Goal: Information Seeking & Learning: Check status

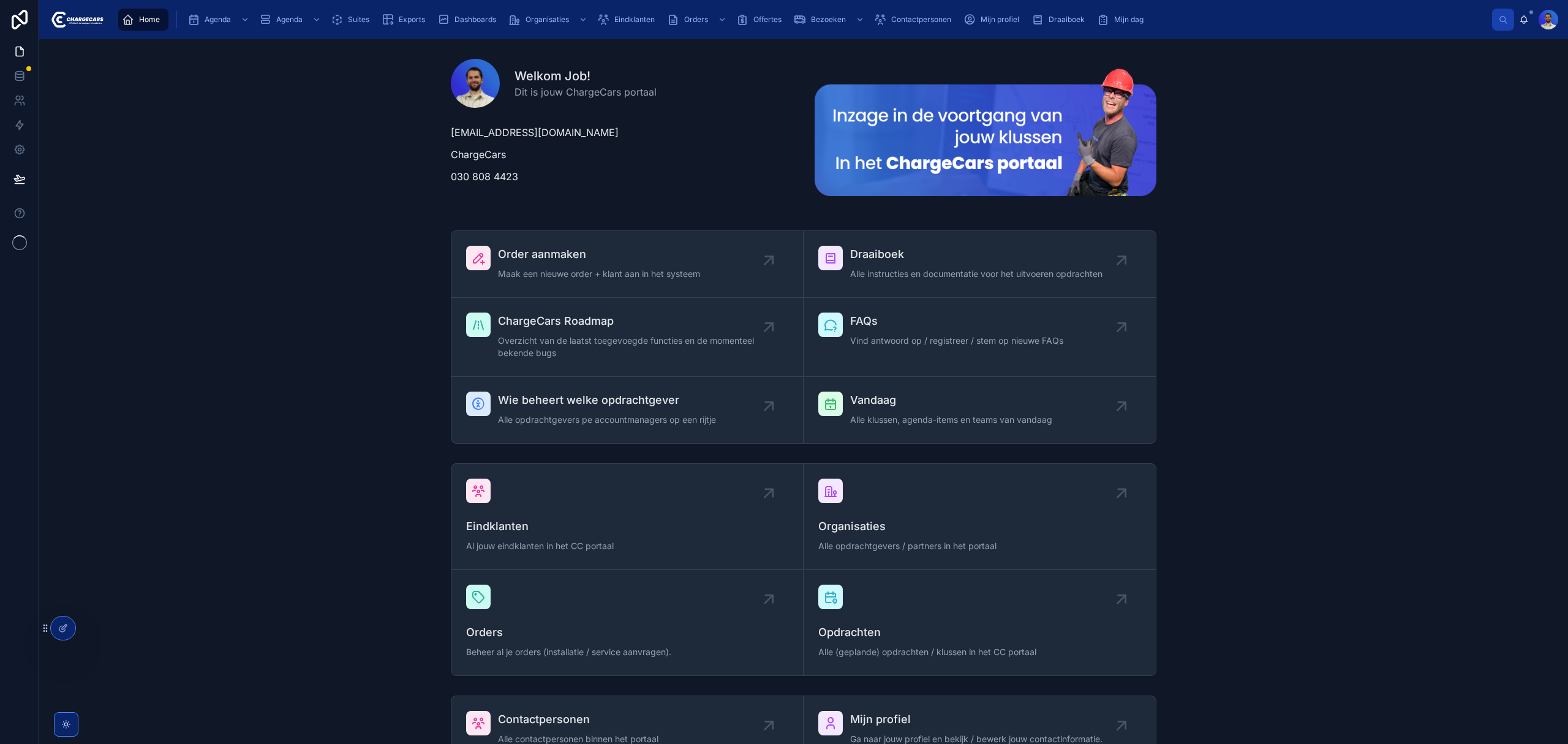
drag, startPoint x: 626, startPoint y: 20, endPoint x: 613, endPoint y: 32, distance: 17.7
click at [626, 20] on span "Eindklanten" at bounding box center [635, 19] width 41 height 10
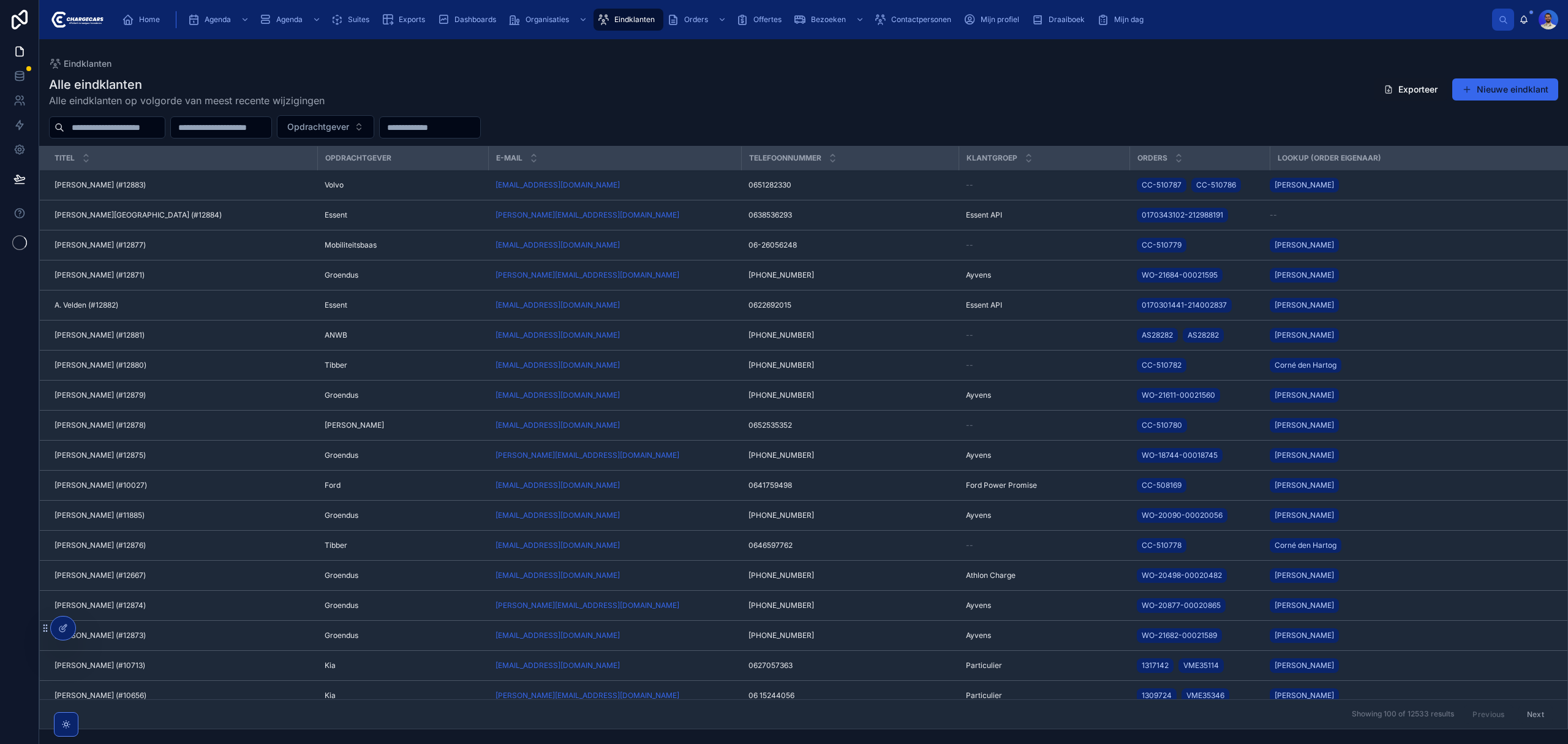
click at [89, 124] on input "text" at bounding box center [115, 126] width 101 height 17
type input "*"
type input "*******"
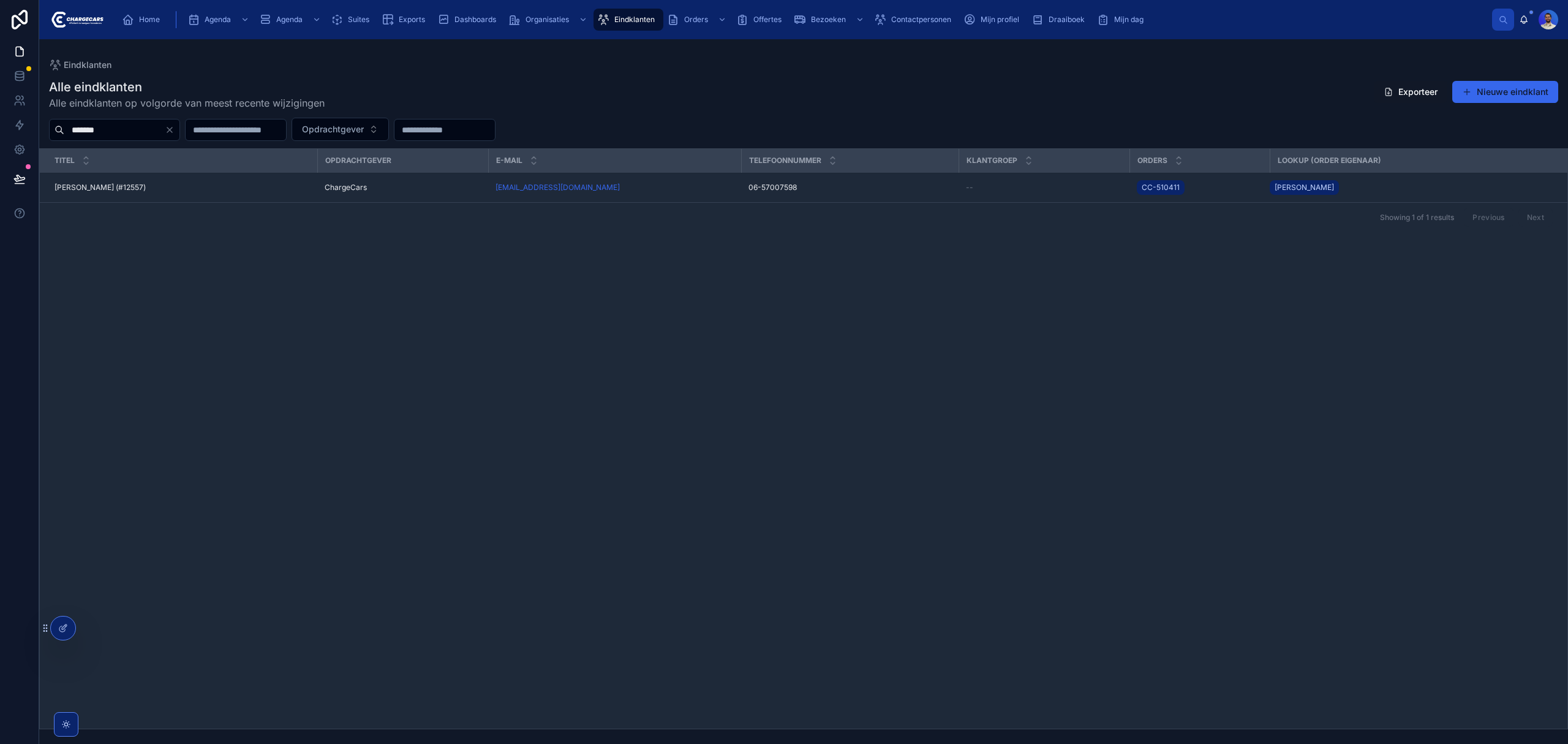
click at [188, 194] on td "Carlo Hoorens (#12557) Carlo Hoorens (#12557)" at bounding box center [179, 187] width 278 height 30
click at [214, 189] on div "Carlo Hoorens (#12557) Carlo Hoorens (#12557)" at bounding box center [182, 187] width 255 height 10
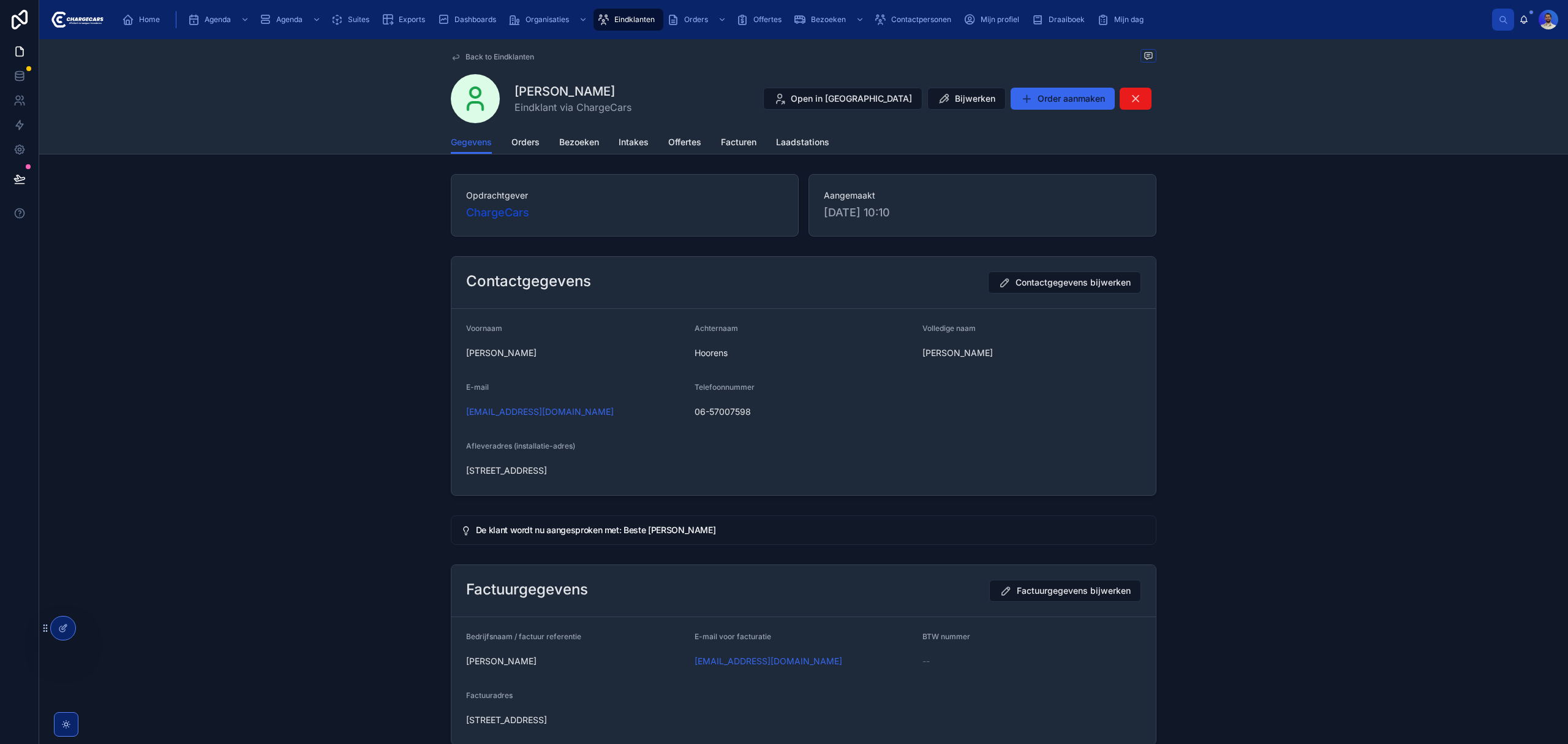
click at [522, 149] on link "Orders" at bounding box center [526, 143] width 28 height 25
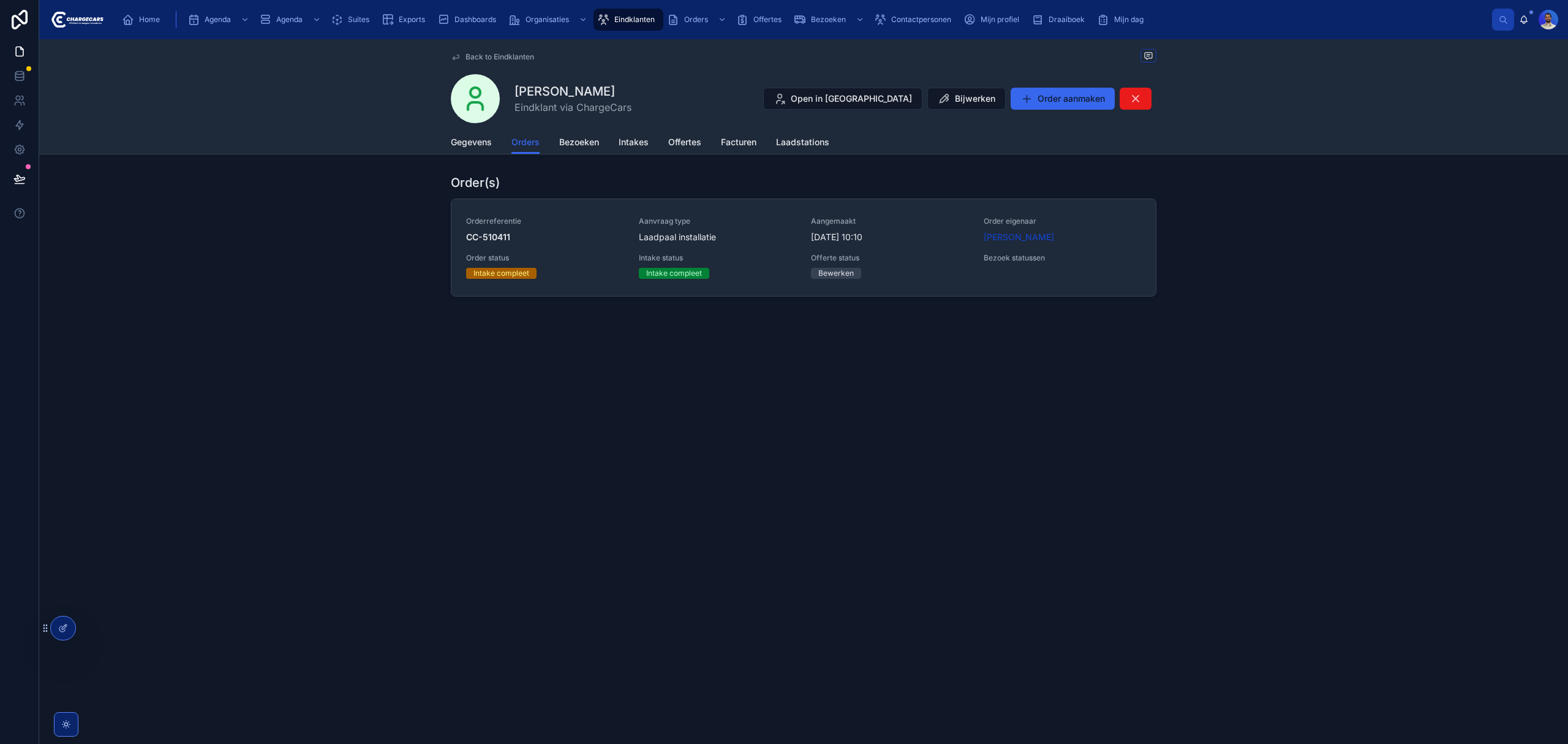
click at [764, 231] on div "Aanvraag type Laadpaal installatie" at bounding box center [718, 230] width 158 height 27
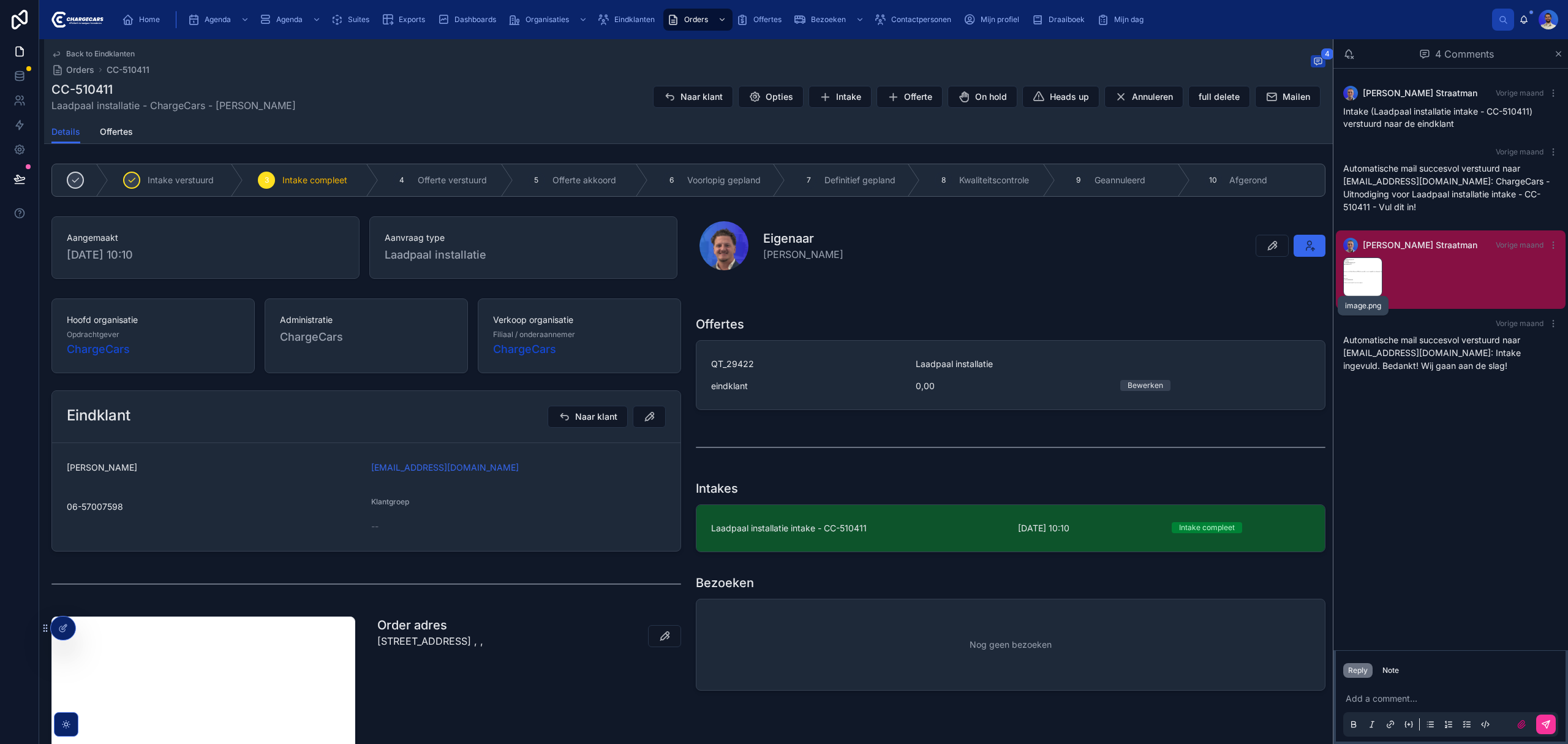
click at [0, 0] on span ".png" at bounding box center [0, 0] width 0 height 0
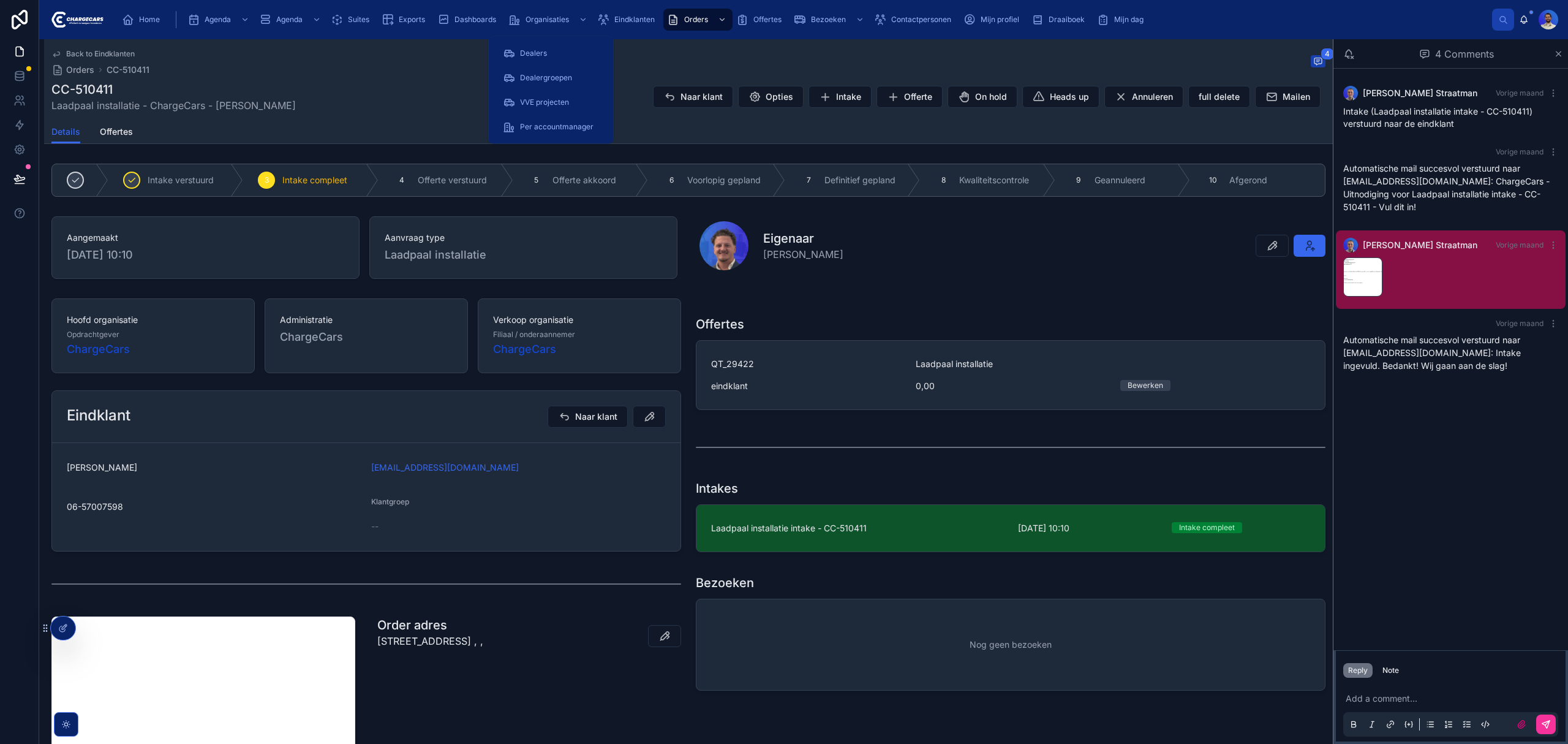
click at [620, 15] on span "Eindklanten" at bounding box center [635, 19] width 41 height 10
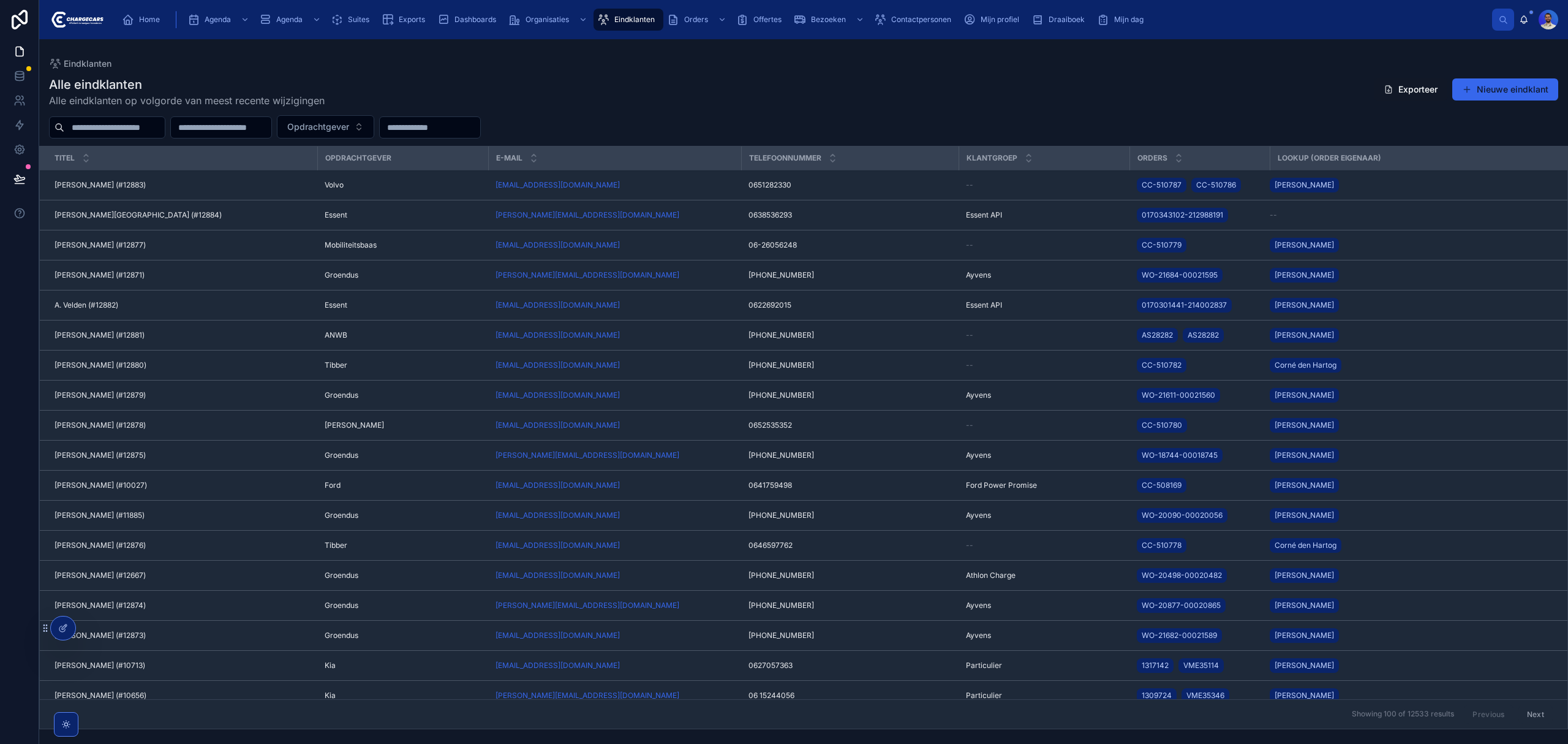
click at [121, 128] on input "text" at bounding box center [115, 126] width 101 height 17
type input "******"
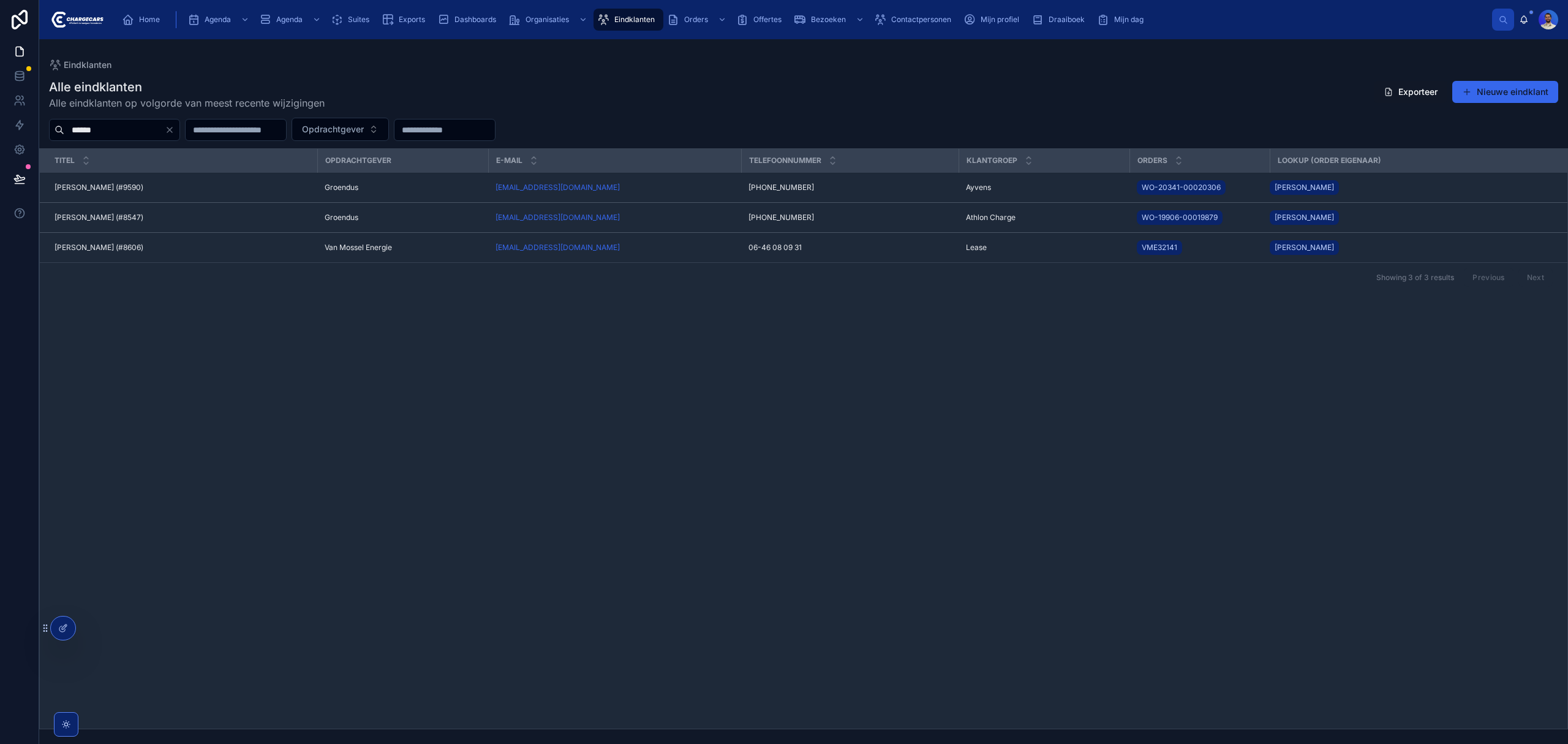
click at [186, 250] on div "Helmer Hansma (#8606) Helmer Hansma (#8606)" at bounding box center [182, 247] width 255 height 10
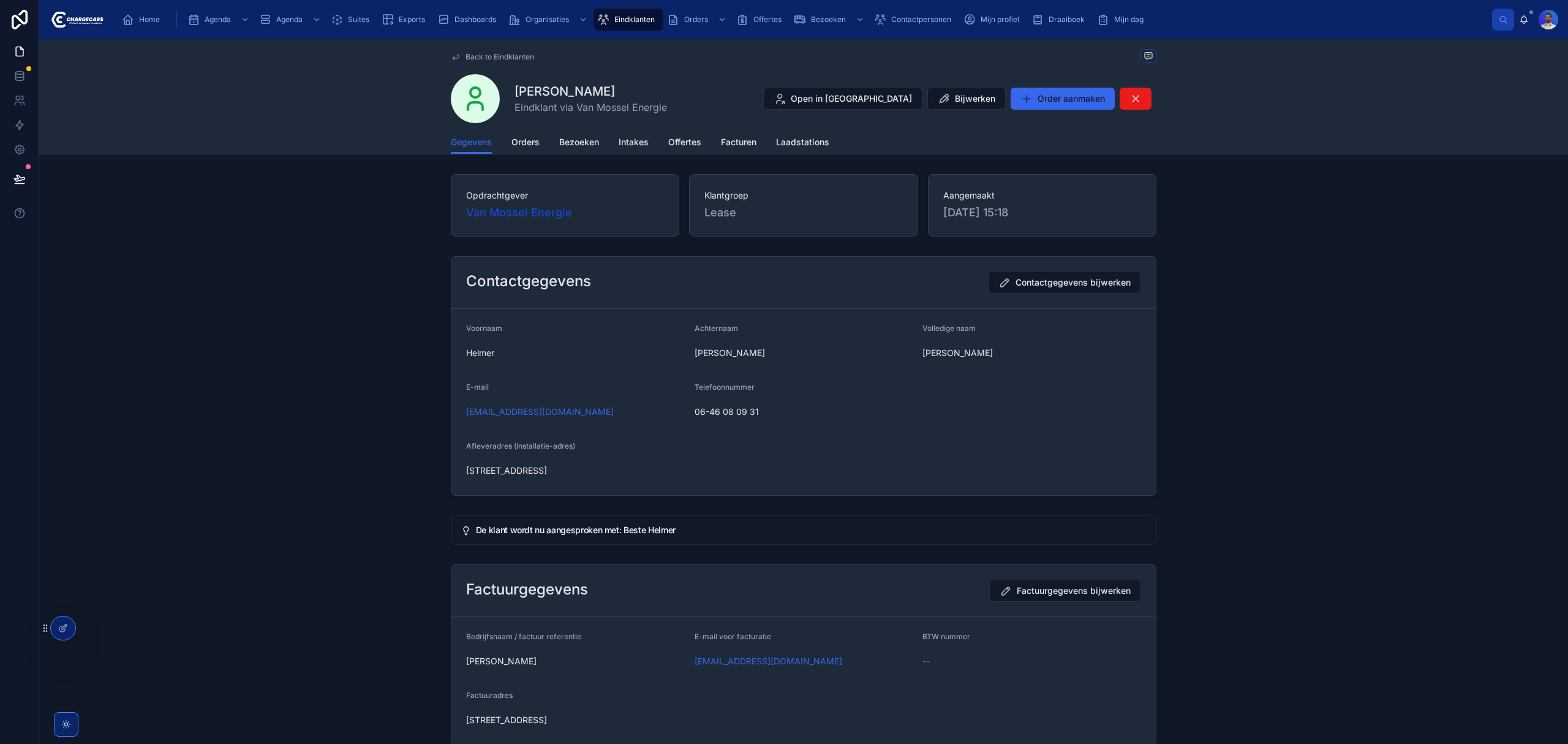
drag, startPoint x: 346, startPoint y: 204, endPoint x: 371, endPoint y: 190, distance: 28.7
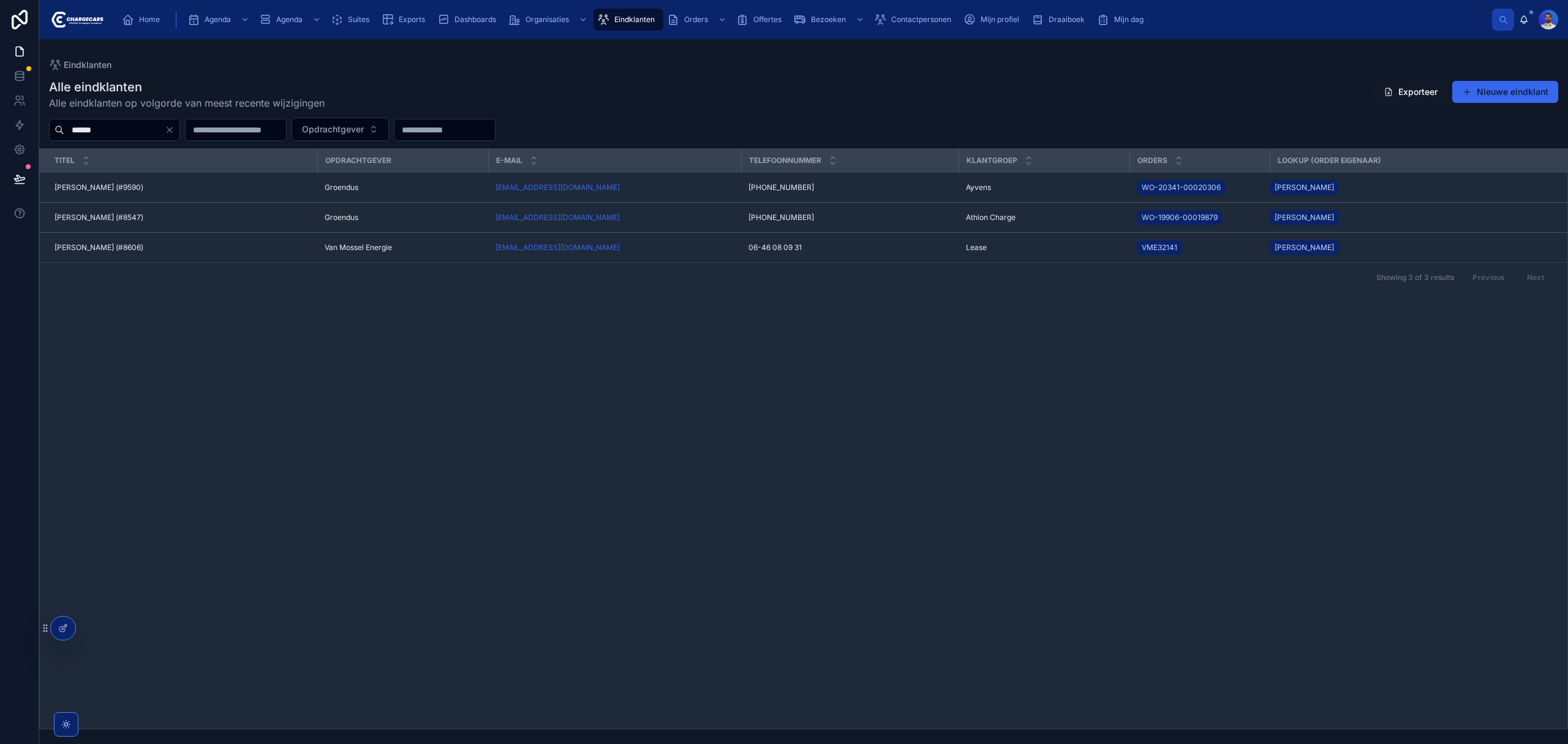
click at [618, 28] on div "Eindklanten" at bounding box center [628, 19] width 63 height 19
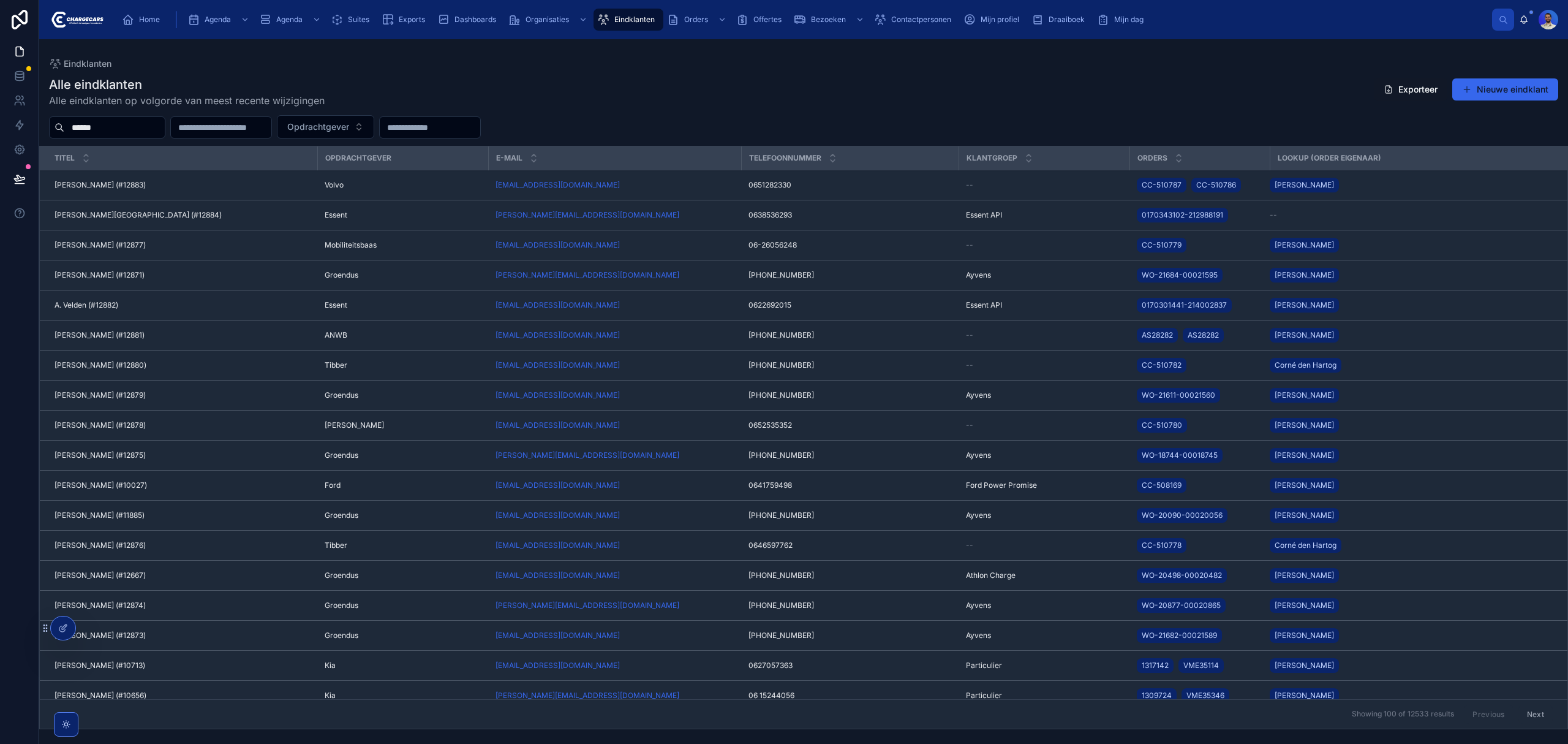
click at [121, 125] on input "******" at bounding box center [115, 126] width 101 height 17
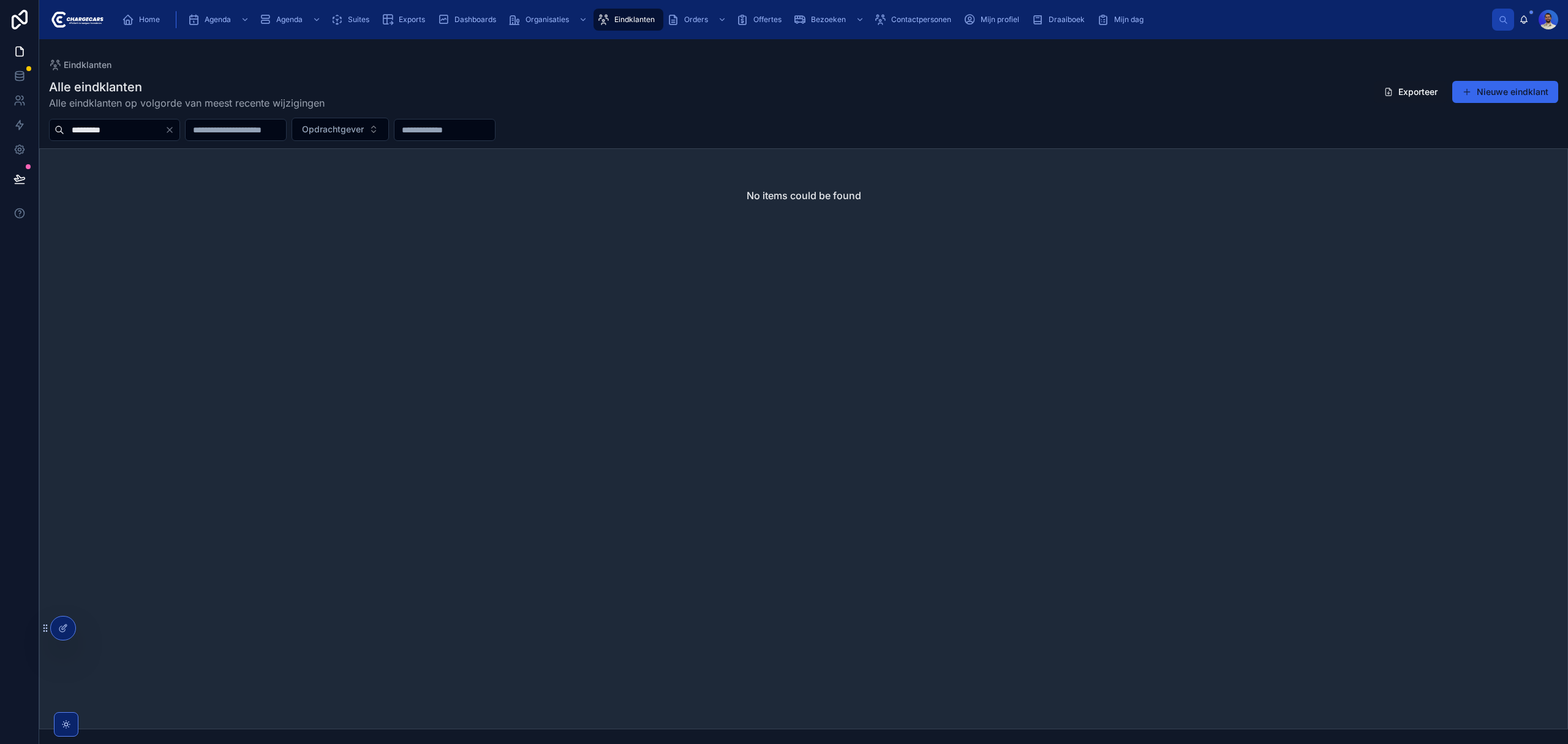
click at [133, 133] on input "*********" at bounding box center [115, 129] width 101 height 17
type input "****"
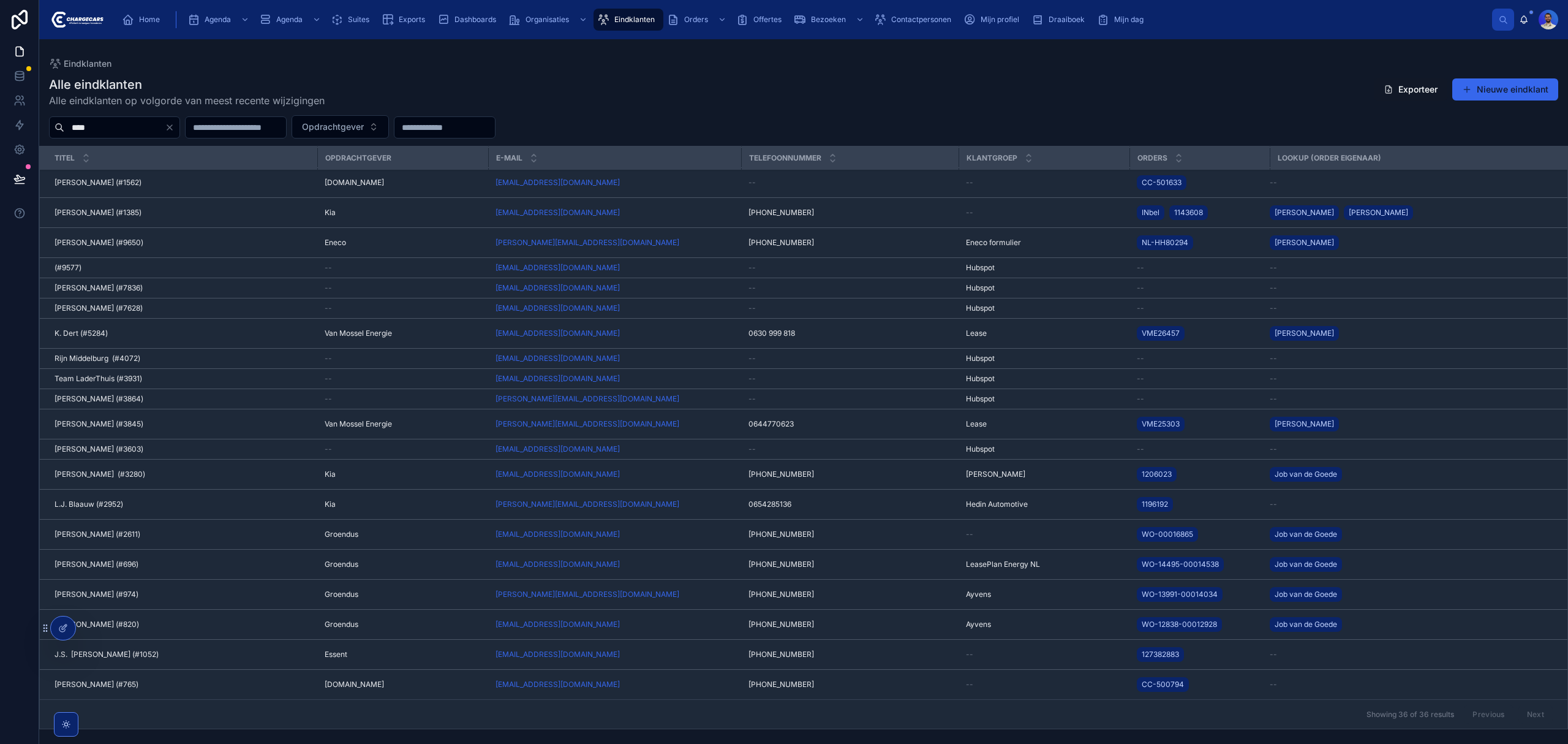
scroll to position [441, 0]
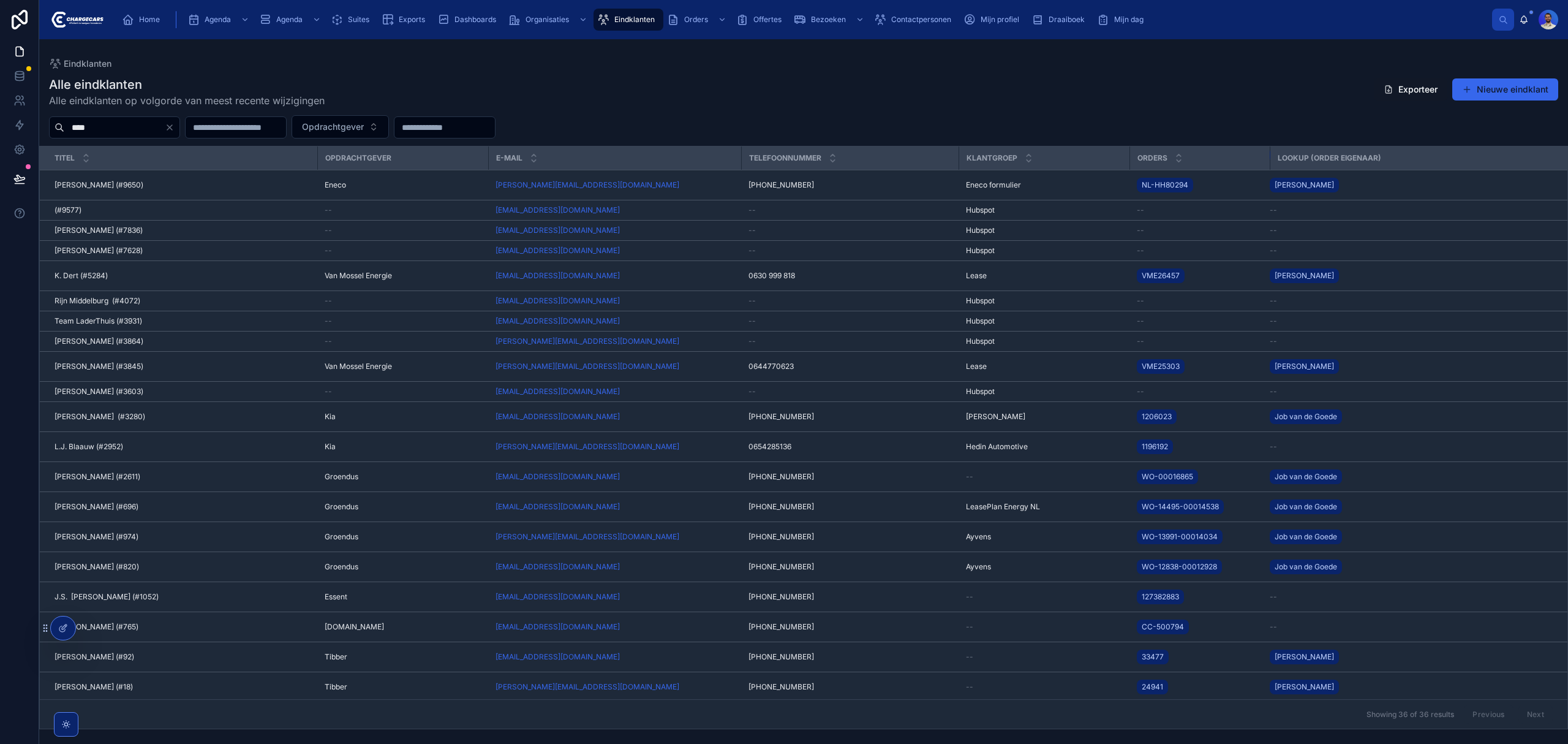
click at [177, 280] on div "K. Dert (#5284) K. Dert (#5284)" at bounding box center [182, 275] width 255 height 10
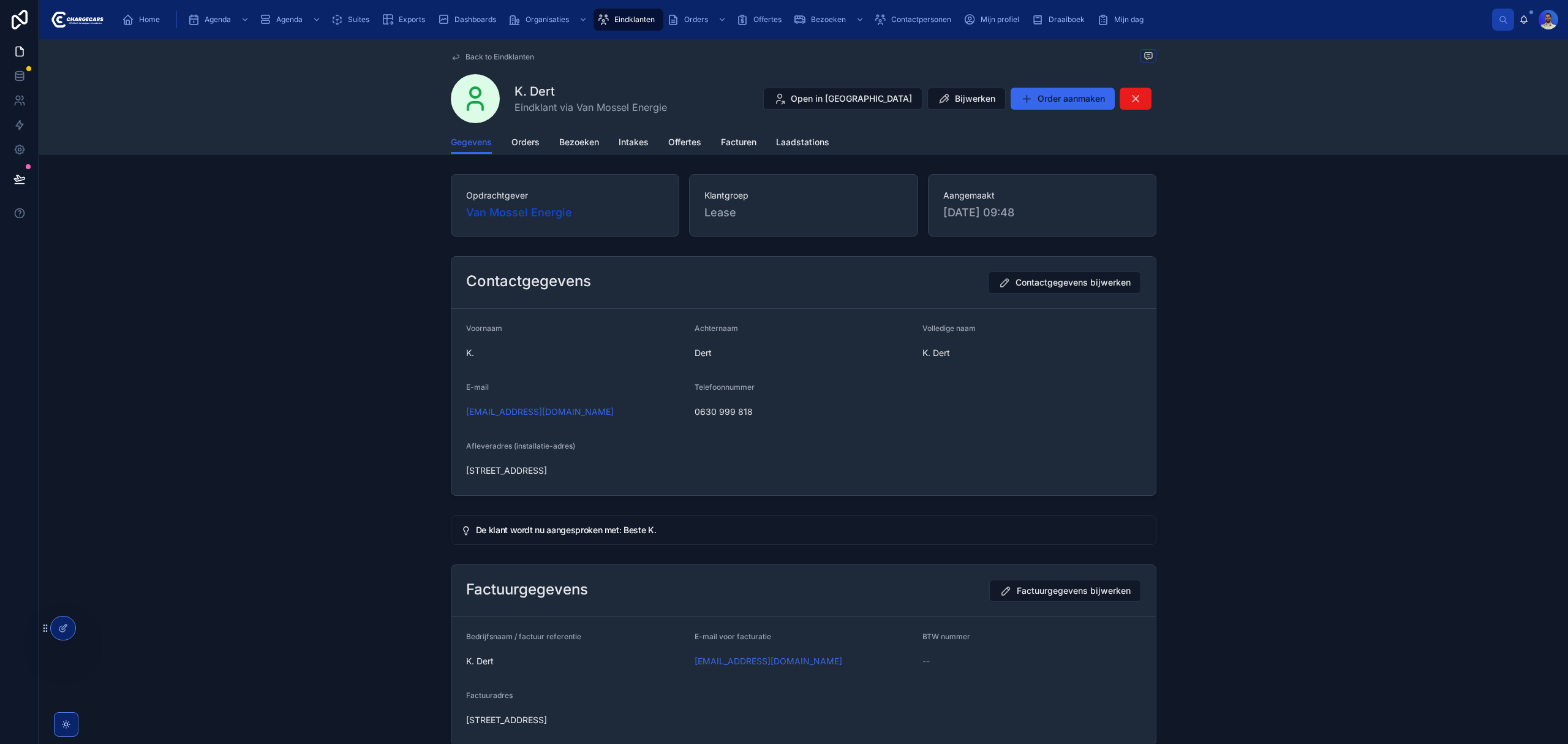
click at [559, 140] on span "Bezoeken" at bounding box center [579, 142] width 40 height 12
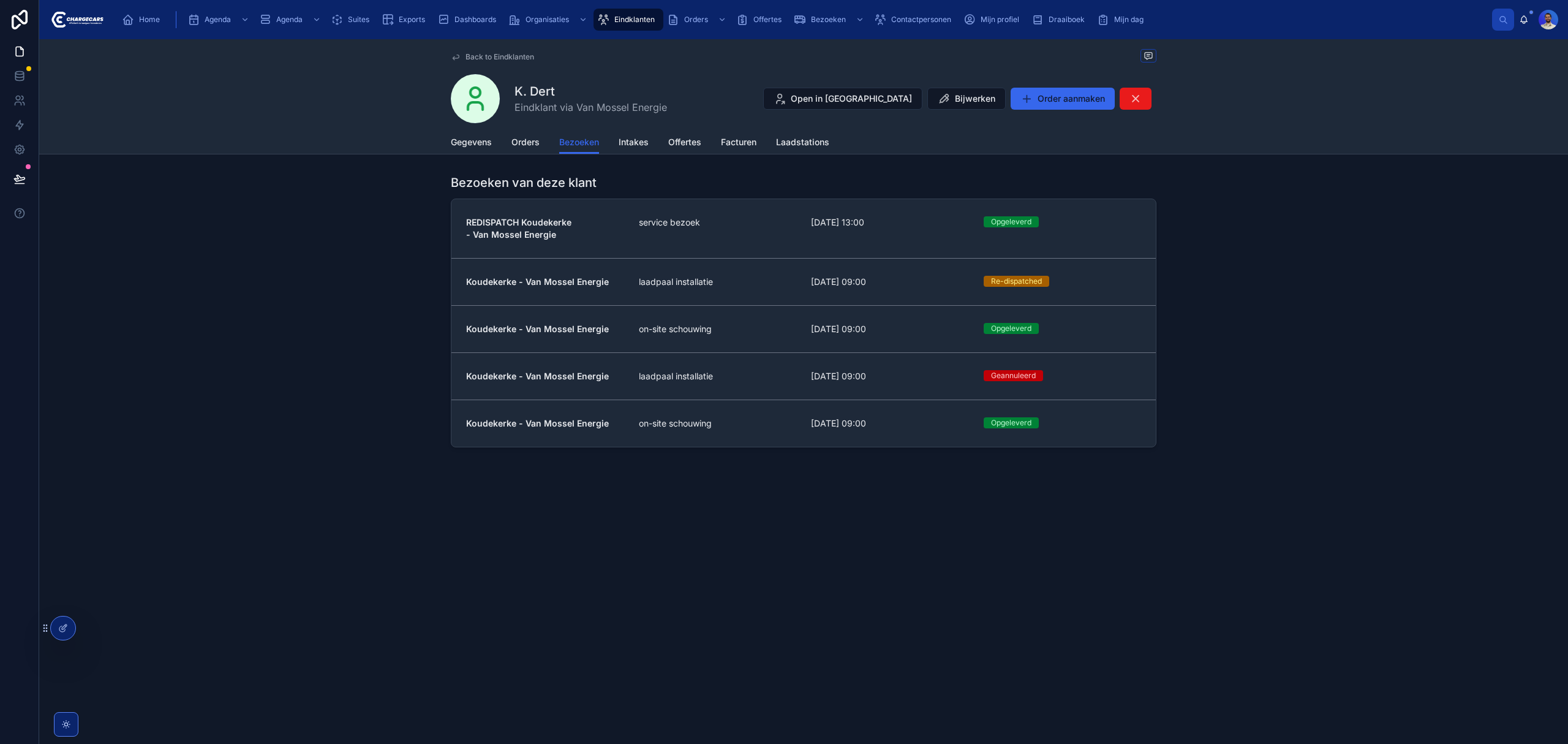
click at [775, 235] on div "service bezoek" at bounding box center [718, 229] width 158 height 25
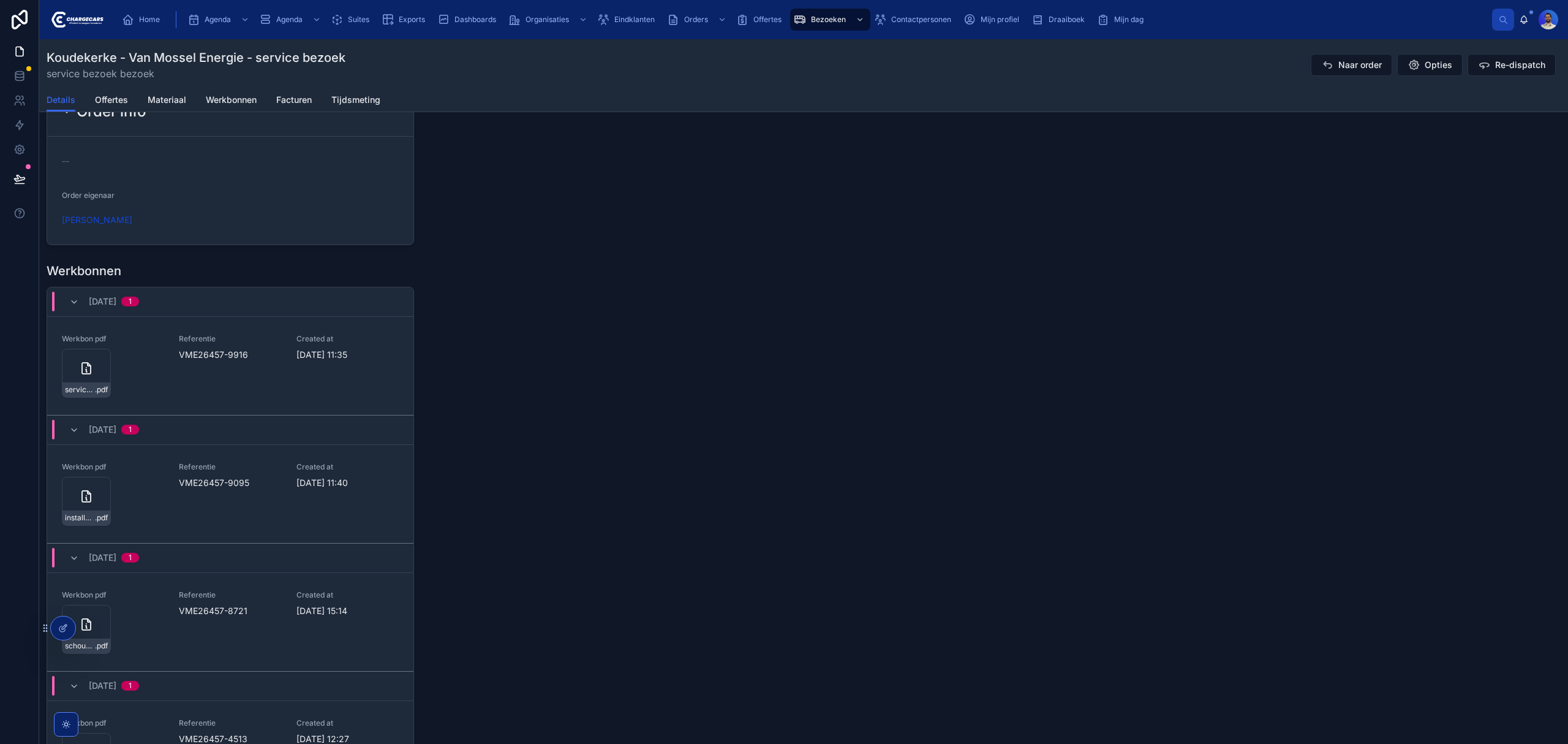
scroll to position [1470, 0]
click at [83, 388] on span "service-werkbon_vme26457-9916_undefined-k-dert_86c5jtrjn" at bounding box center [80, 385] width 30 height 10
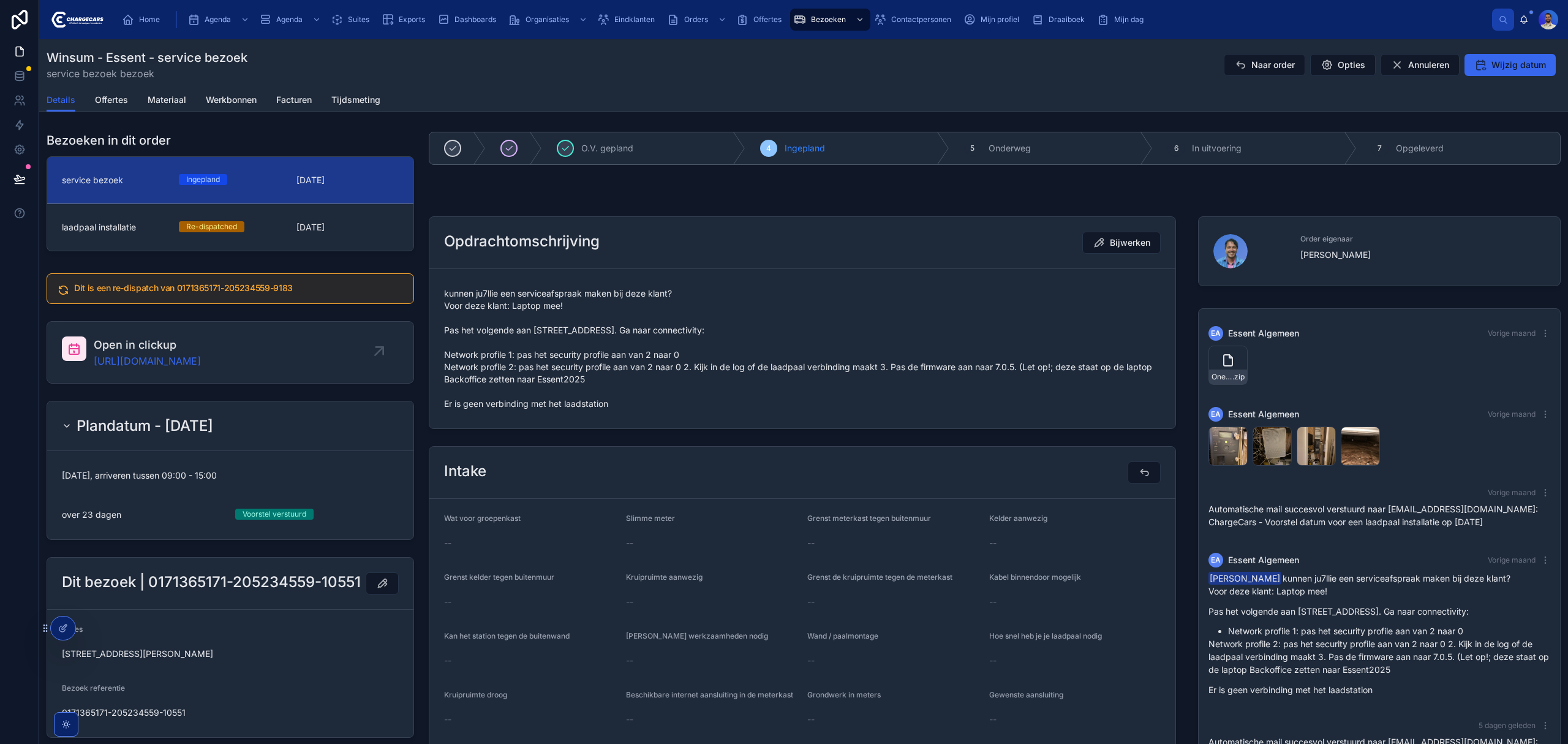
scroll to position [128, 0]
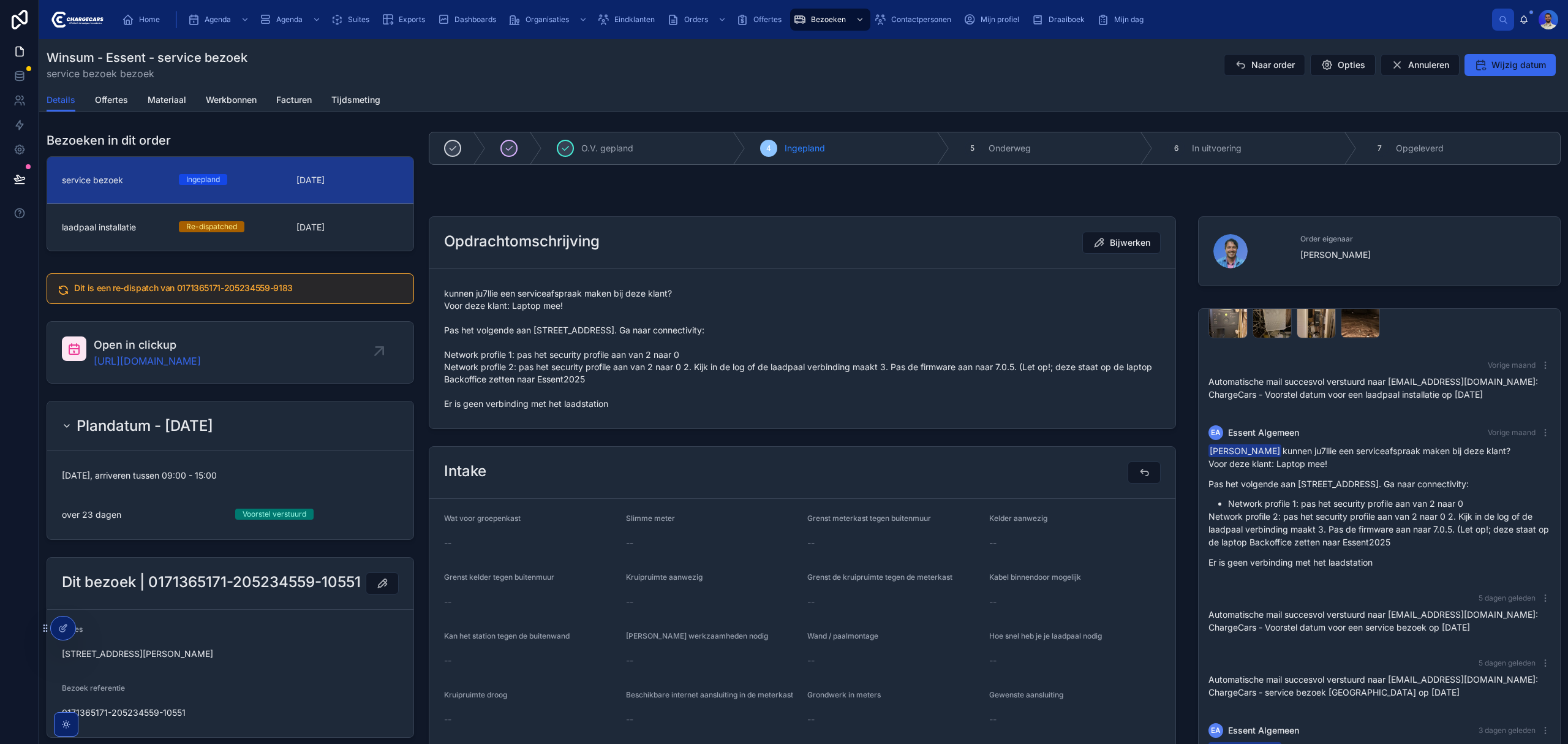
click at [588, 330] on span "kunnen ju7llie een serviceafspraak maken bij deze klant? Voor deze klant: Lapto…" at bounding box center [803, 348] width 717 height 123
click at [559, 368] on span "kunnen ju7llie een serviceafspraak maken bij deze klant? Voor deze klant: Lapto…" at bounding box center [803, 348] width 717 height 123
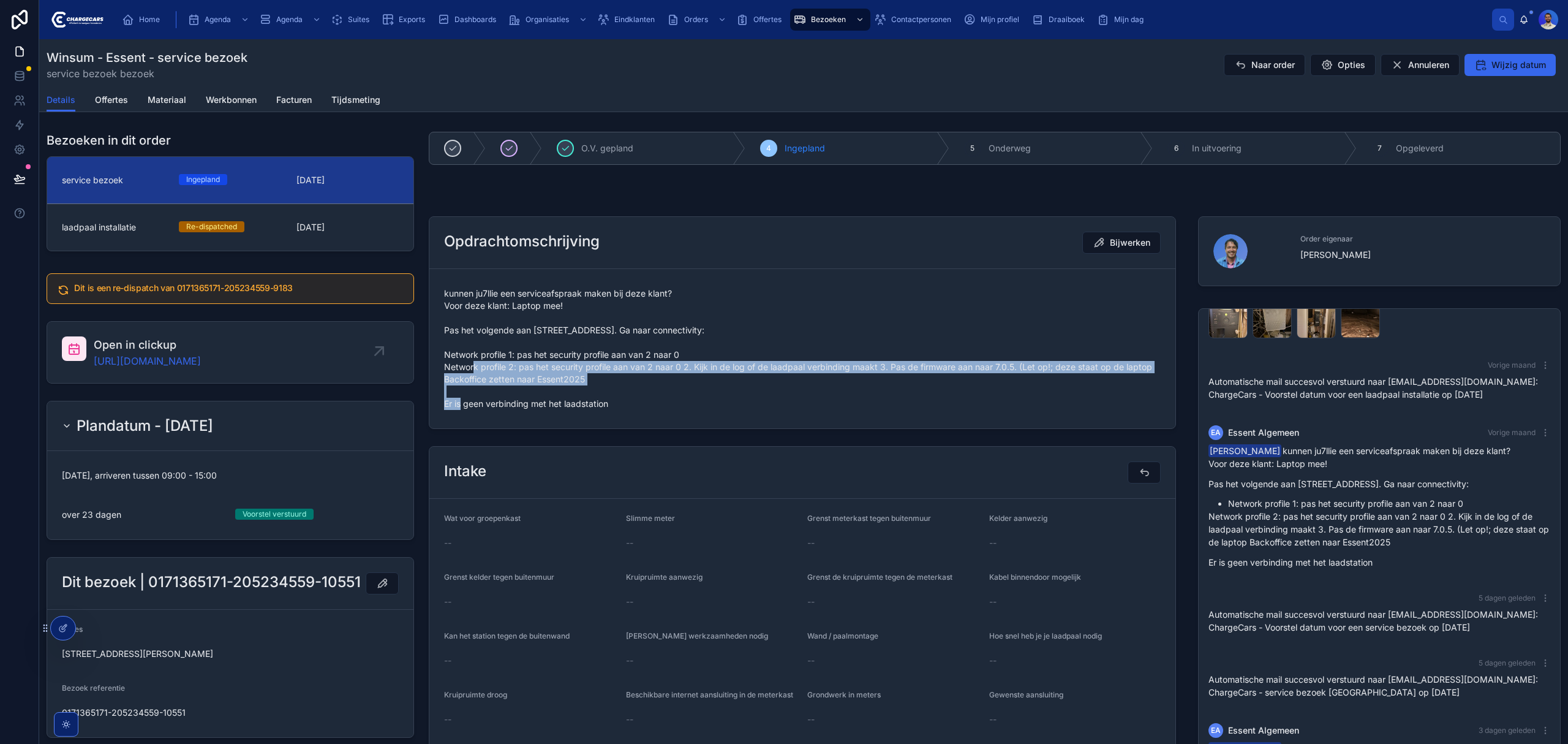
click at [559, 368] on span "kunnen ju7llie een serviceafspraak maken bij deze klant? Voor deze klant: Lapto…" at bounding box center [803, 348] width 717 height 123
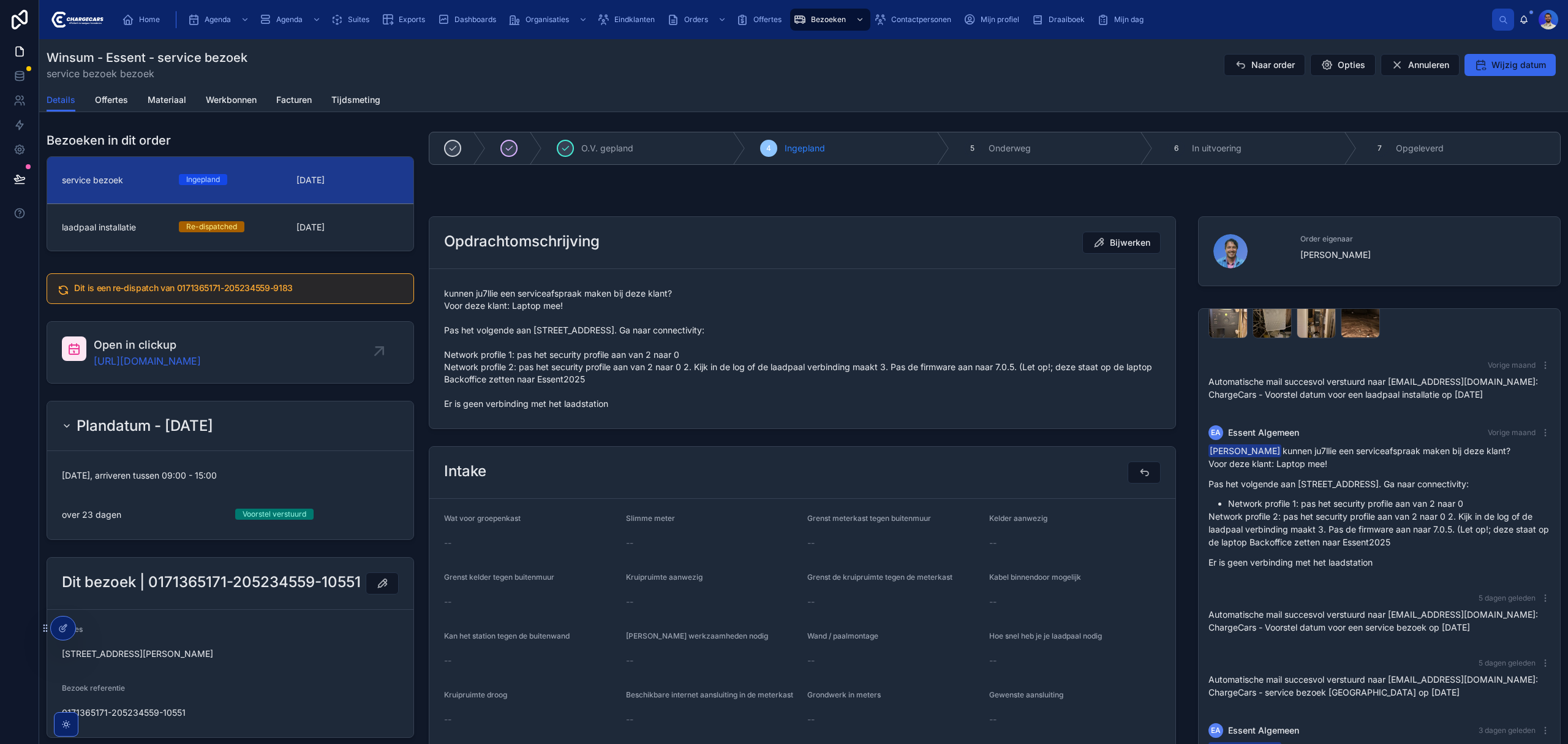
click at [562, 399] on span "kunnen ju7llie een serviceafspraak maken bij deze klant? Voor deze klant: Lapto…" at bounding box center [803, 348] width 717 height 123
click at [520, 330] on span "kunnen ju7llie een serviceafspraak maken bij deze klant? Voor deze klant: Lapto…" at bounding box center [803, 348] width 717 height 123
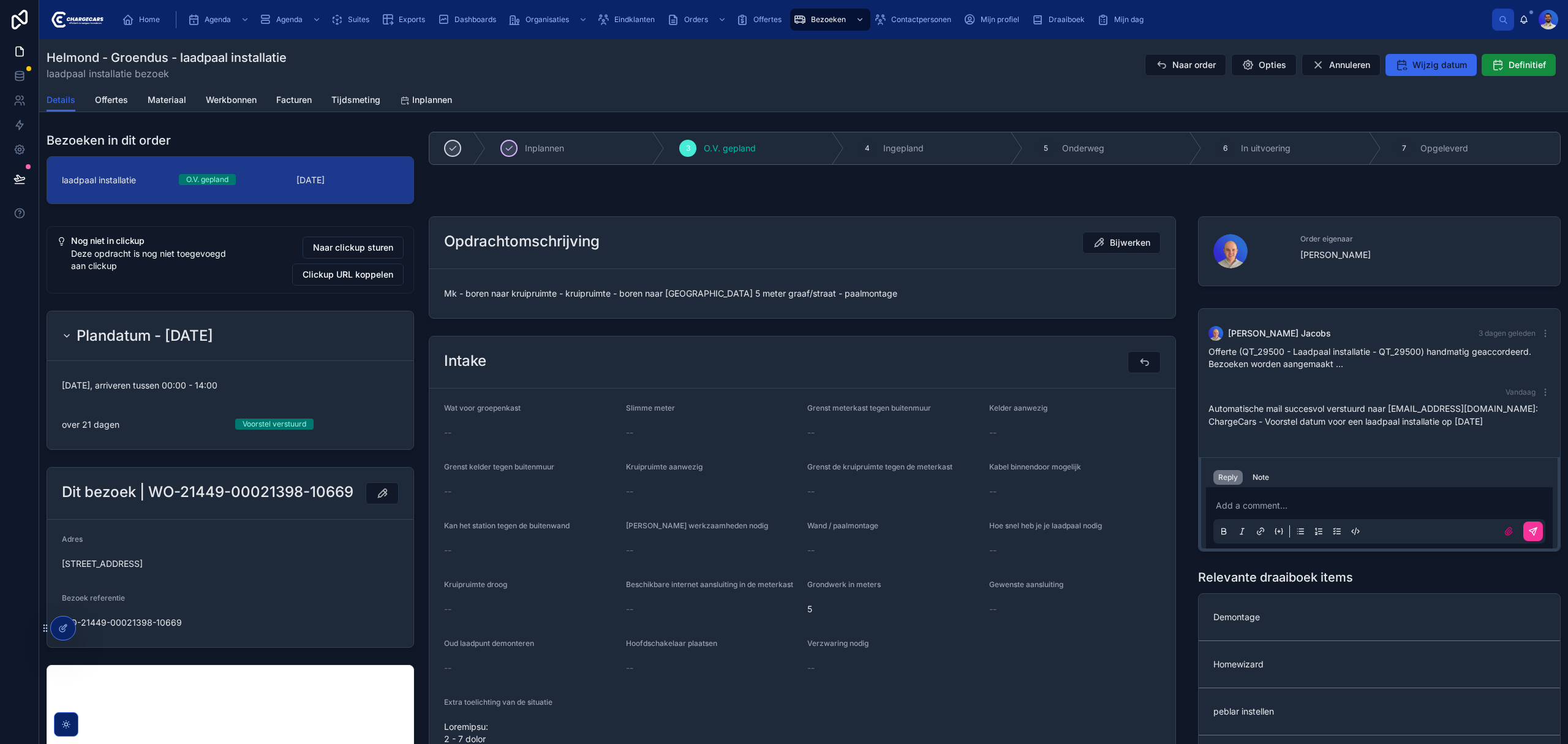
click at [342, 246] on span "Naar clickup sturen" at bounding box center [353, 247] width 80 height 12
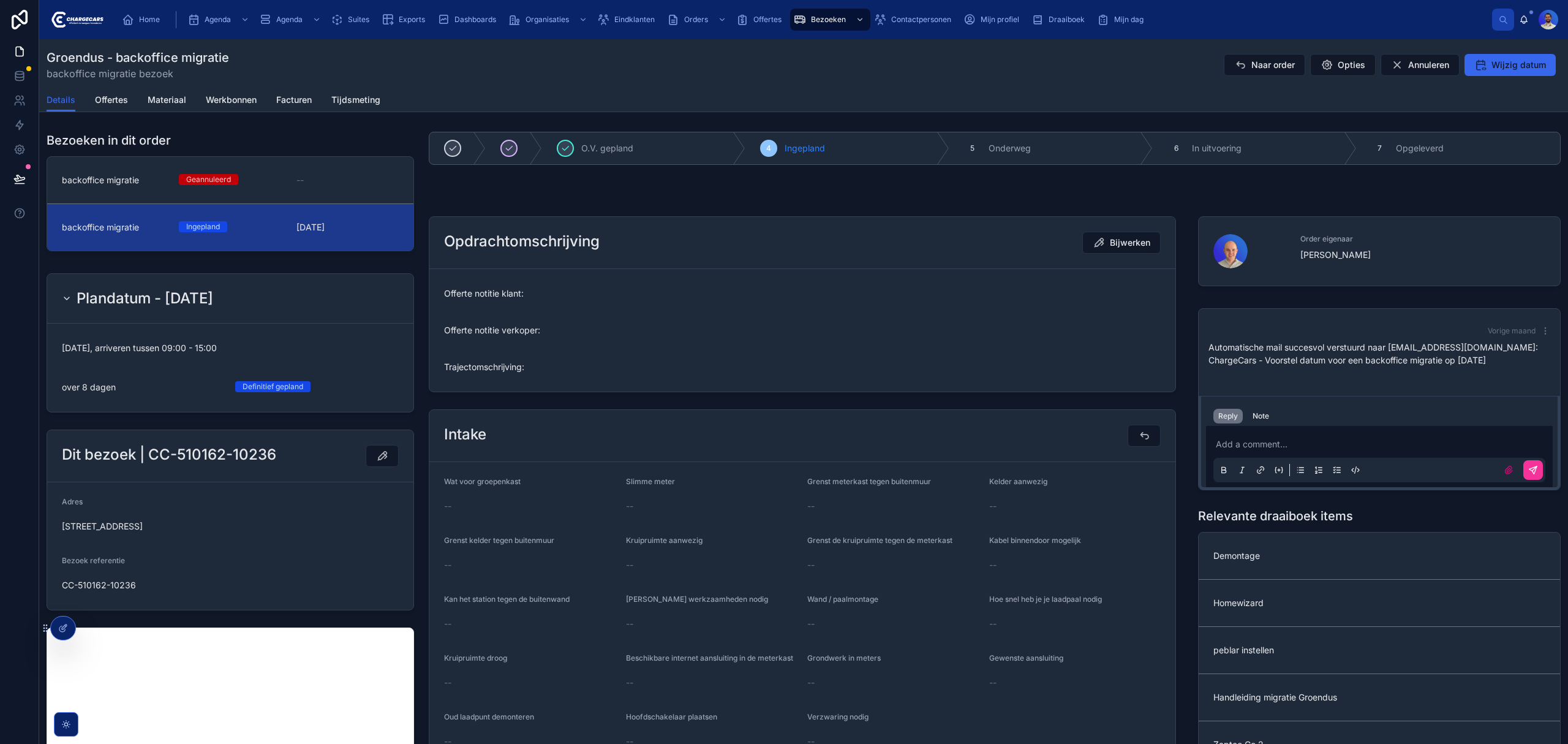
click at [278, 180] on div "Geannuleerd" at bounding box center [230, 179] width 103 height 11
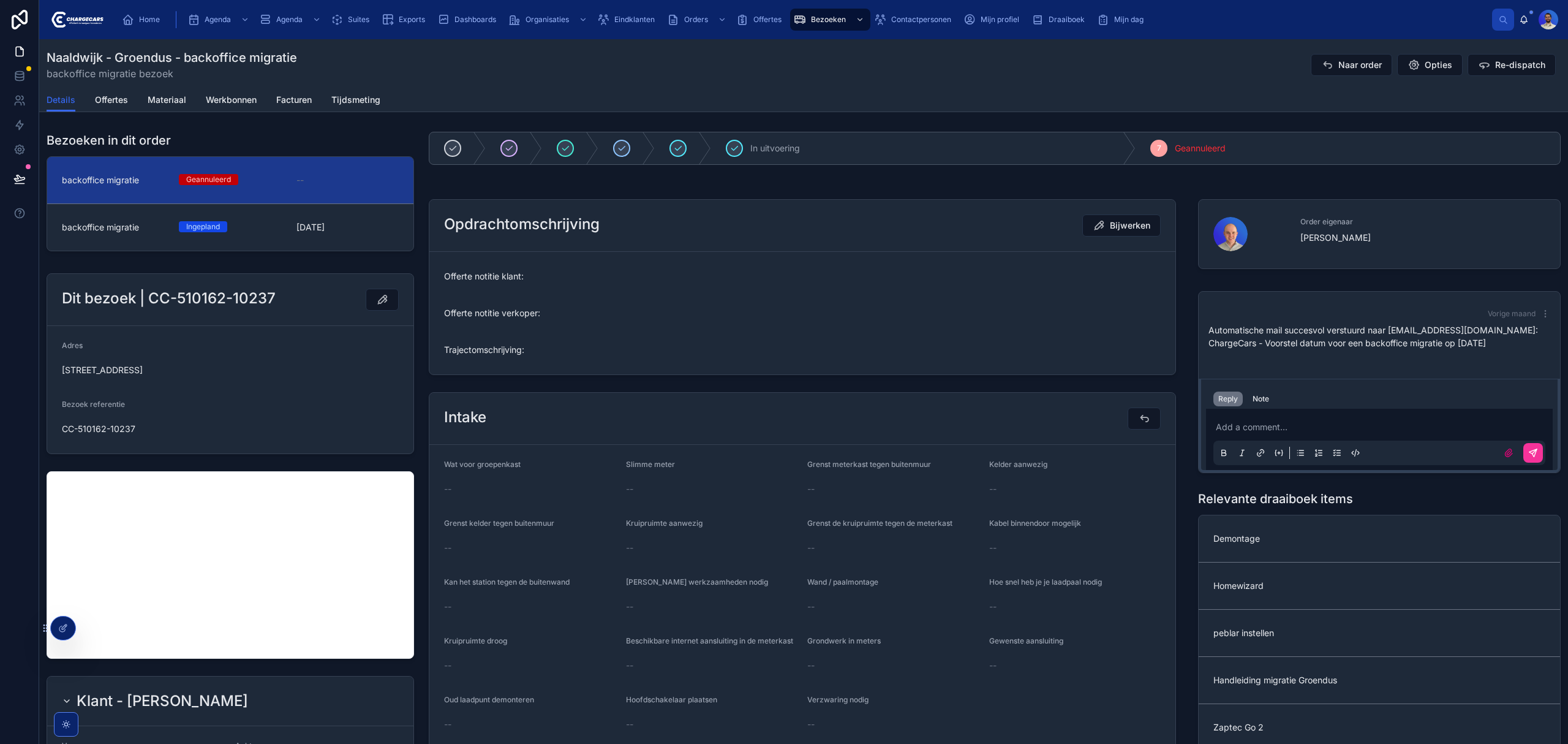
click at [270, 224] on div "Ingepland" at bounding box center [230, 226] width 103 height 11
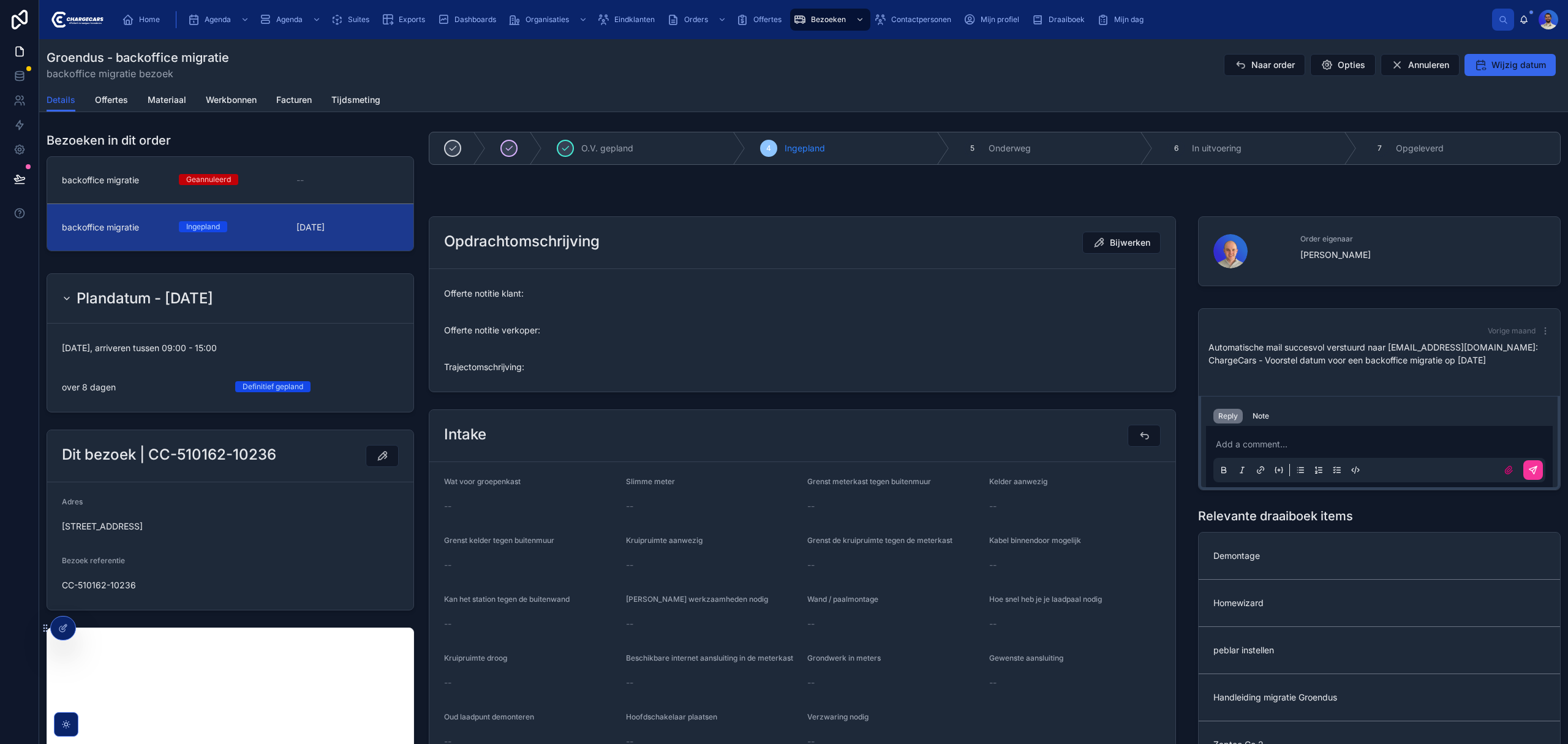
click at [1241, 67] on button "Naar order" at bounding box center [1265, 65] width 81 height 22
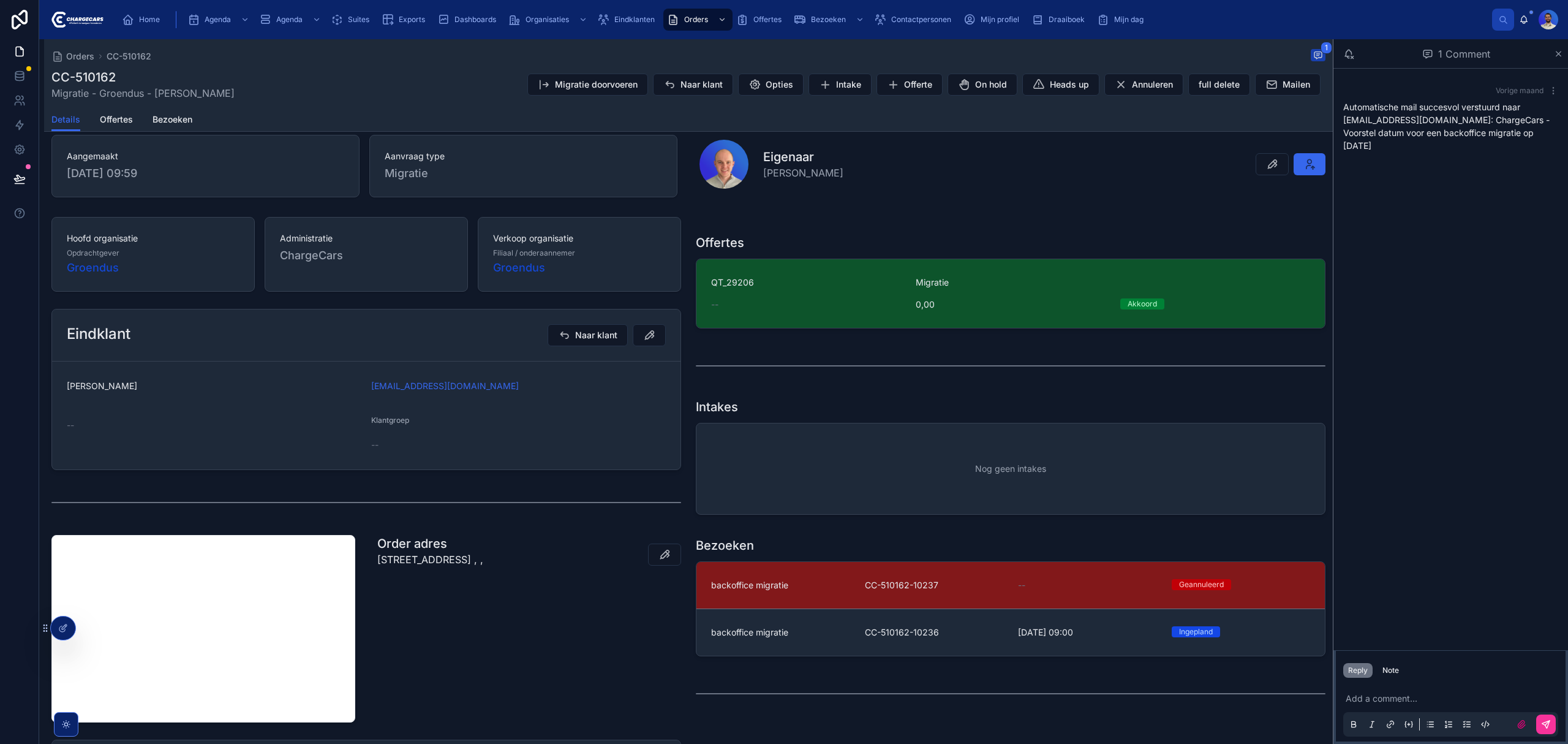
scroll to position [163, 0]
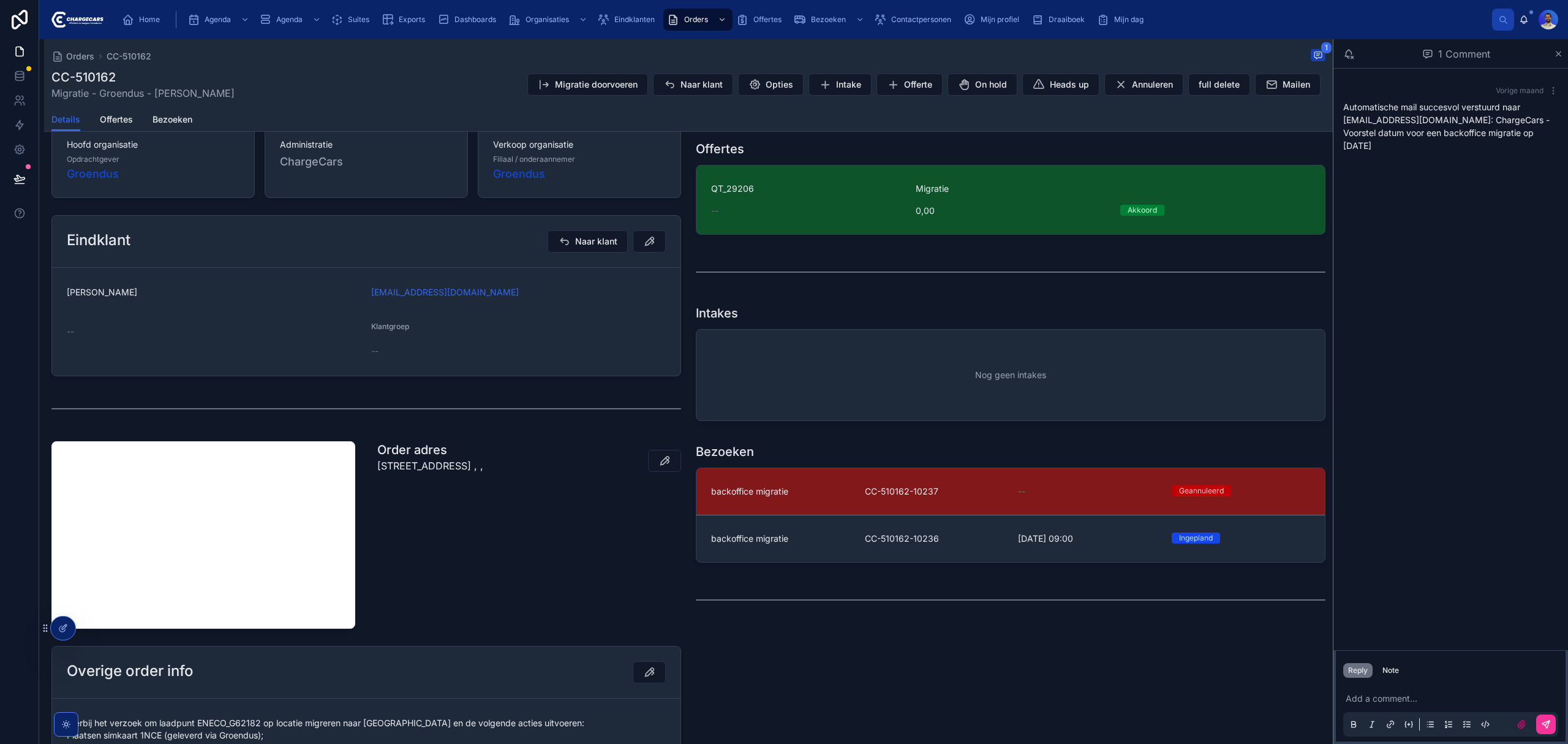
click at [797, 552] on link "backoffice migratie CC-510162-10236 15-10-2025 09:00 Ingepland" at bounding box center [1010, 538] width 628 height 47
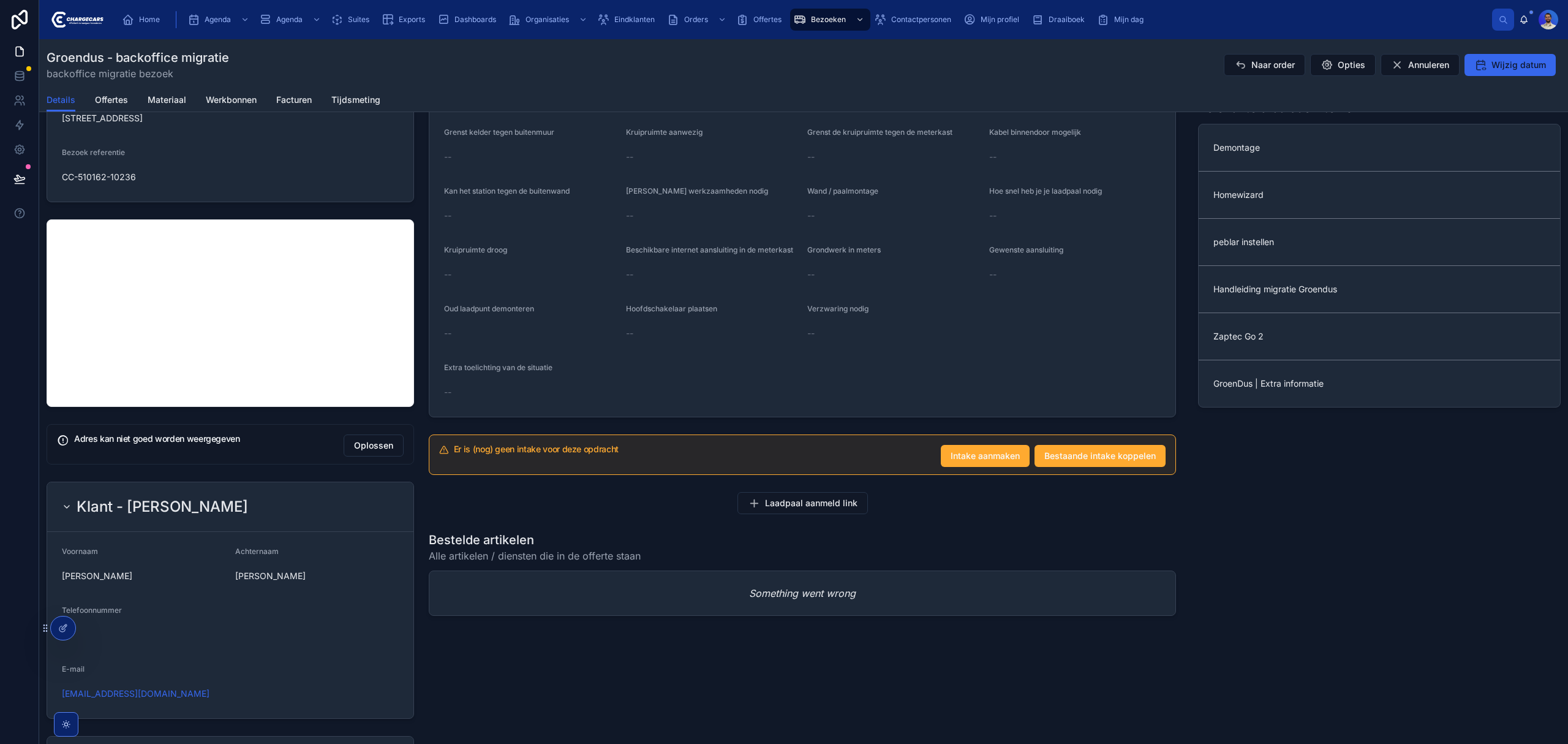
scroll to position [81, 0]
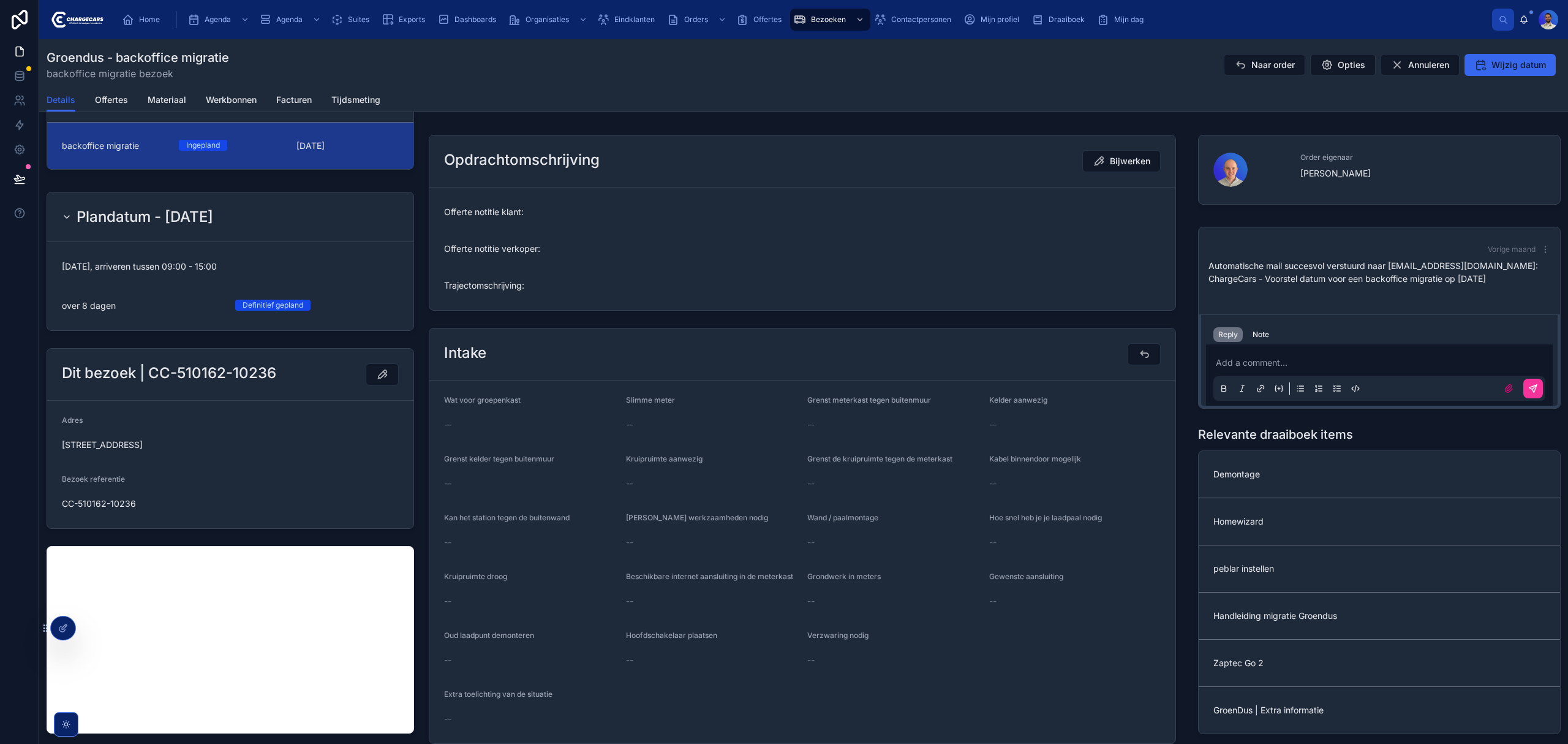
click at [142, 437] on div "6 Oranjetuin, Naaldwijk, Zuid-Holland, 2672 GZ, Nederland" at bounding box center [230, 444] width 337 height 19
copy span "6 Oranjetuin, Naaldwijk, Zuid-Holland, 2672 GZ, Nederland"
click at [1262, 337] on div "Note" at bounding box center [1261, 334] width 17 height 10
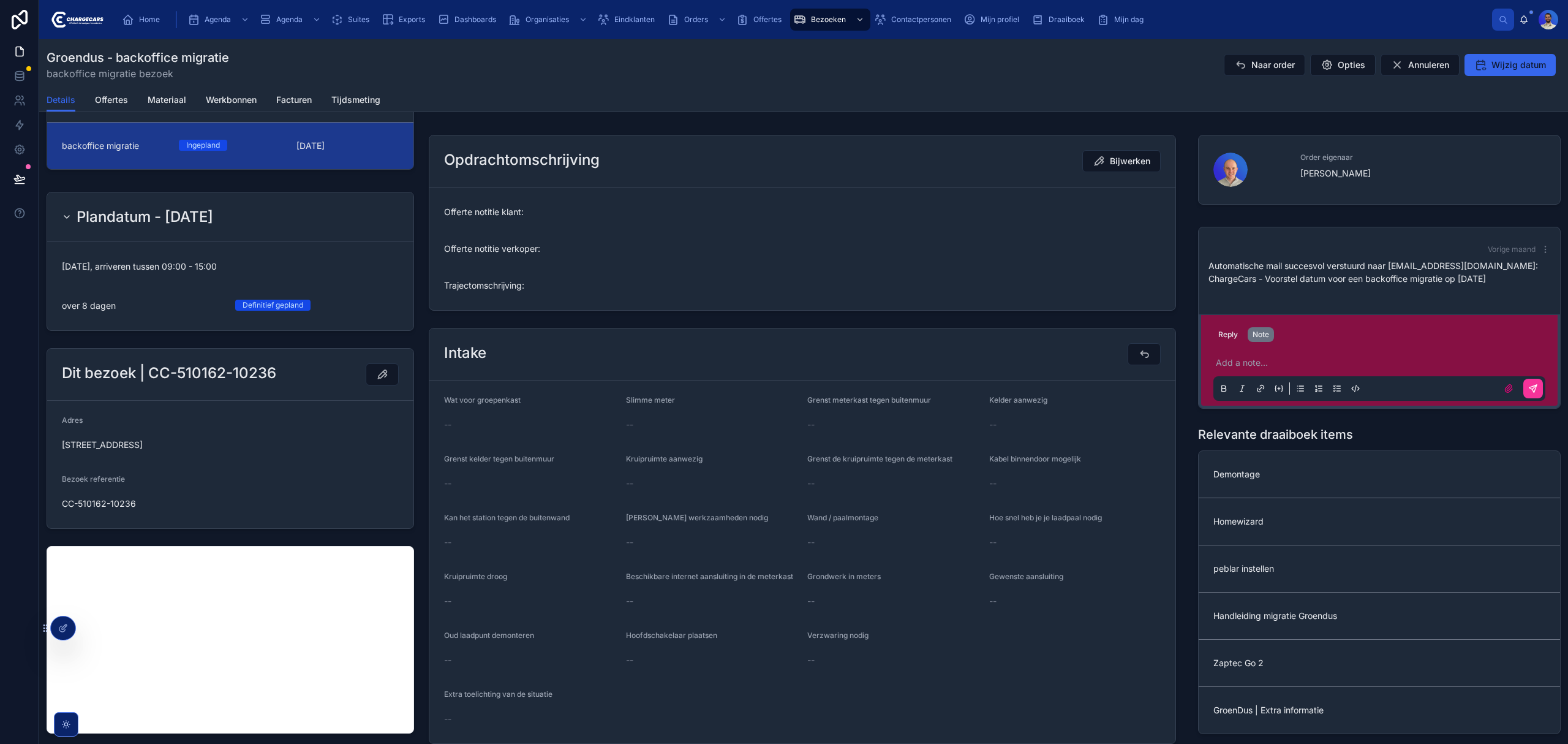
click at [1243, 359] on p at bounding box center [1382, 362] width 332 height 12
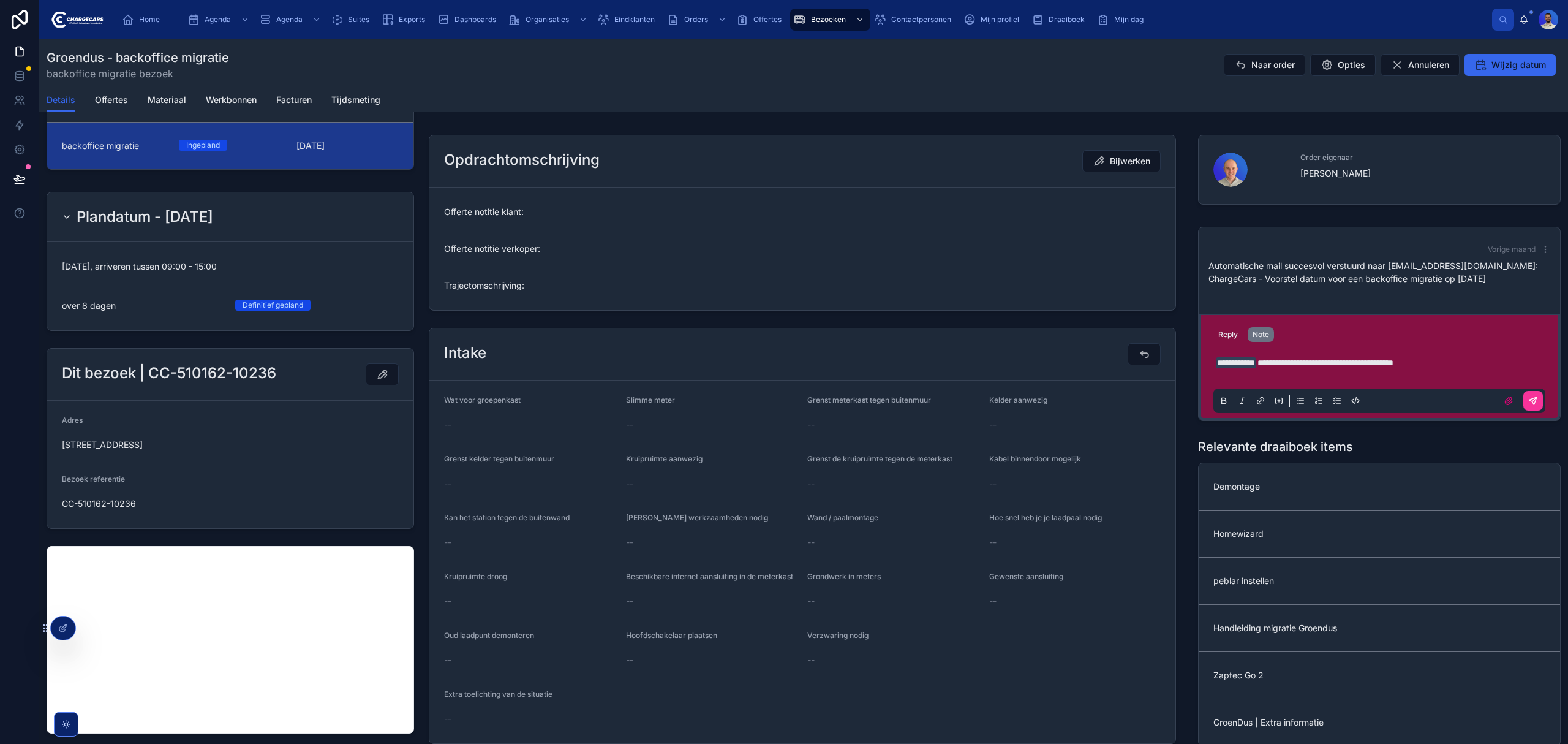
drag, startPoint x: 1525, startPoint y: 400, endPoint x: 1461, endPoint y: 392, distance: 64.5
click at [1528, 399] on icon at bounding box center [1533, 400] width 10 height 10
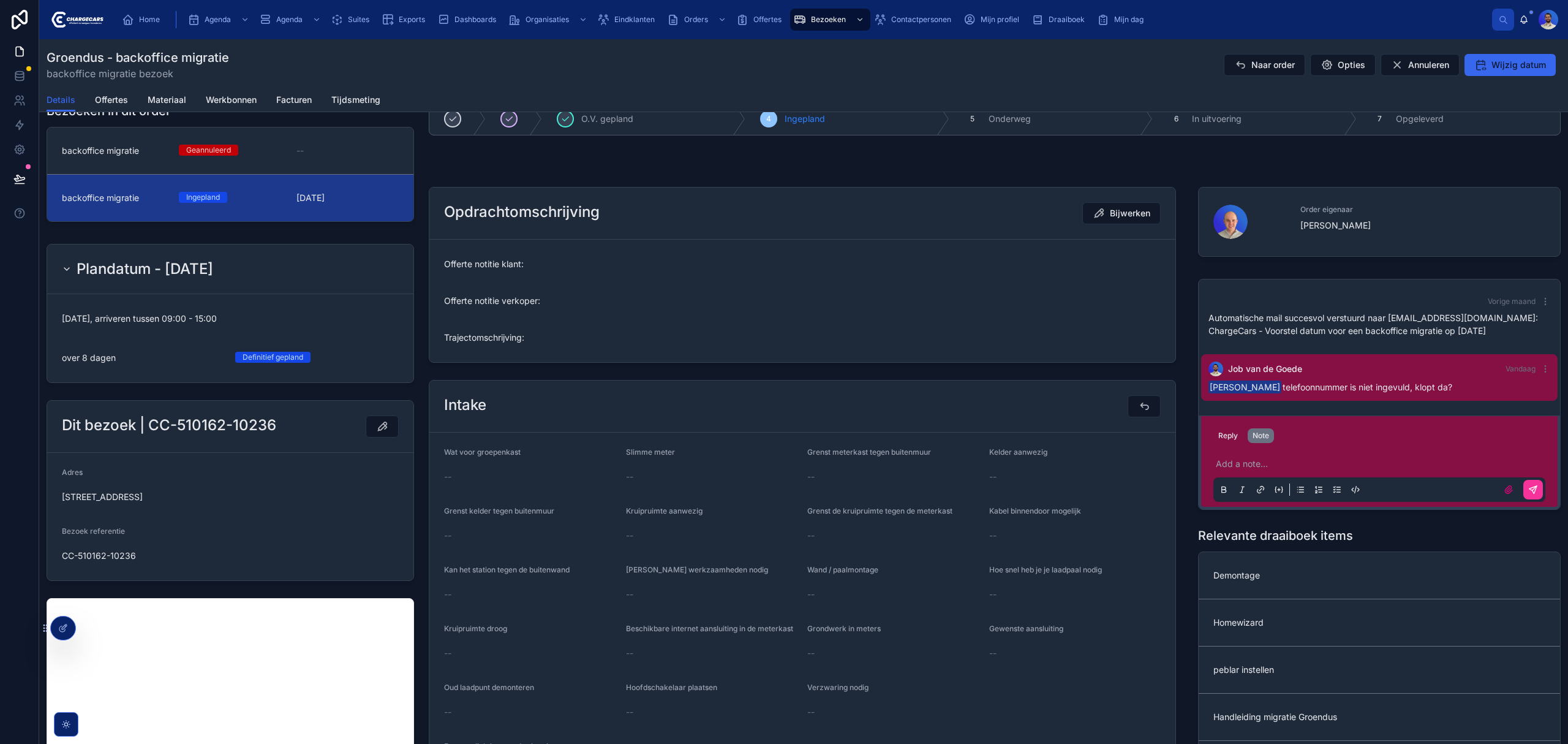
scroll to position [0, 0]
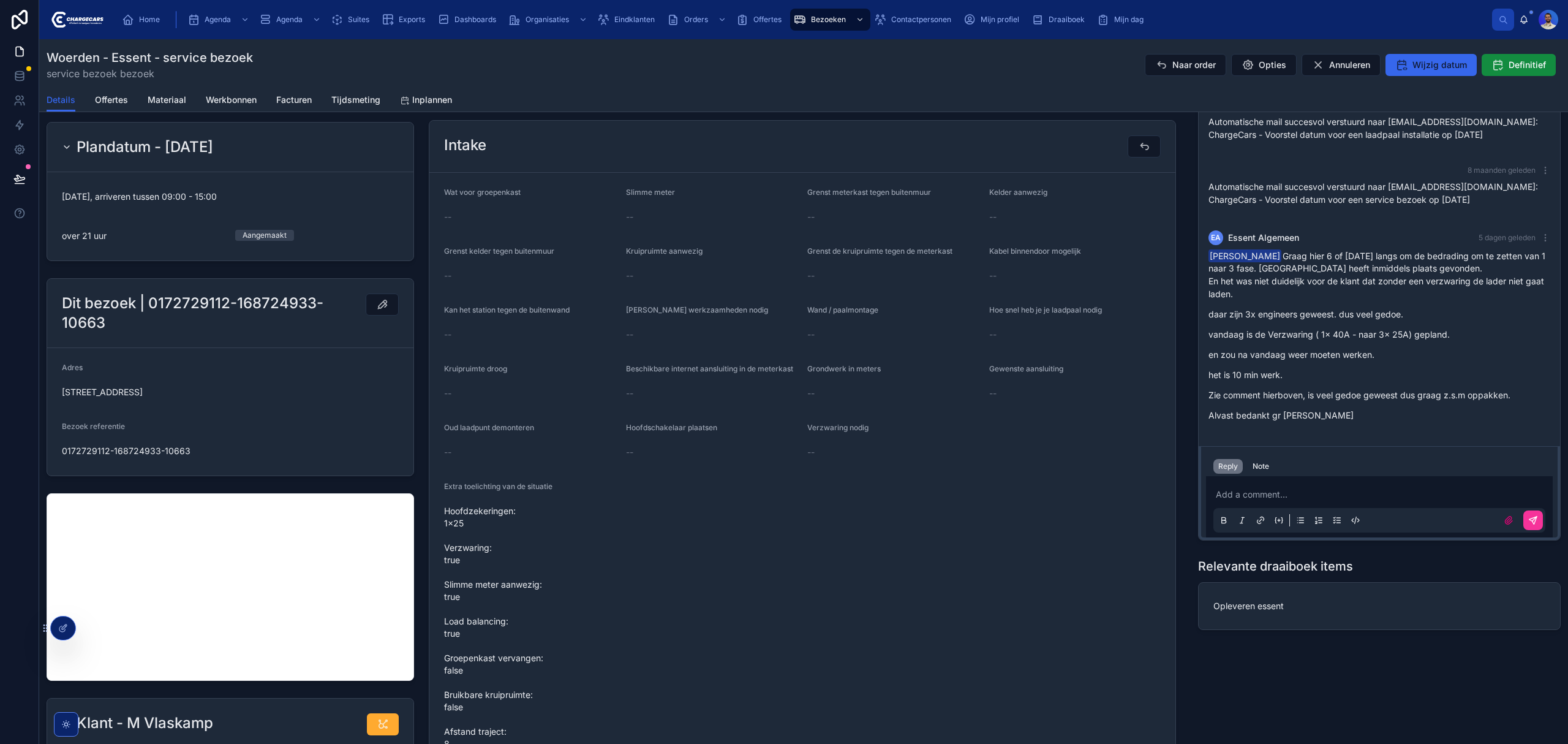
scroll to position [326, 0]
click at [1263, 466] on div "Note" at bounding box center [1261, 465] width 17 height 10
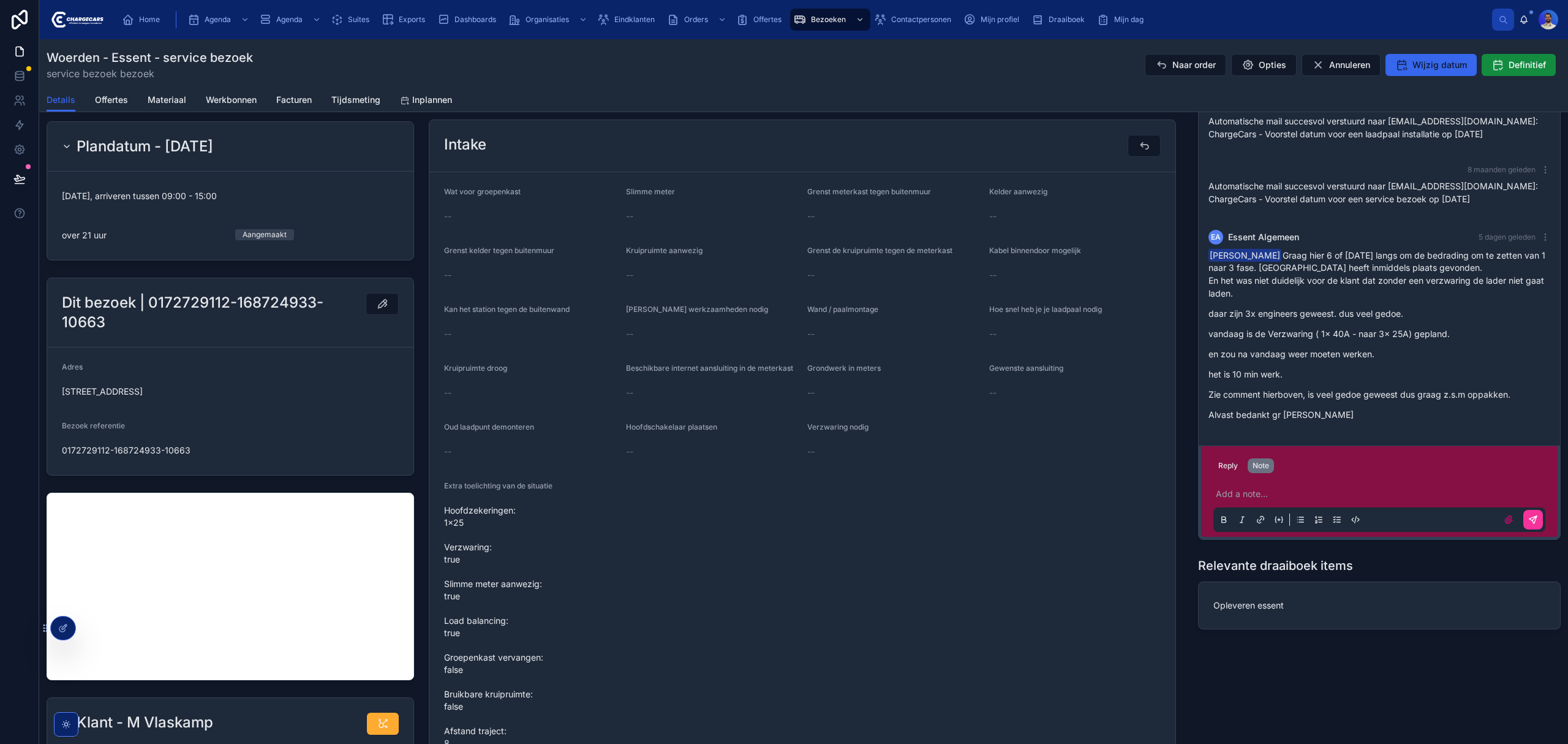
click at [1244, 504] on div "Add a note..." at bounding box center [1380, 505] width 332 height 51
click at [1248, 494] on p at bounding box center [1382, 494] width 332 height 12
click at [1255, 474] on span "[EMAIL_ADDRESS][DOMAIN_NAME]" at bounding box center [1305, 473] width 148 height 12
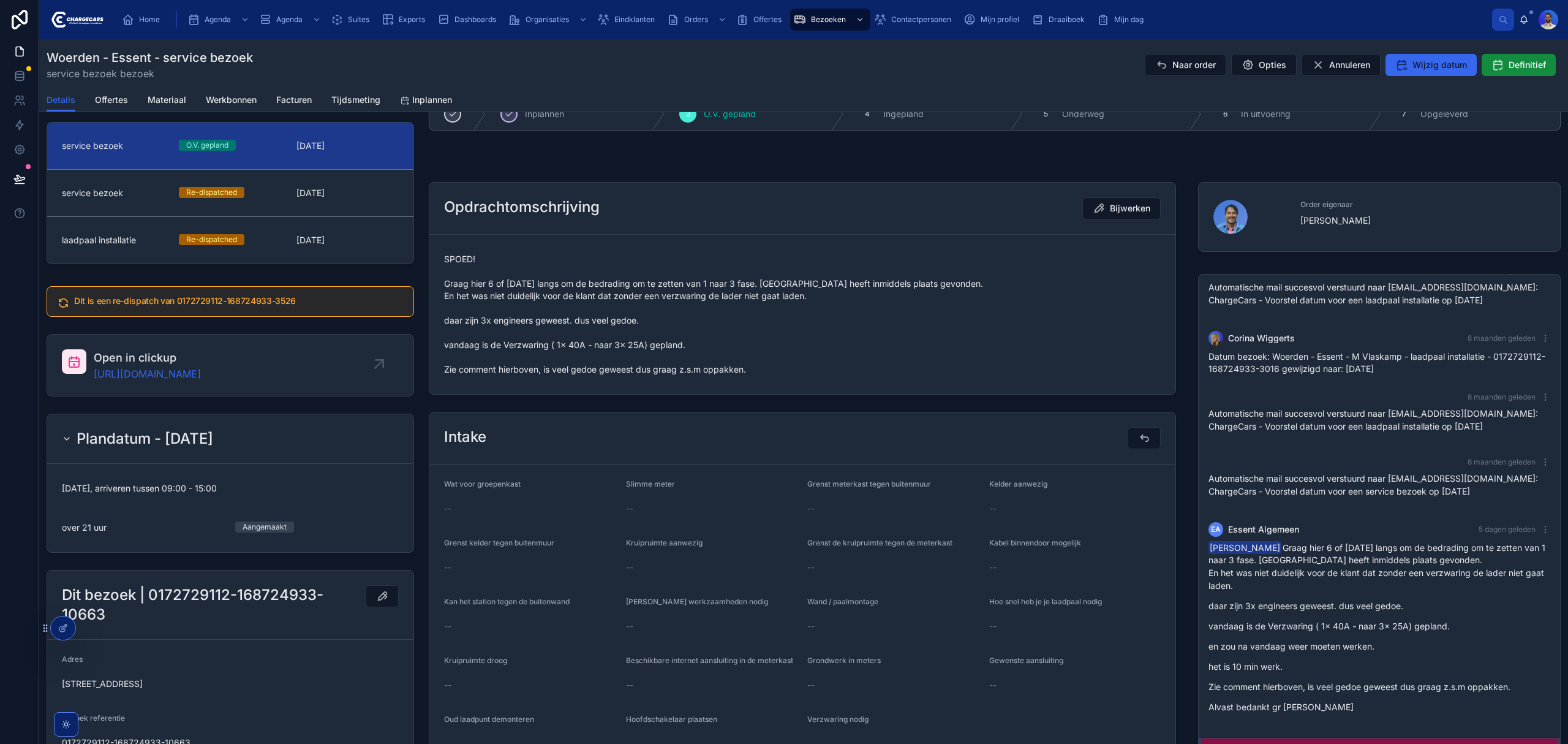
scroll to position [0, 0]
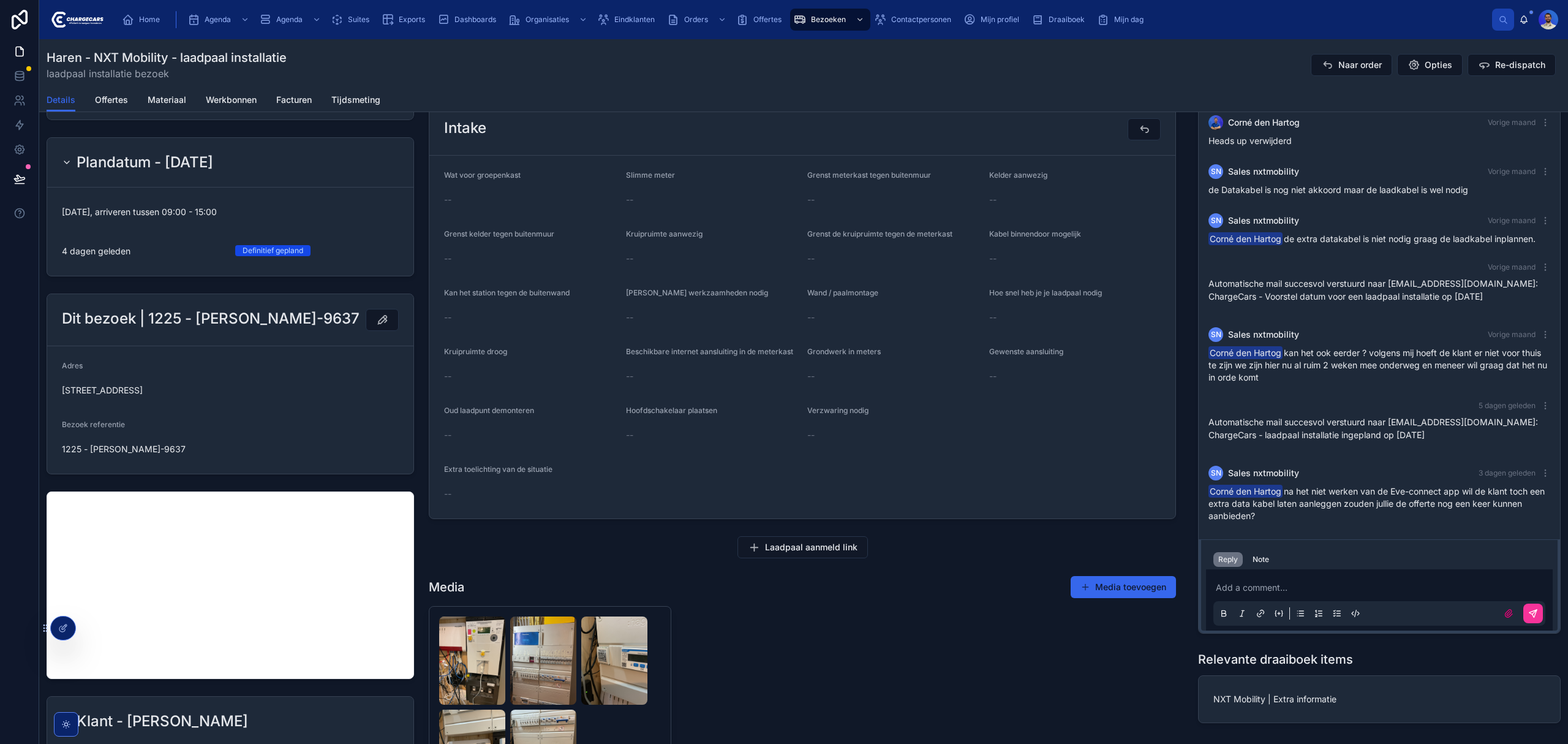
scroll to position [245, 0]
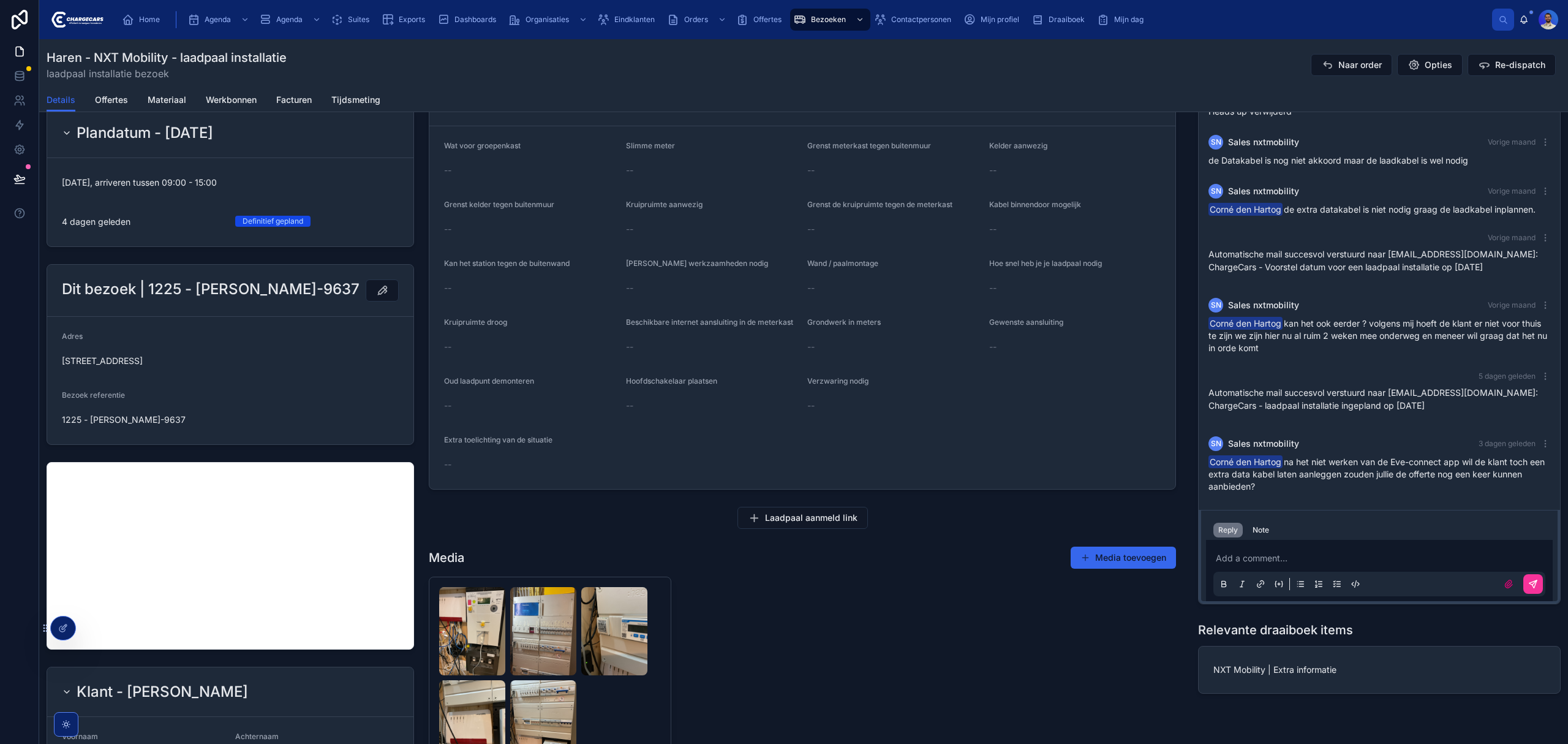
click at [1348, 476] on span "Corné den Hartog na het niet werken van de Eve-connect app wil de klant toch ee…" at bounding box center [1377, 474] width 337 height 35
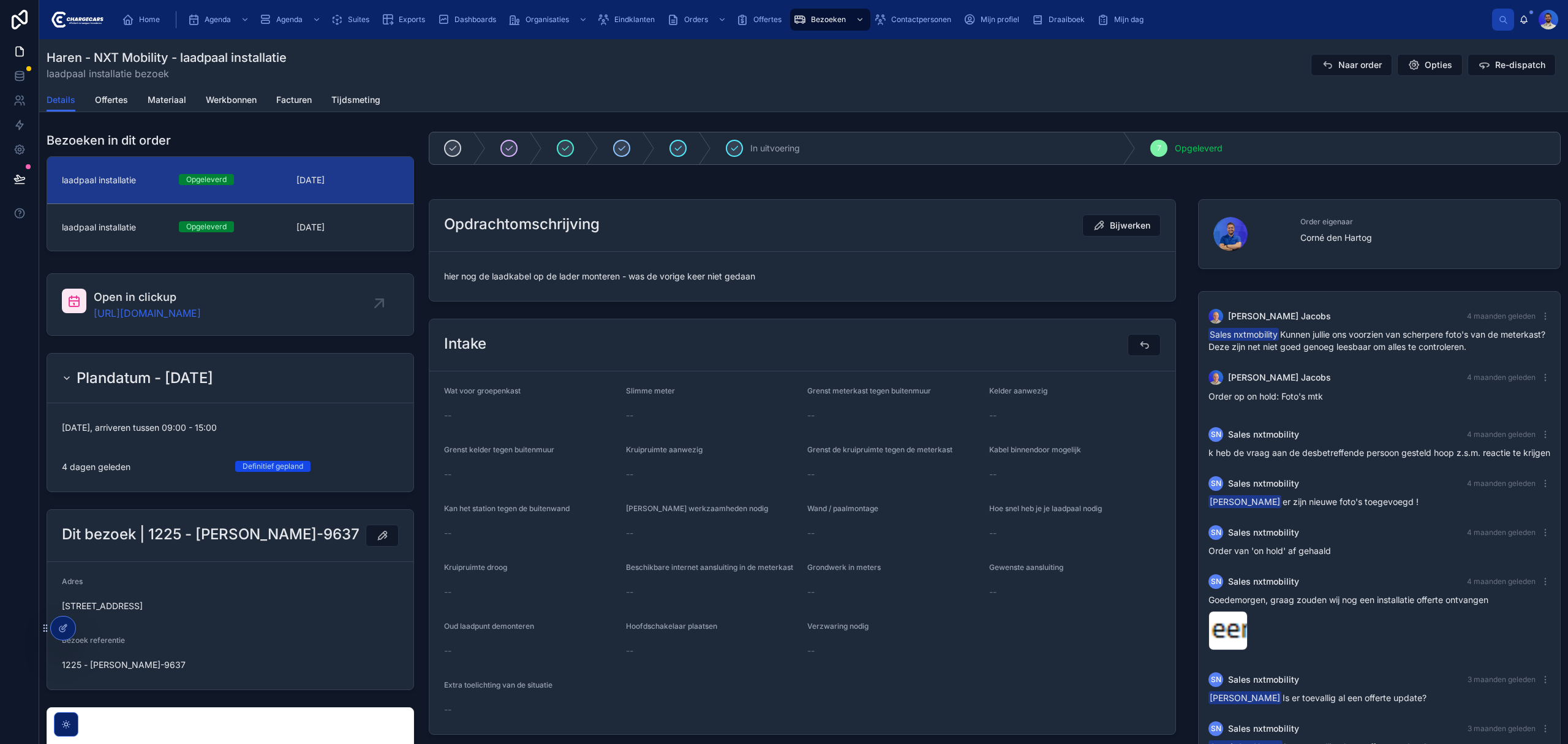
scroll to position [81, 0]
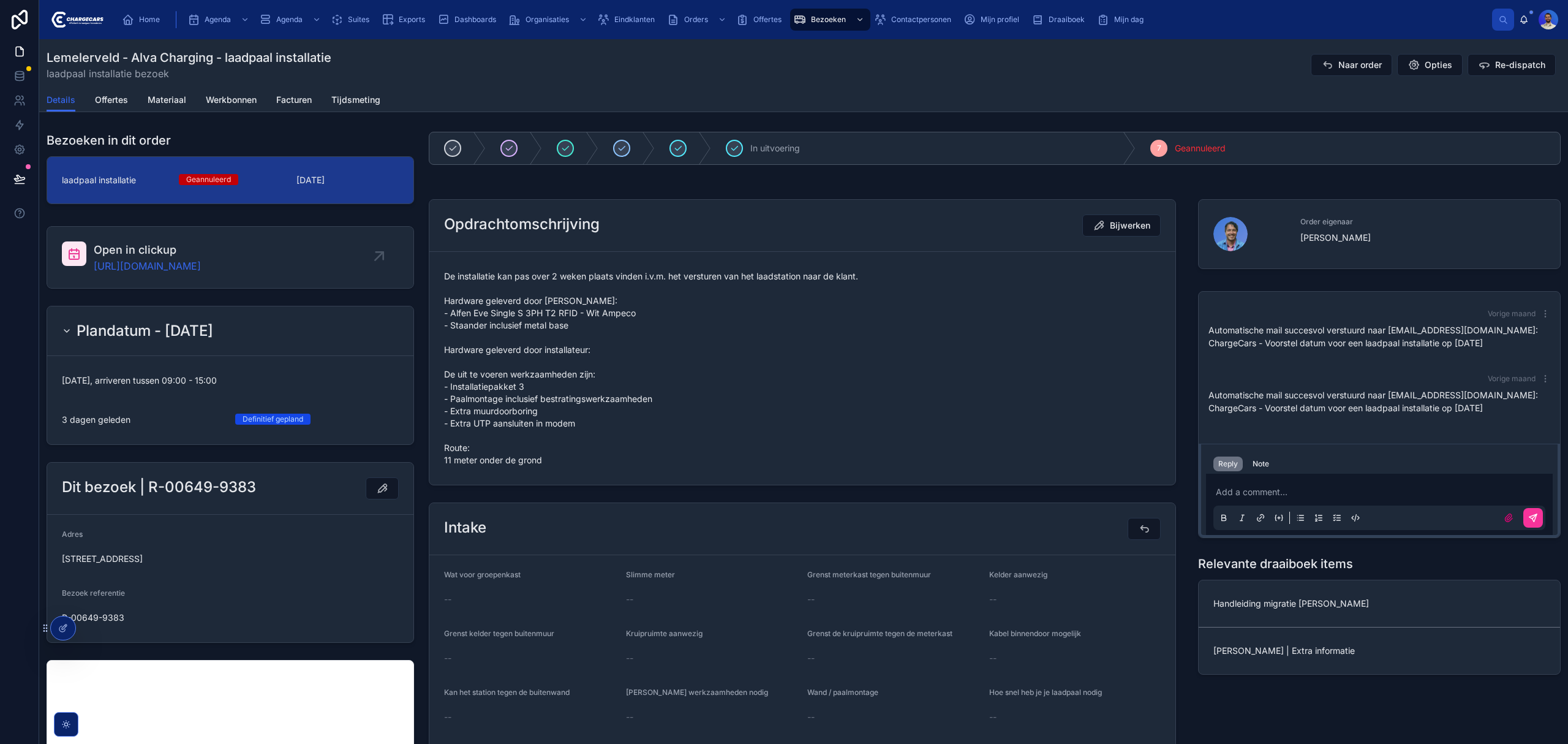
click at [1238, 467] on div "Reply Note" at bounding box center [1380, 464] width 346 height 19
drag, startPoint x: 1256, startPoint y: 467, endPoint x: 1243, endPoint y: 478, distance: 17.0
click at [1255, 467] on div "Note" at bounding box center [1261, 463] width 17 height 10
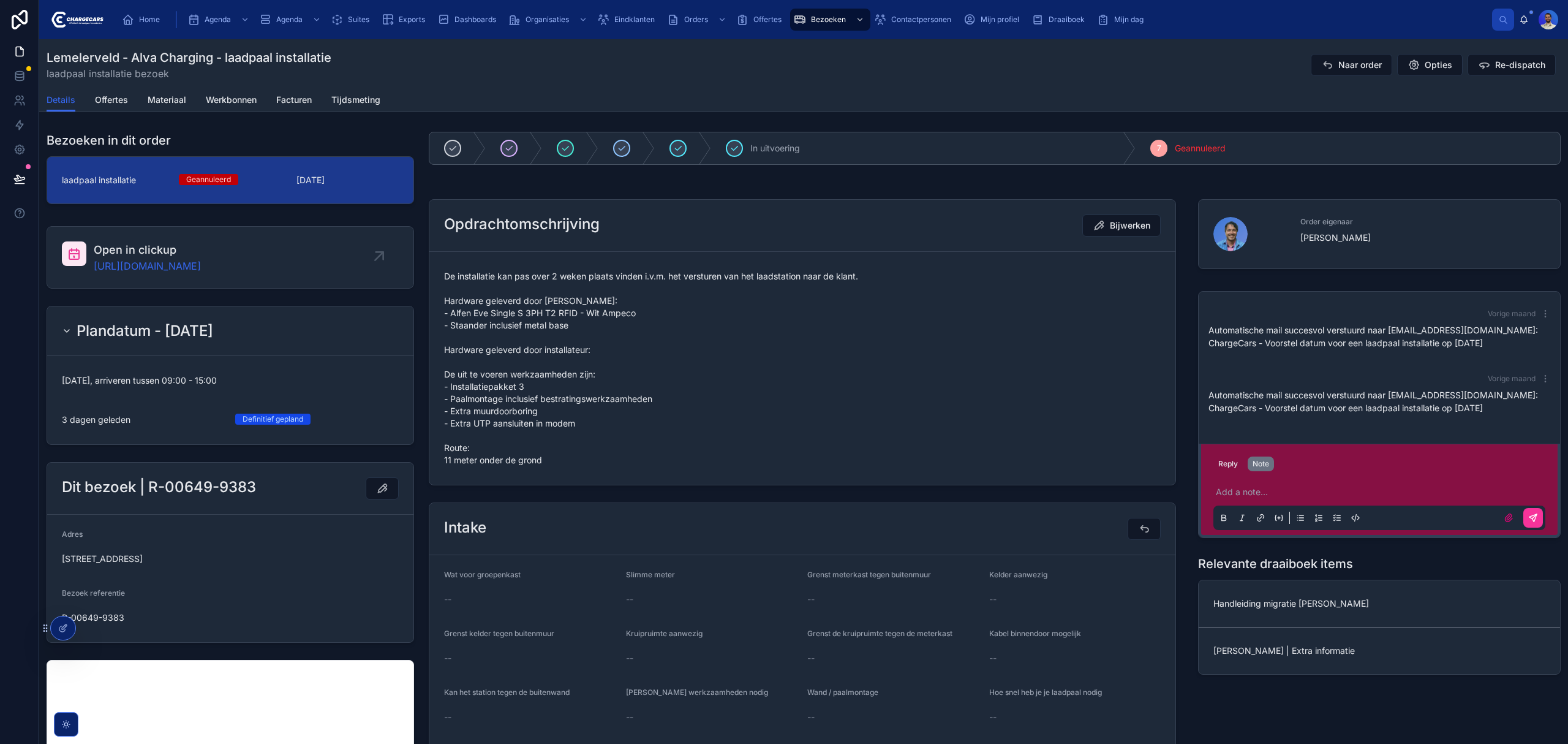
click at [1236, 495] on p at bounding box center [1382, 492] width 332 height 12
click at [1263, 467] on span "[EMAIL_ADDRESS][DOMAIN_NAME]" at bounding box center [1305, 472] width 148 height 12
click at [1323, 69] on icon at bounding box center [1328, 65] width 12 height 12
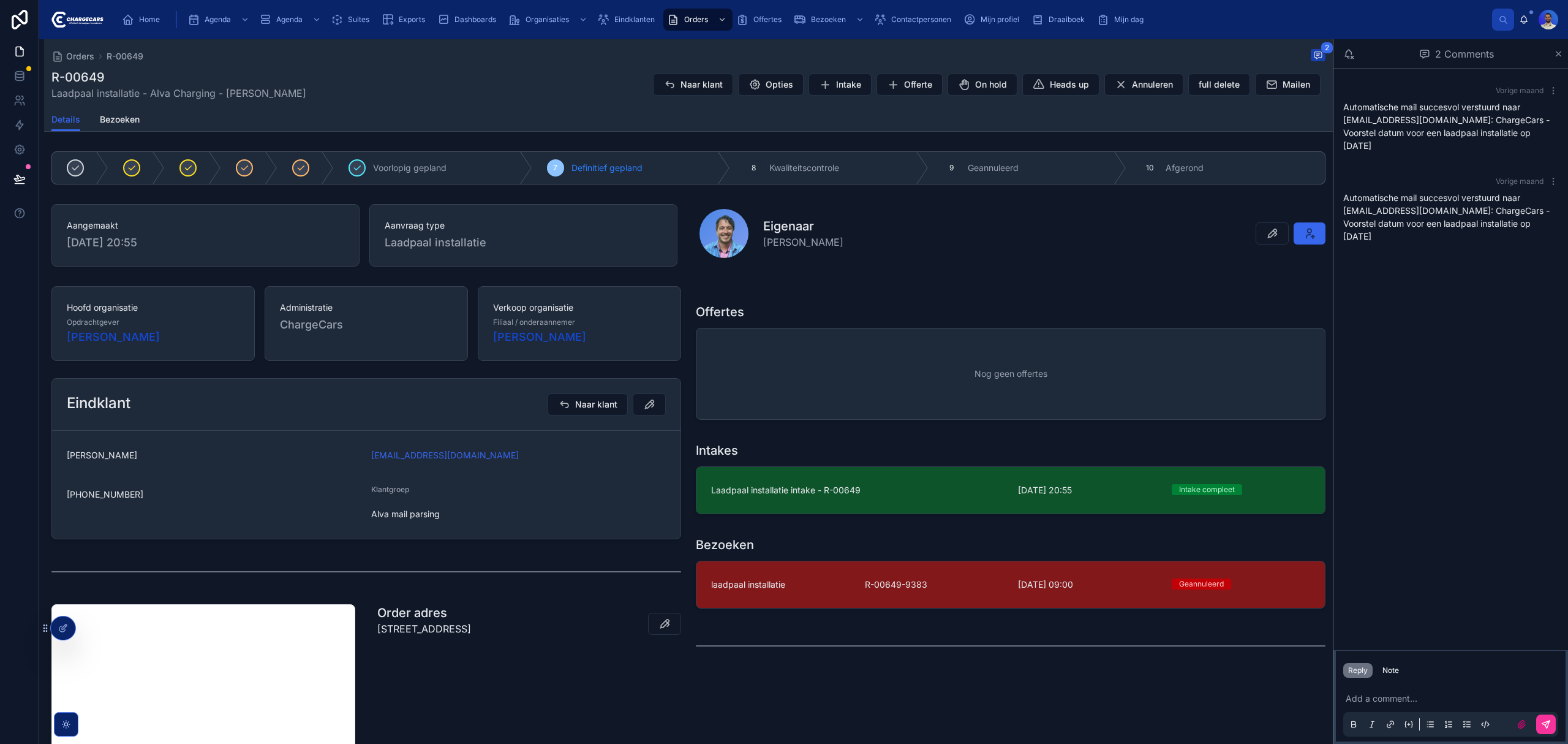
click at [911, 588] on span "R-00649-9383" at bounding box center [934, 584] width 139 height 12
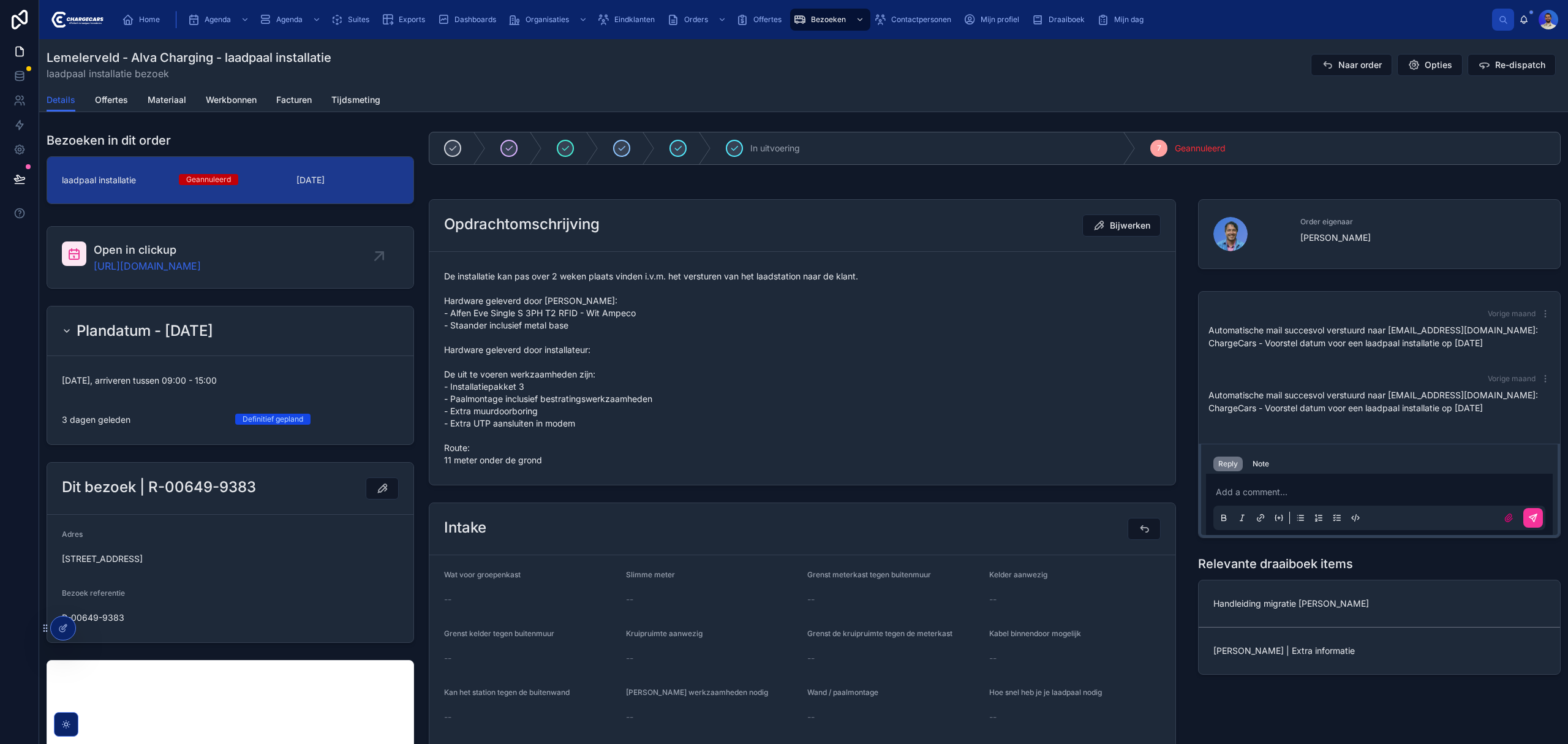
click at [1290, 493] on p at bounding box center [1382, 492] width 332 height 12
click at [1253, 461] on div "Note" at bounding box center [1261, 463] width 17 height 10
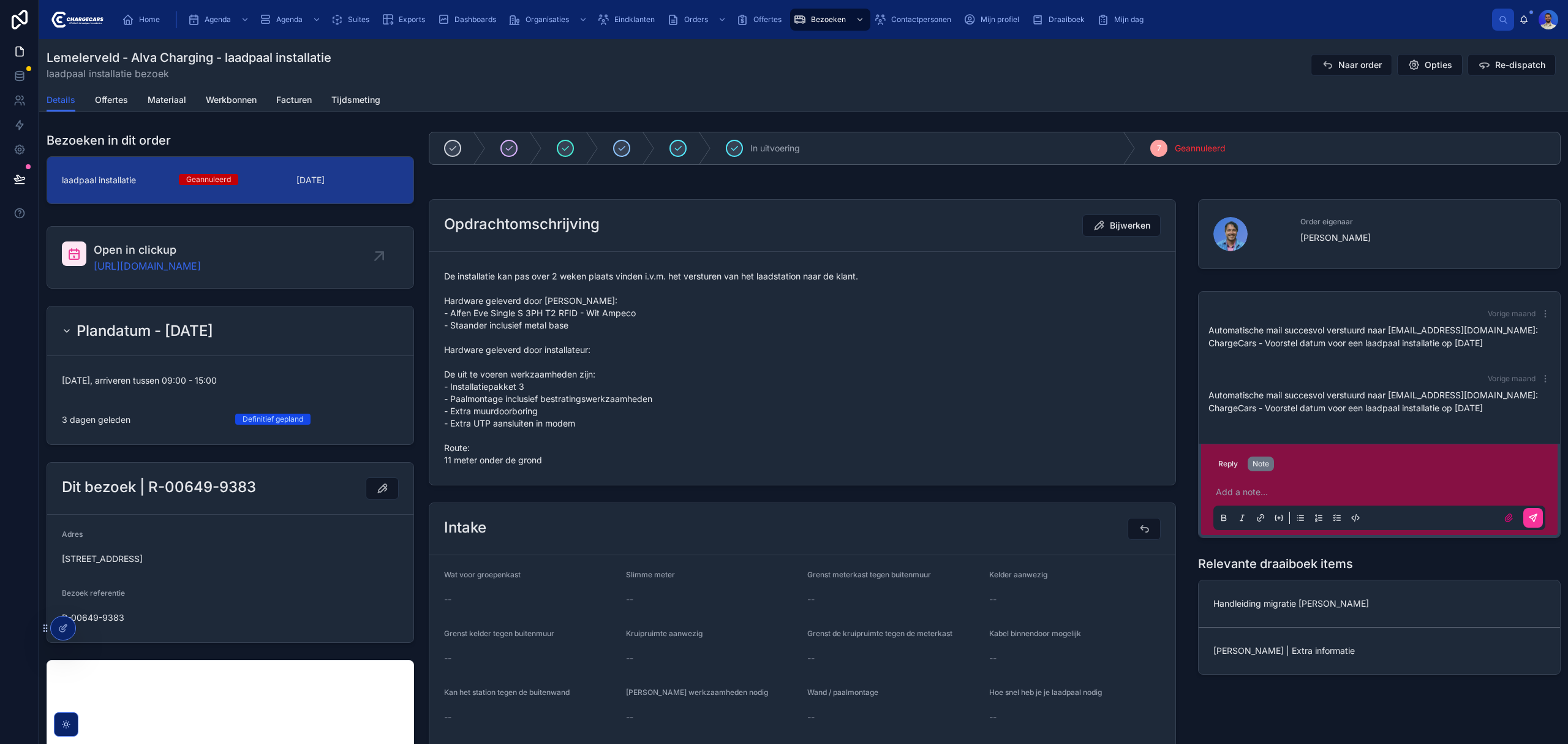
click at [1251, 498] on p at bounding box center [1382, 492] width 332 height 12
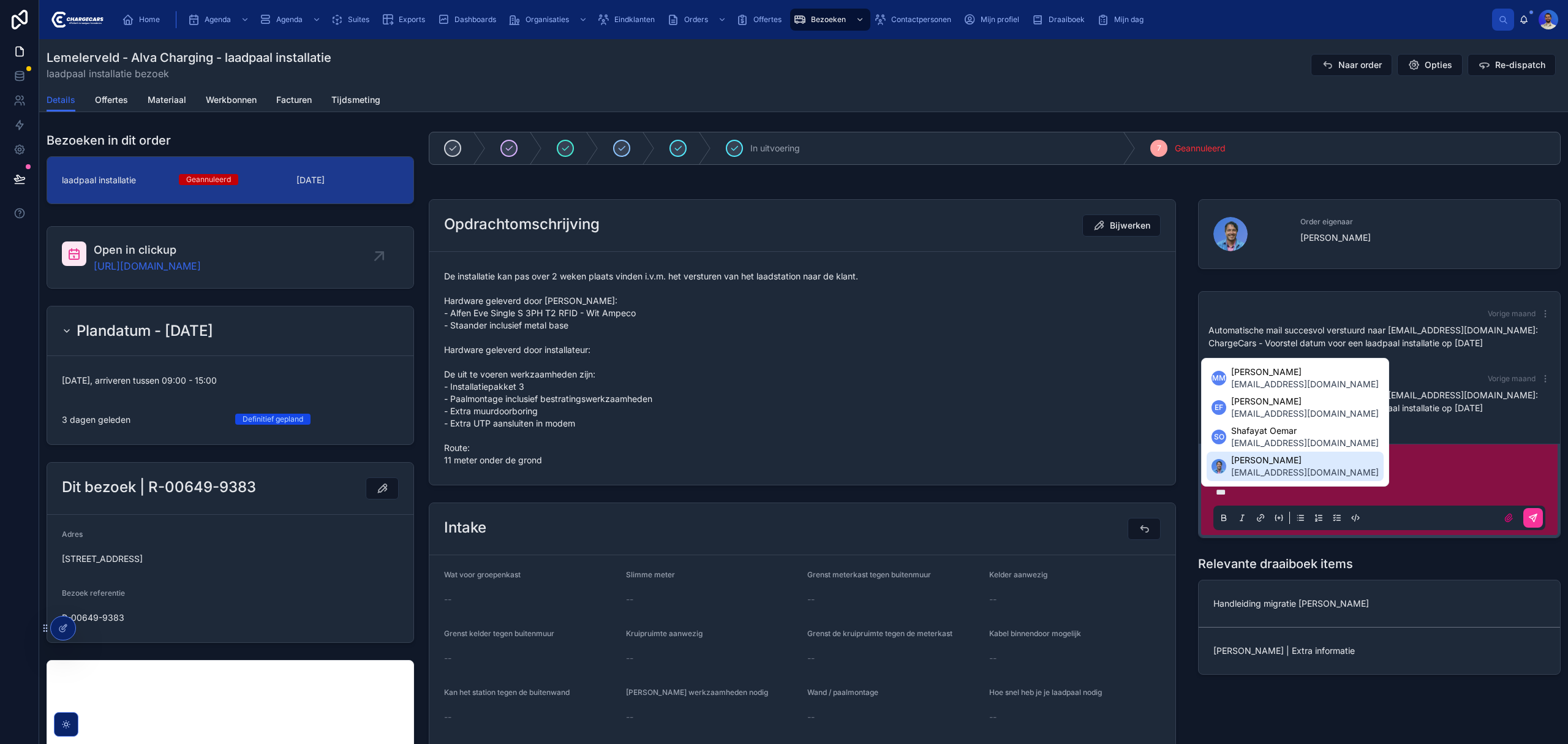
click at [1244, 466] on span "faber@chargecars.nl" at bounding box center [1305, 472] width 148 height 12
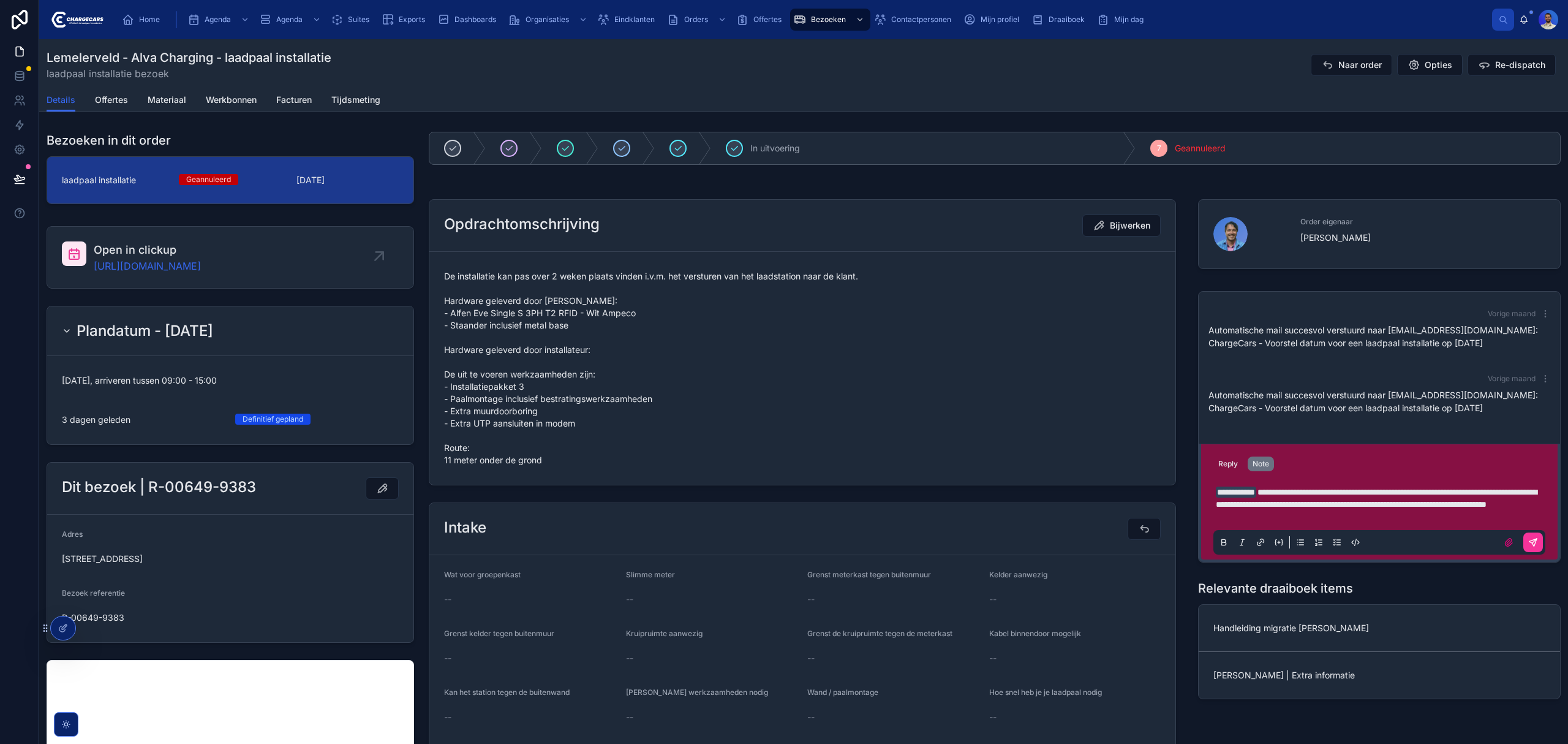
click at [1530, 552] on button at bounding box center [1534, 542] width 19 height 19
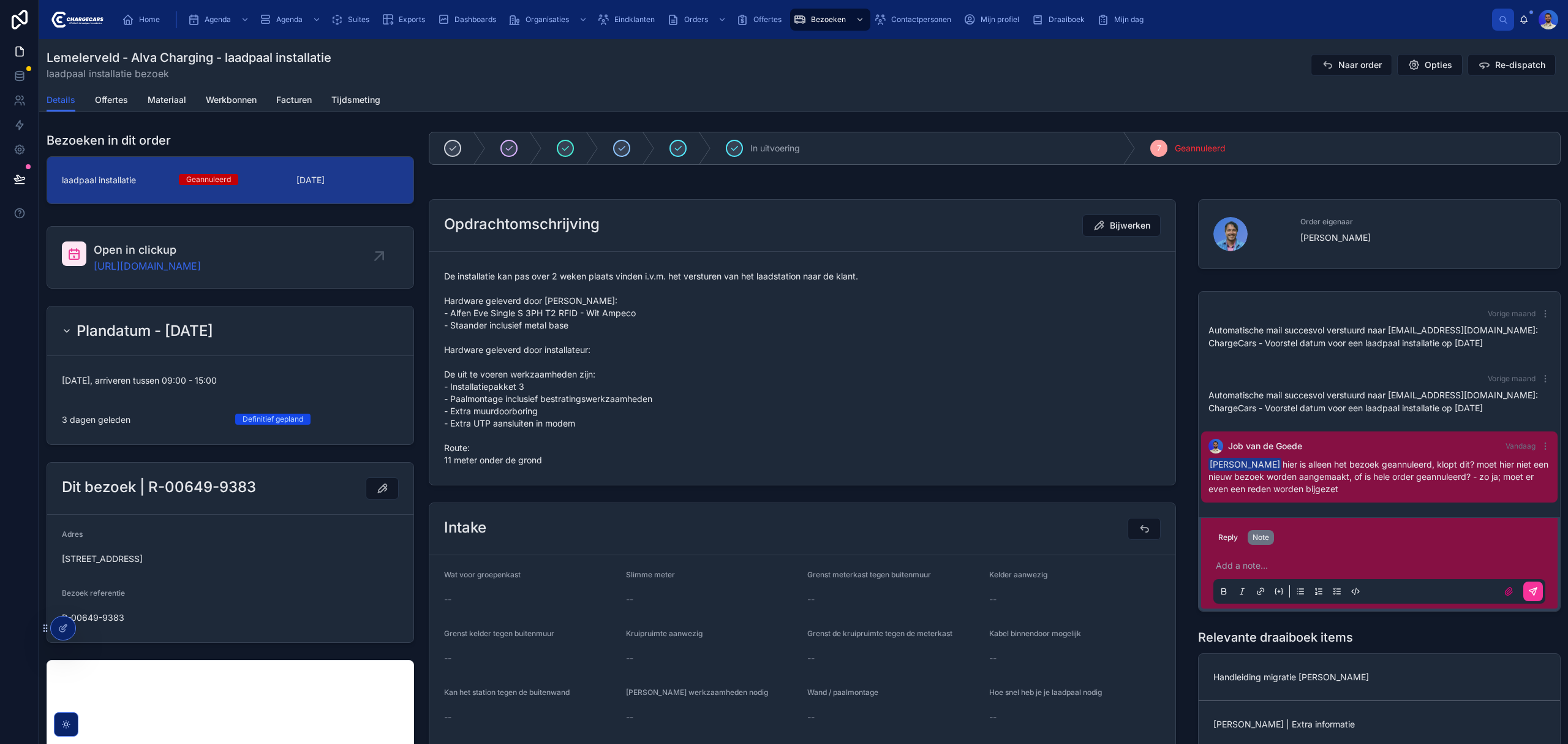
click at [1351, 66] on span "Naar order" at bounding box center [1360, 65] width 43 height 12
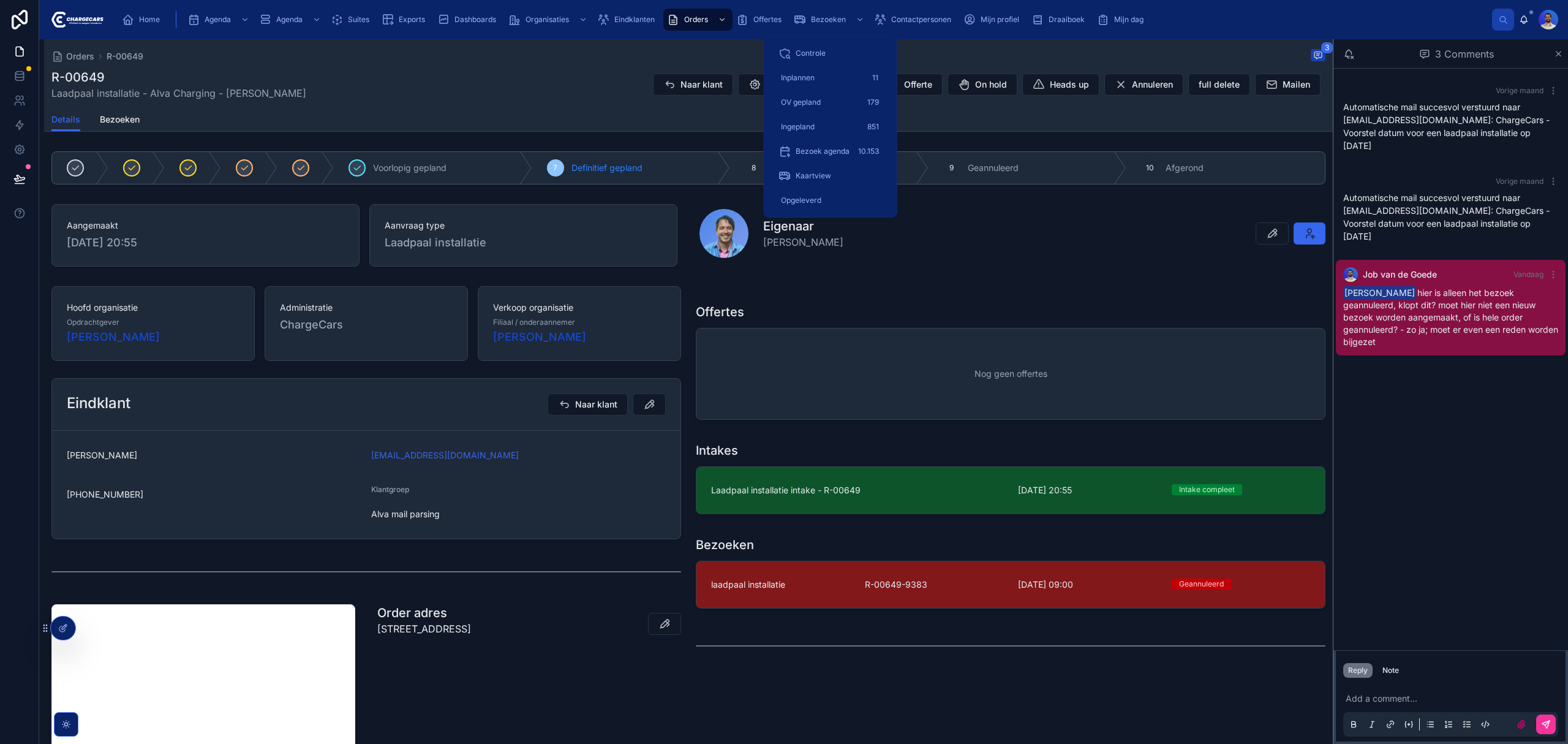
click at [800, 70] on div "Inplannen 11" at bounding box center [831, 78] width 104 height 19
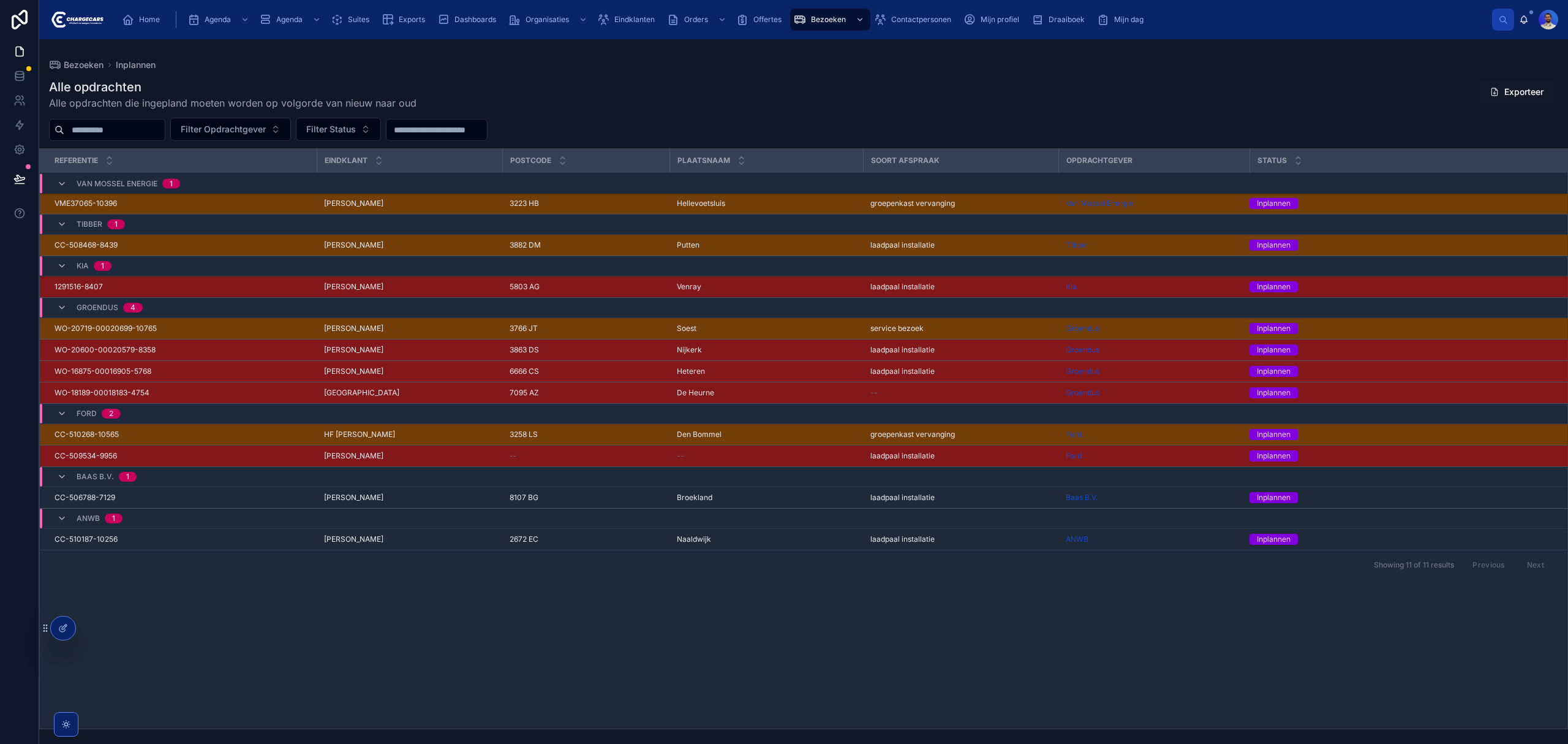
click at [384, 333] on span "Martine Van Der Sluis" at bounding box center [354, 328] width 59 height 10
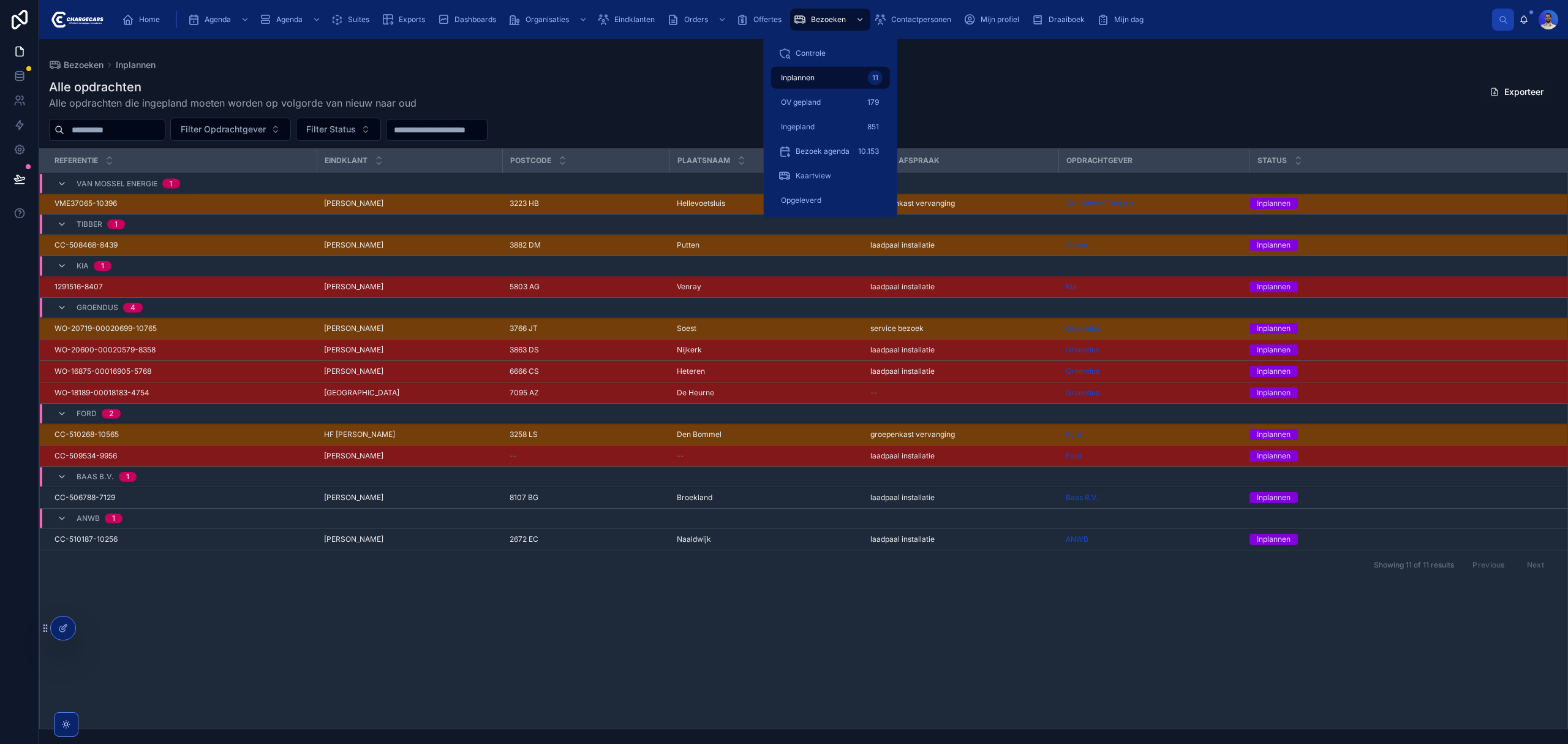
click at [800, 125] on span "Ingepland" at bounding box center [798, 126] width 34 height 10
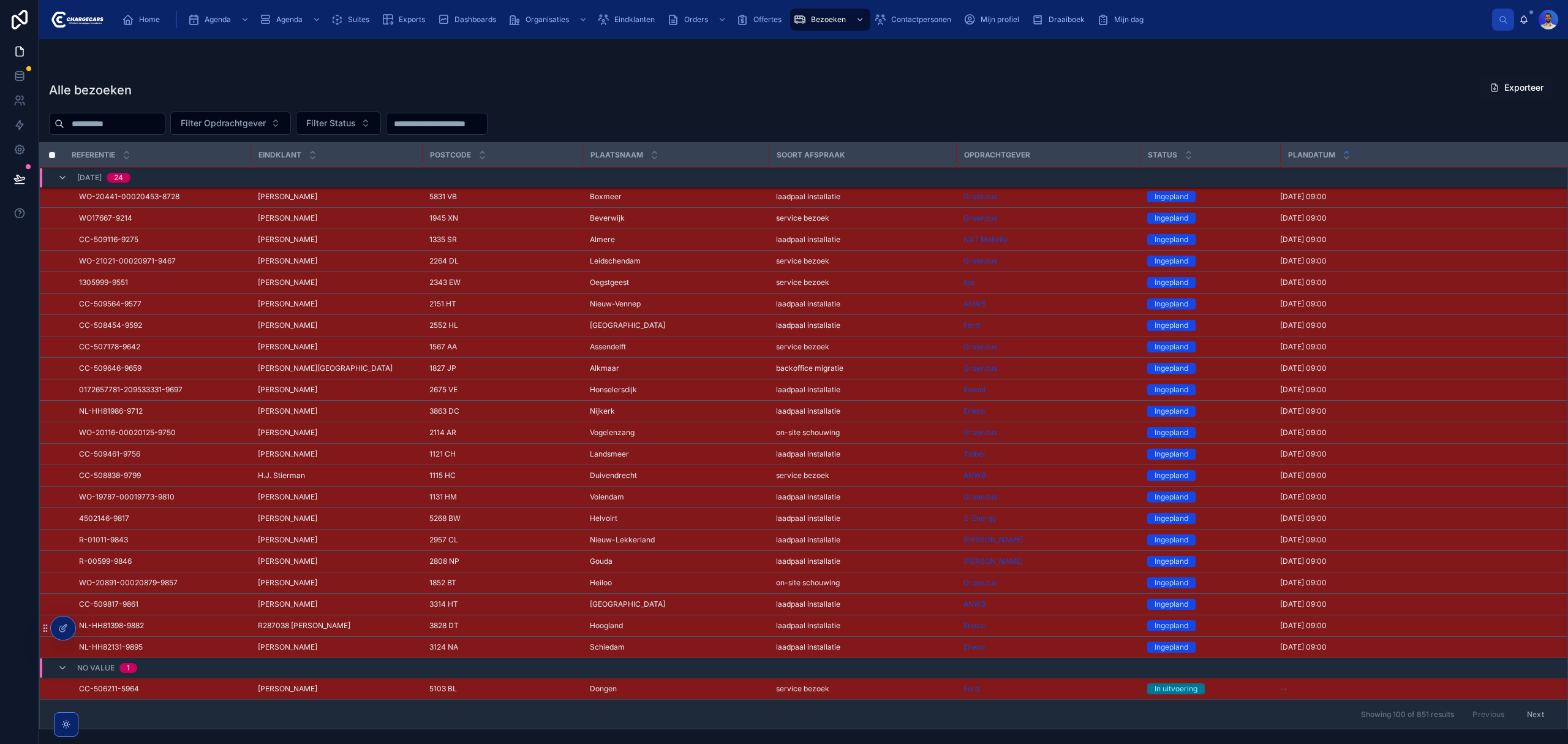
scroll to position [2766, 0]
click at [738, 417] on td "Nijkerk Nijkerk" at bounding box center [675, 411] width 186 height 21
click at [738, 406] on div "Nijkerk Nijkerk" at bounding box center [676, 411] width 171 height 10
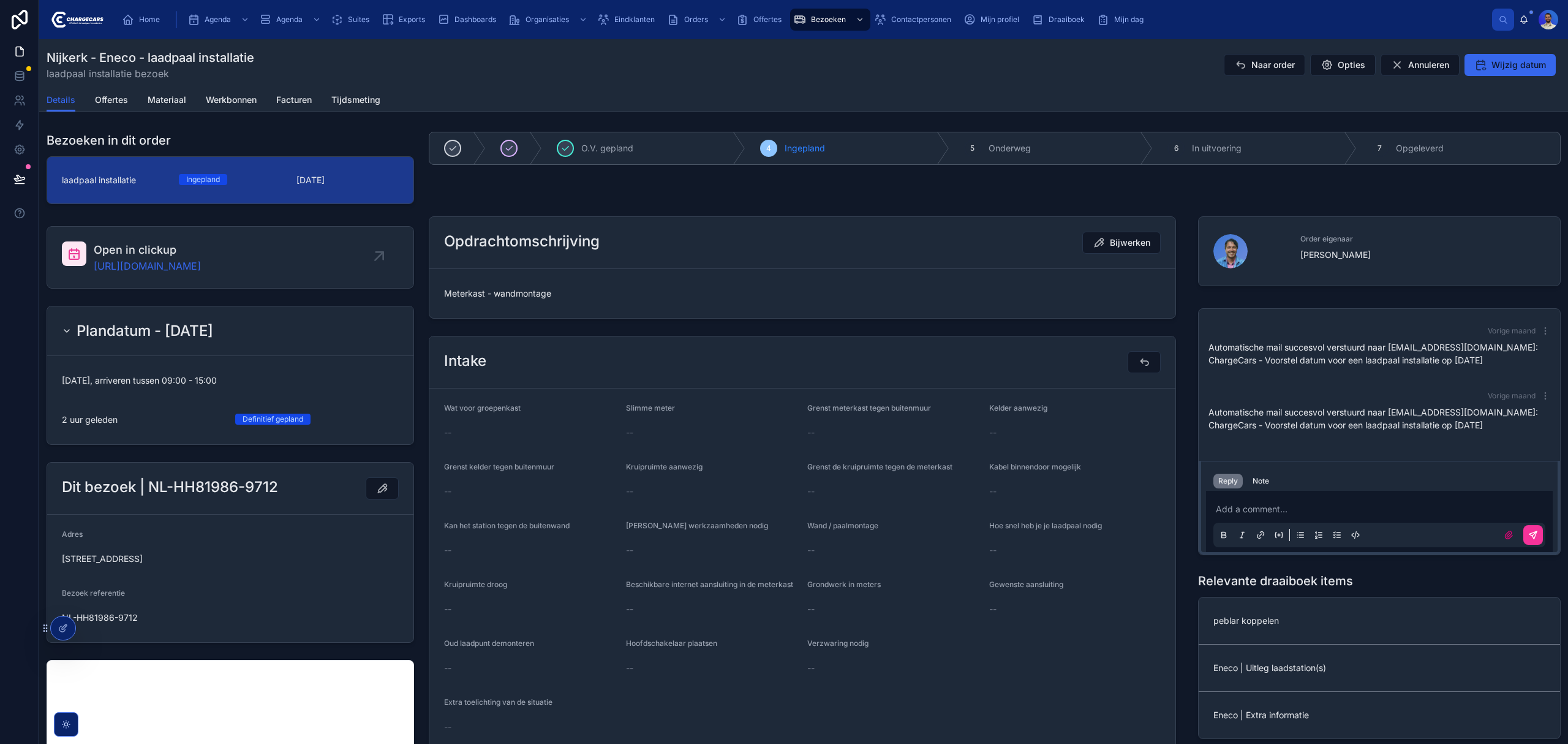
click at [67, 635] on div at bounding box center [64, 627] width 25 height 23
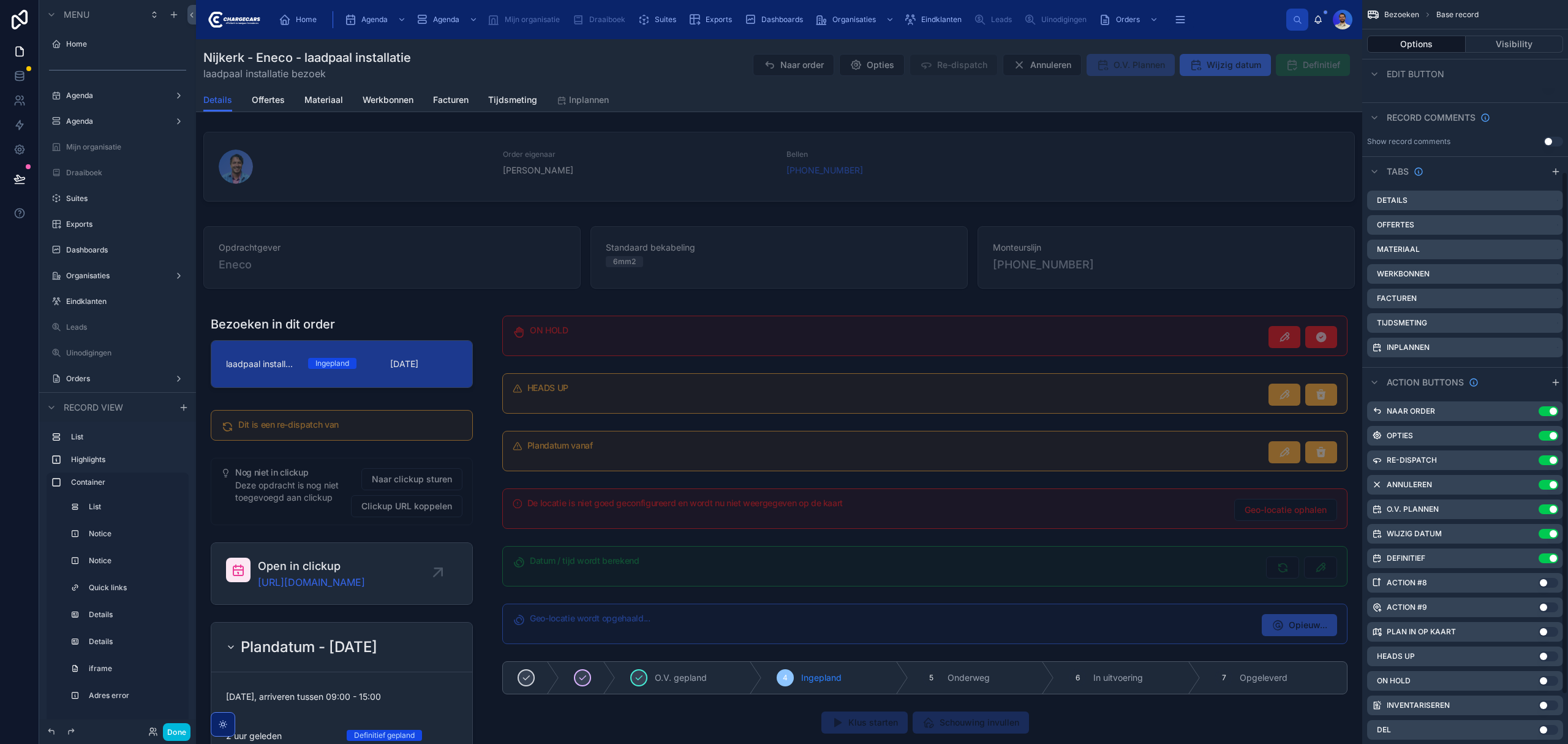
scroll to position [315, 0]
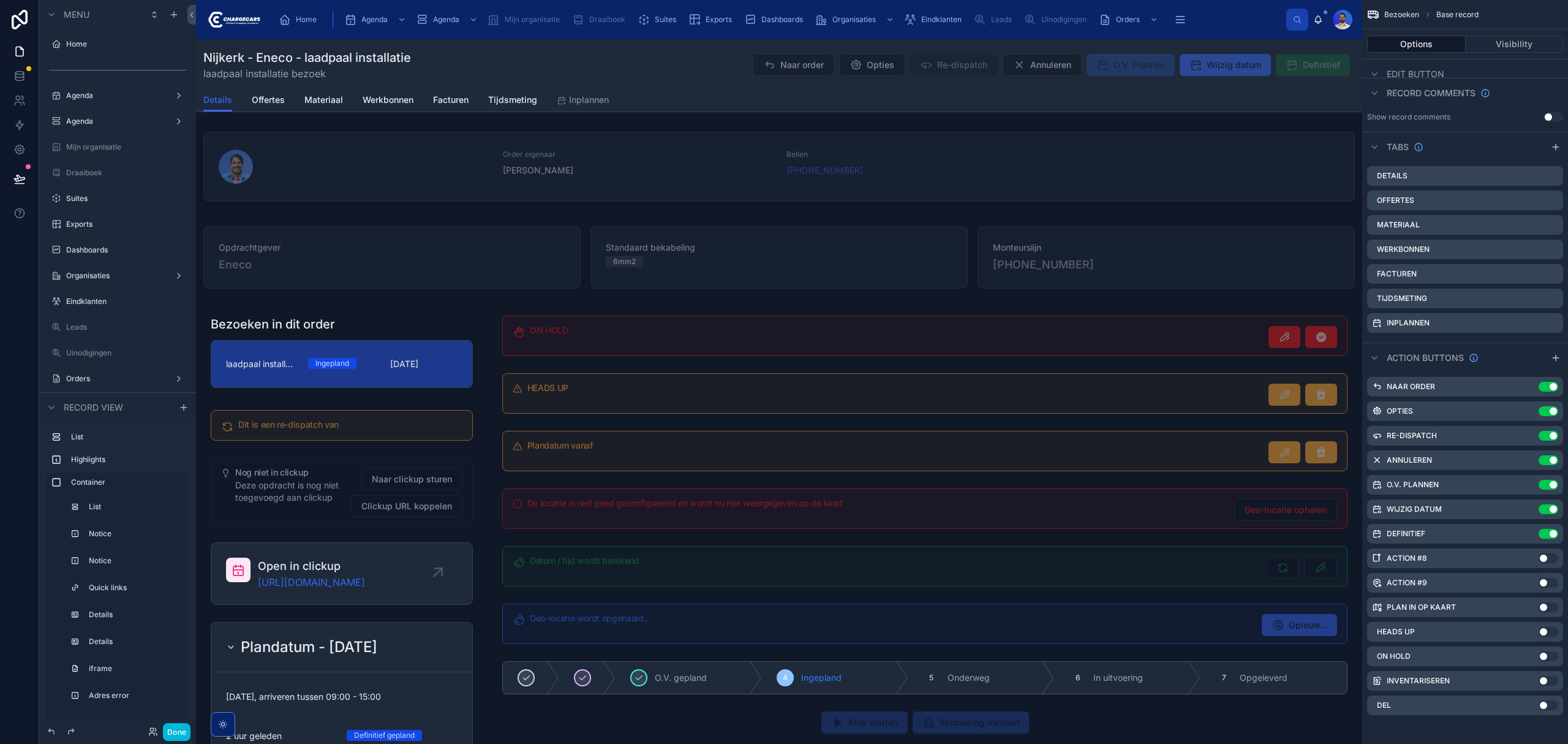
click at [0, 0] on icon "scrollable content" at bounding box center [0, 0] width 0 height 0
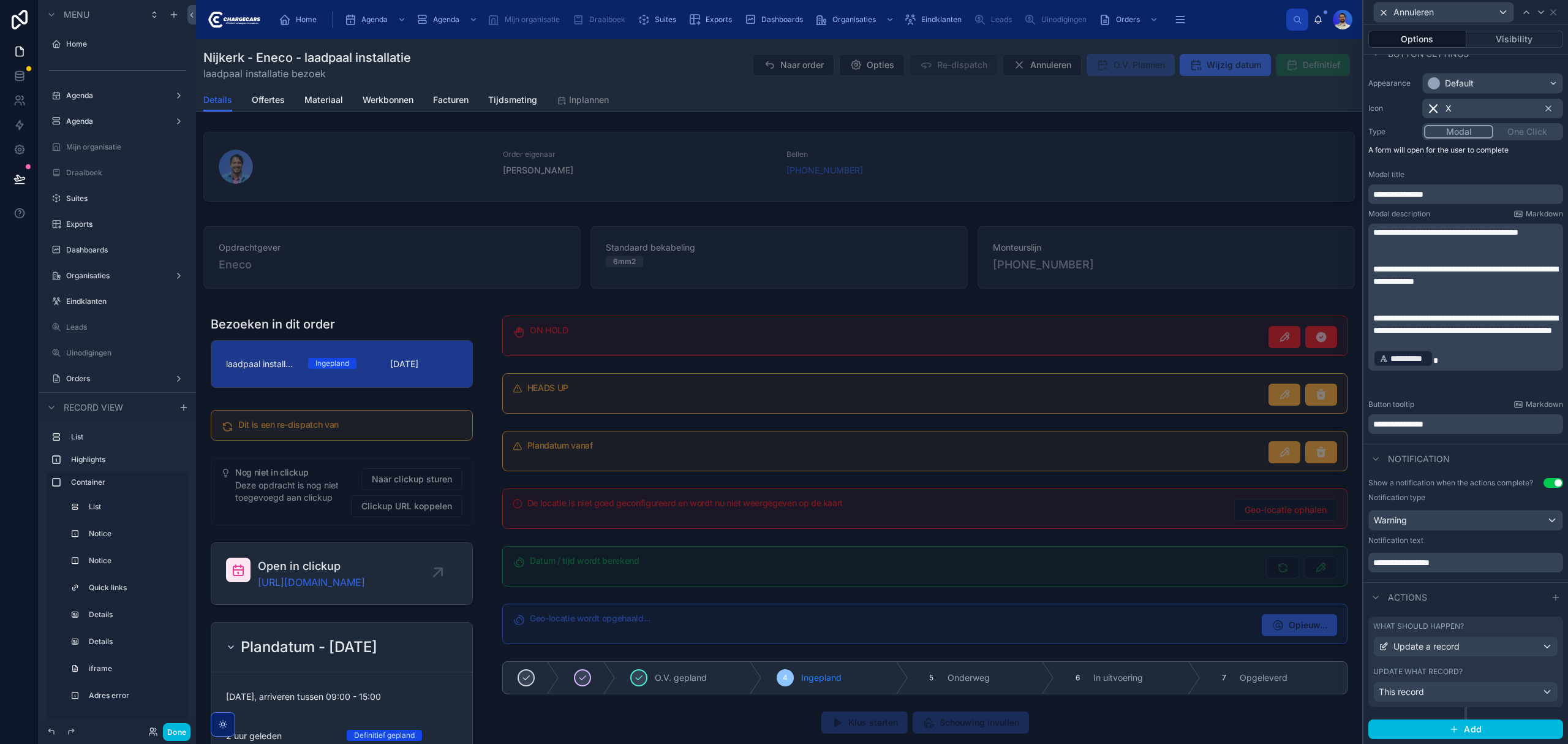
scroll to position [95, 0]
click at [1447, 673] on label "Update what record?" at bounding box center [1418, 671] width 89 height 10
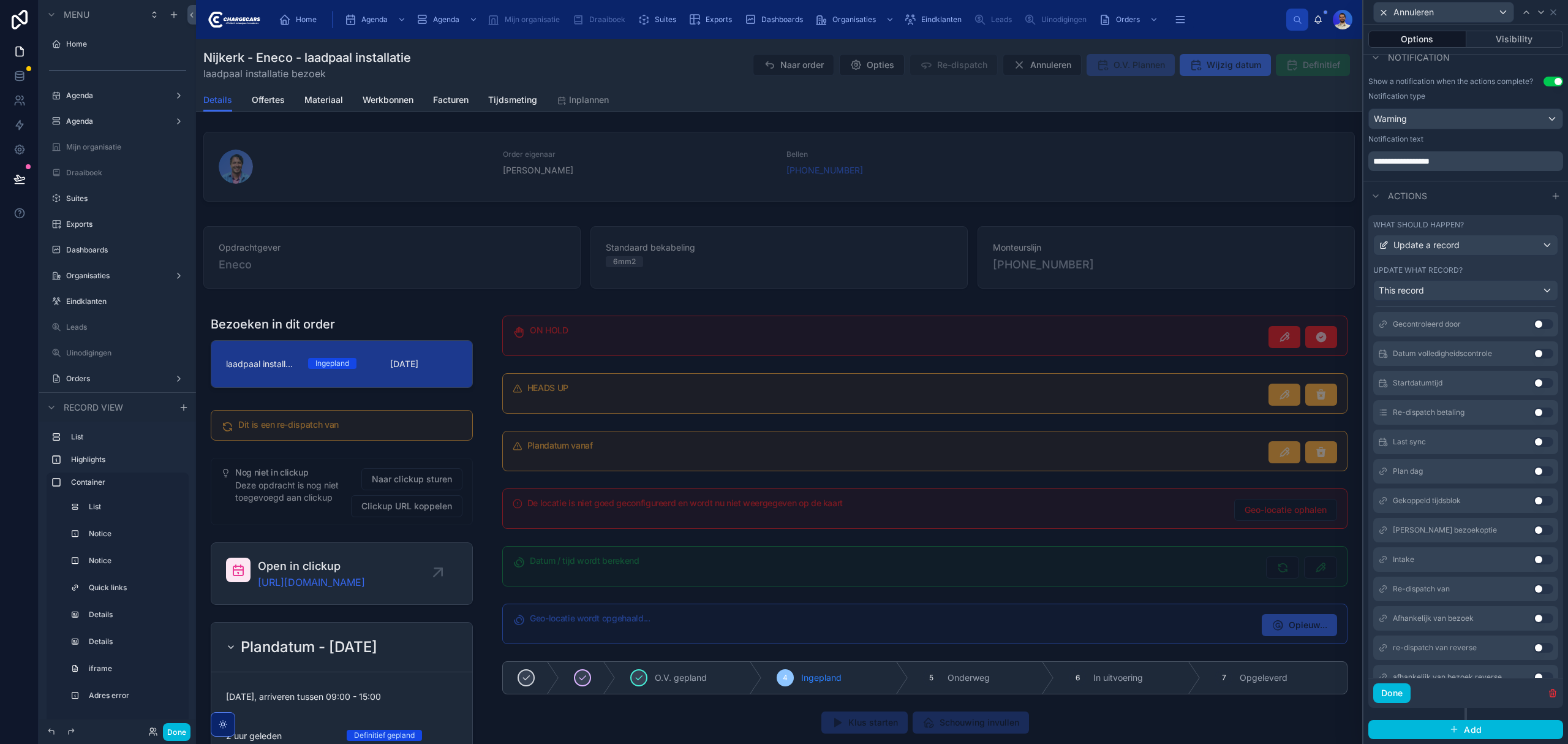
scroll to position [1218, 0]
click at [1428, 719] on button "Add" at bounding box center [1466, 729] width 194 height 19
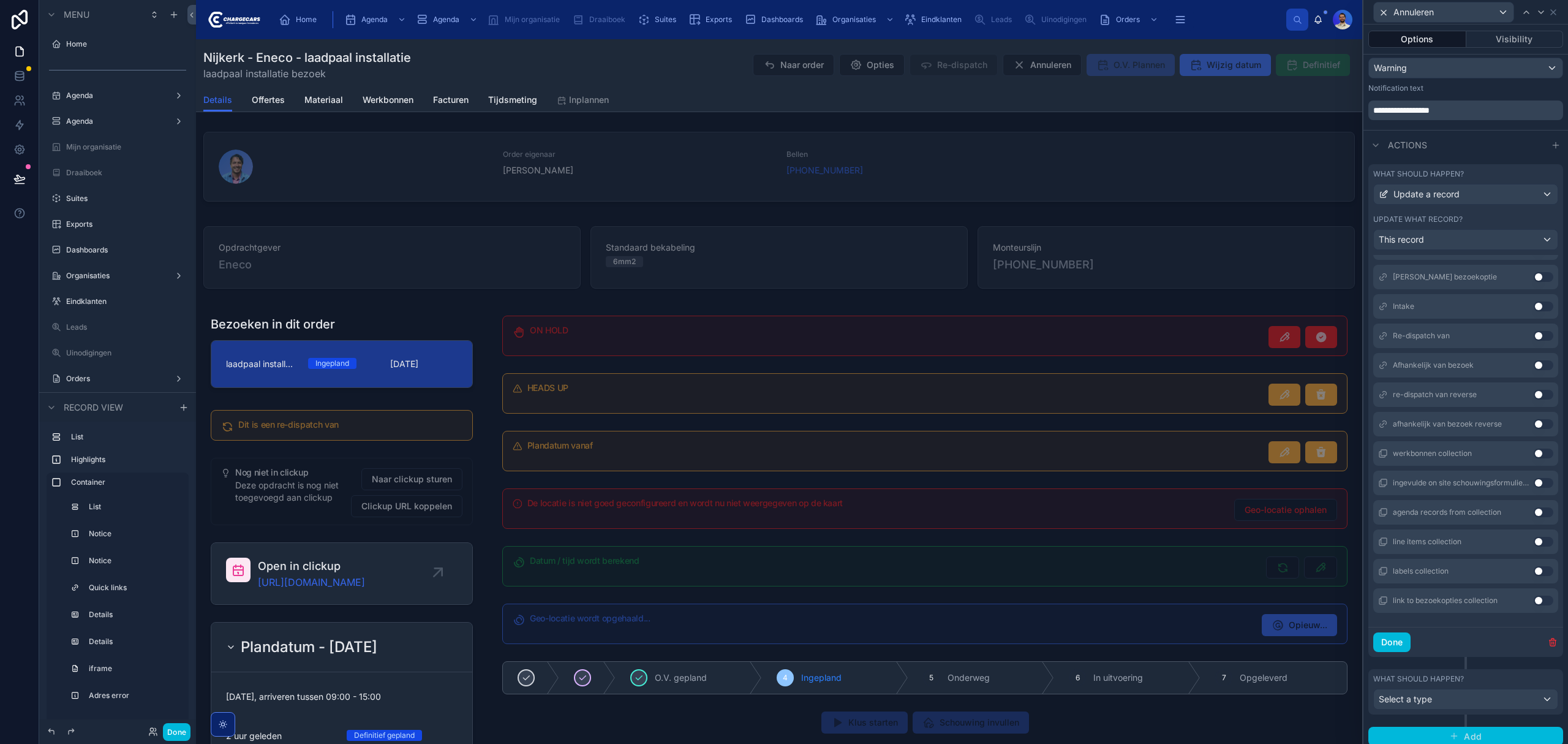
scroll to position [556, 0]
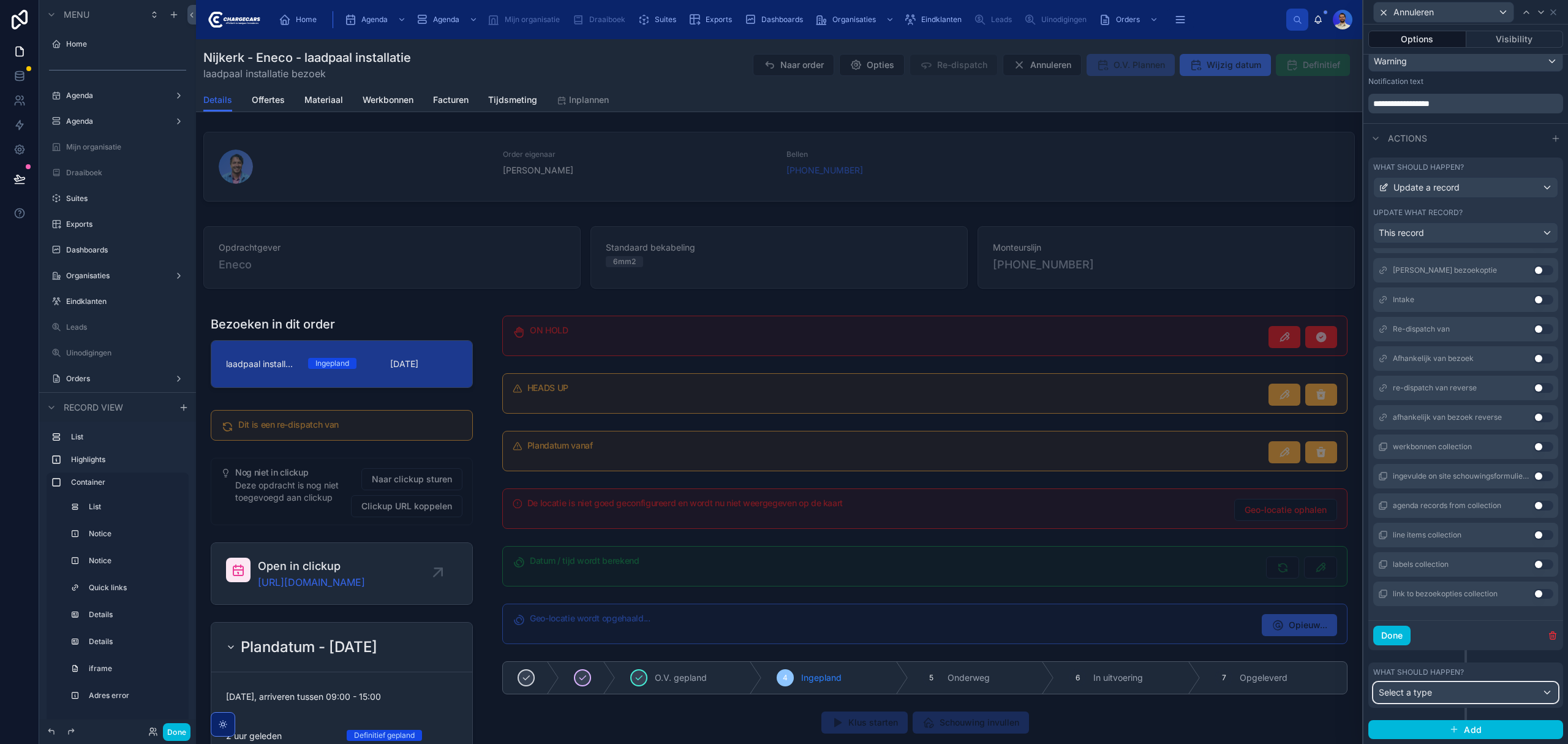
click at [1427, 695] on span "Select a type" at bounding box center [1405, 692] width 53 height 11
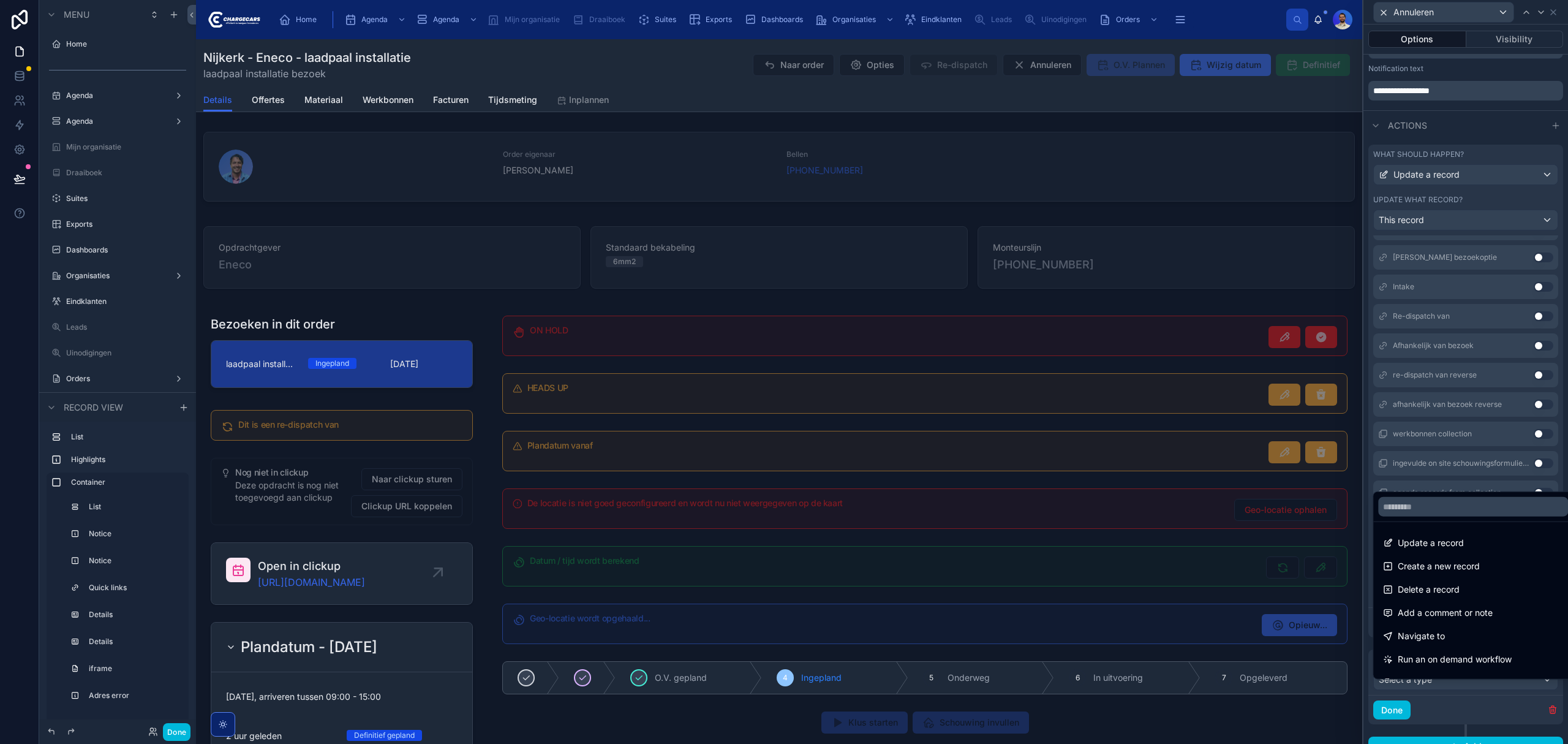
click at [1477, 606] on span "Add a comment or note" at bounding box center [1445, 612] width 95 height 15
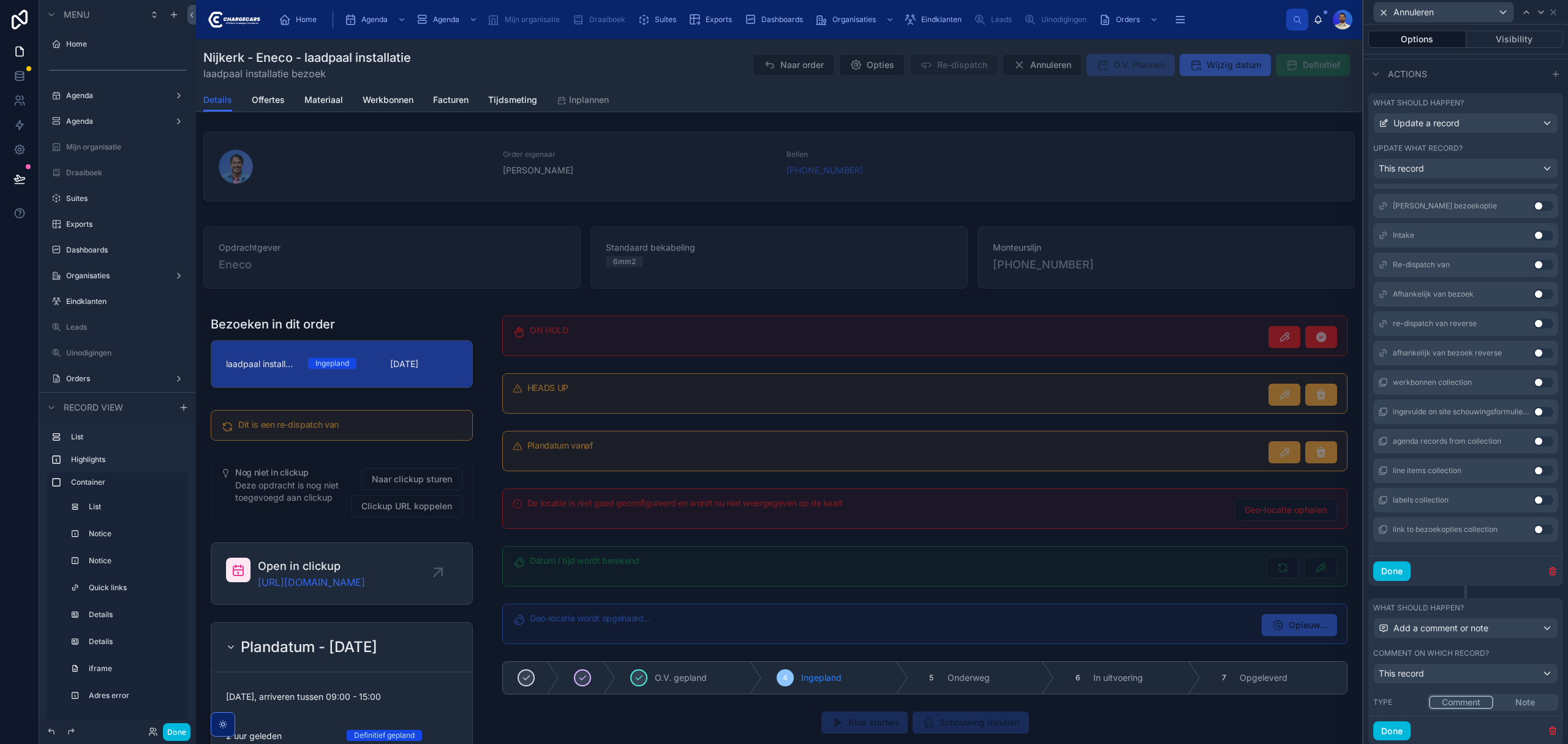
scroll to position [659, 0]
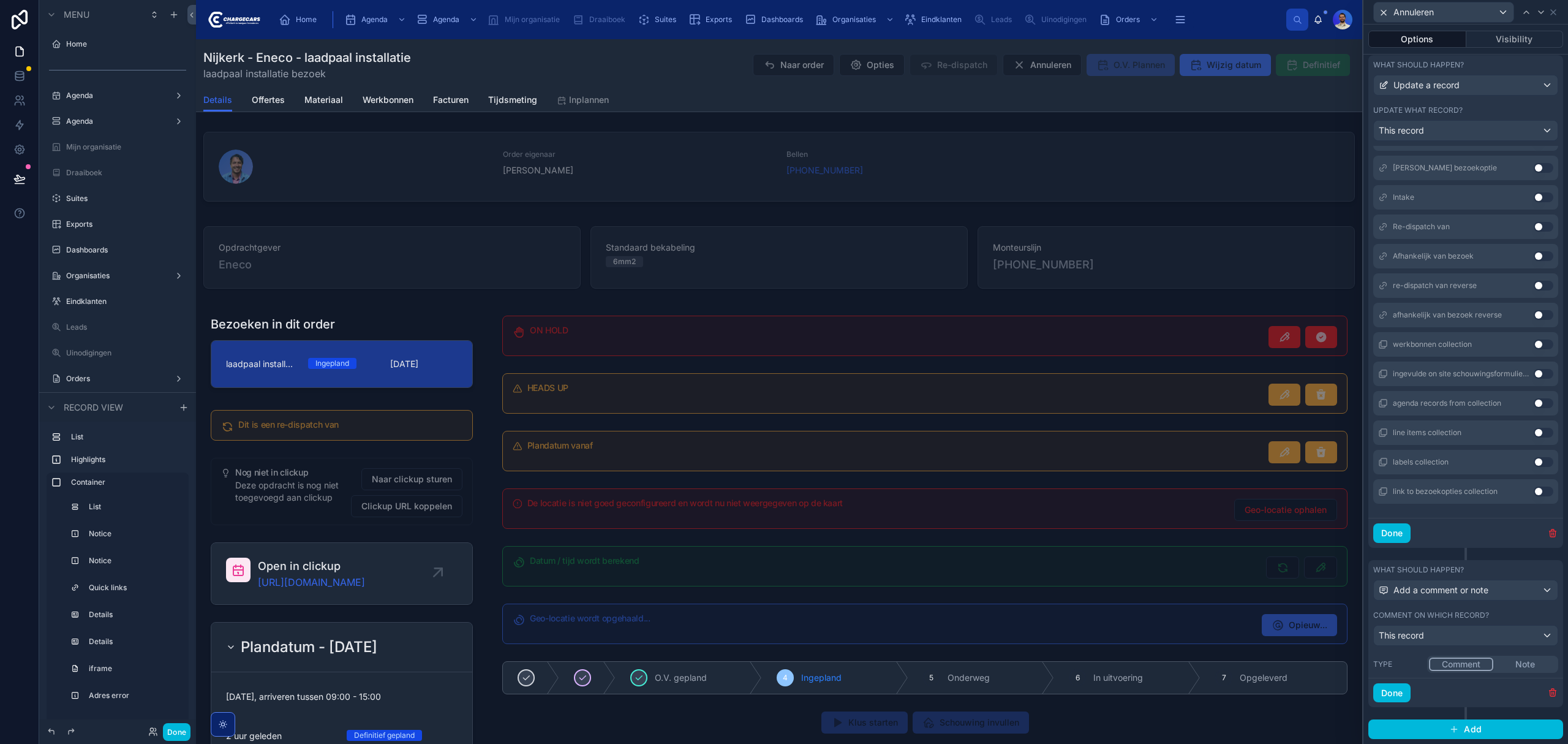
click at [1479, 662] on button "Comment" at bounding box center [1461, 664] width 65 height 13
click at [1469, 688] on div "Done" at bounding box center [1466, 693] width 194 height 30
click at [1418, 584] on span "Add a comment or note" at bounding box center [1441, 590] width 95 height 12
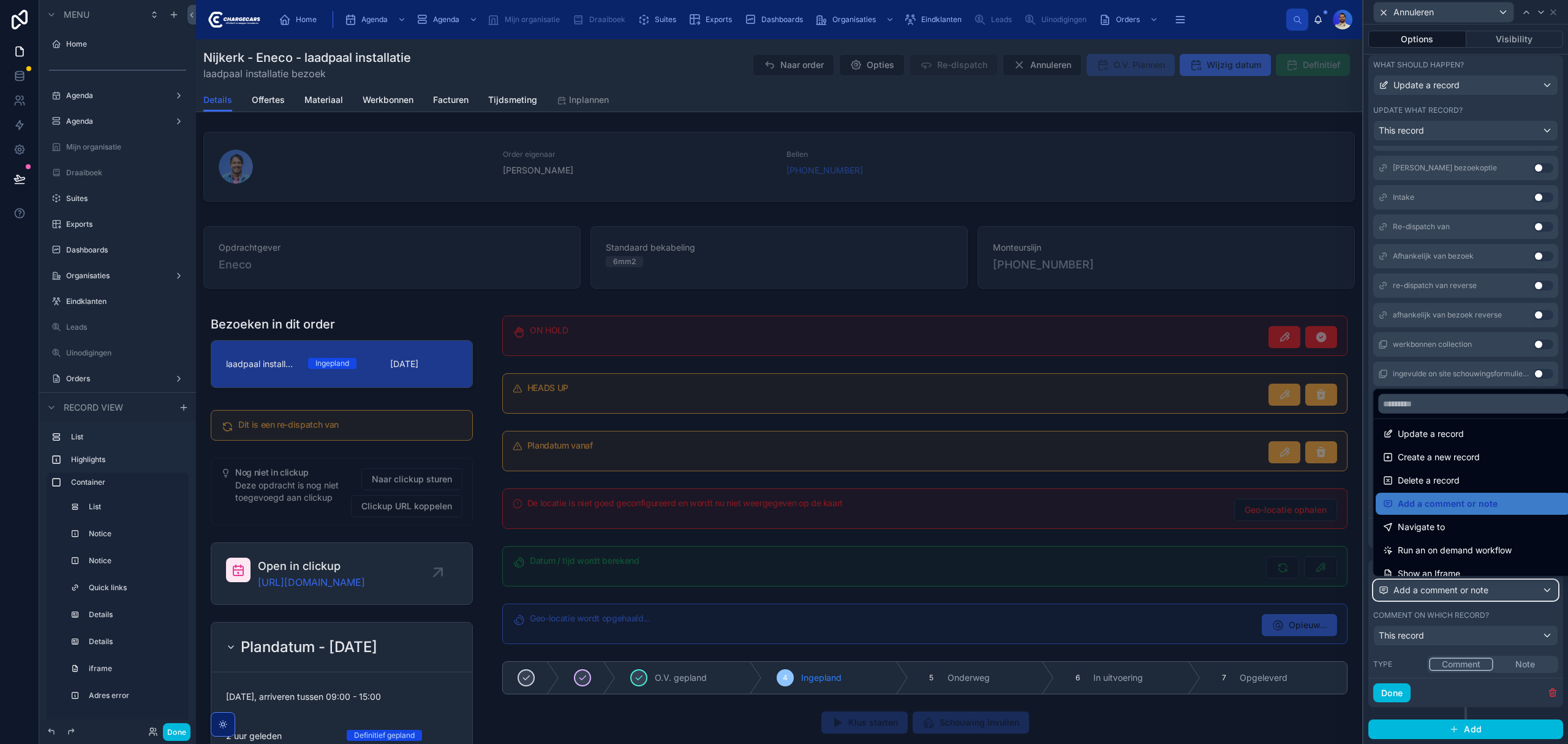
scroll to position [0, 0]
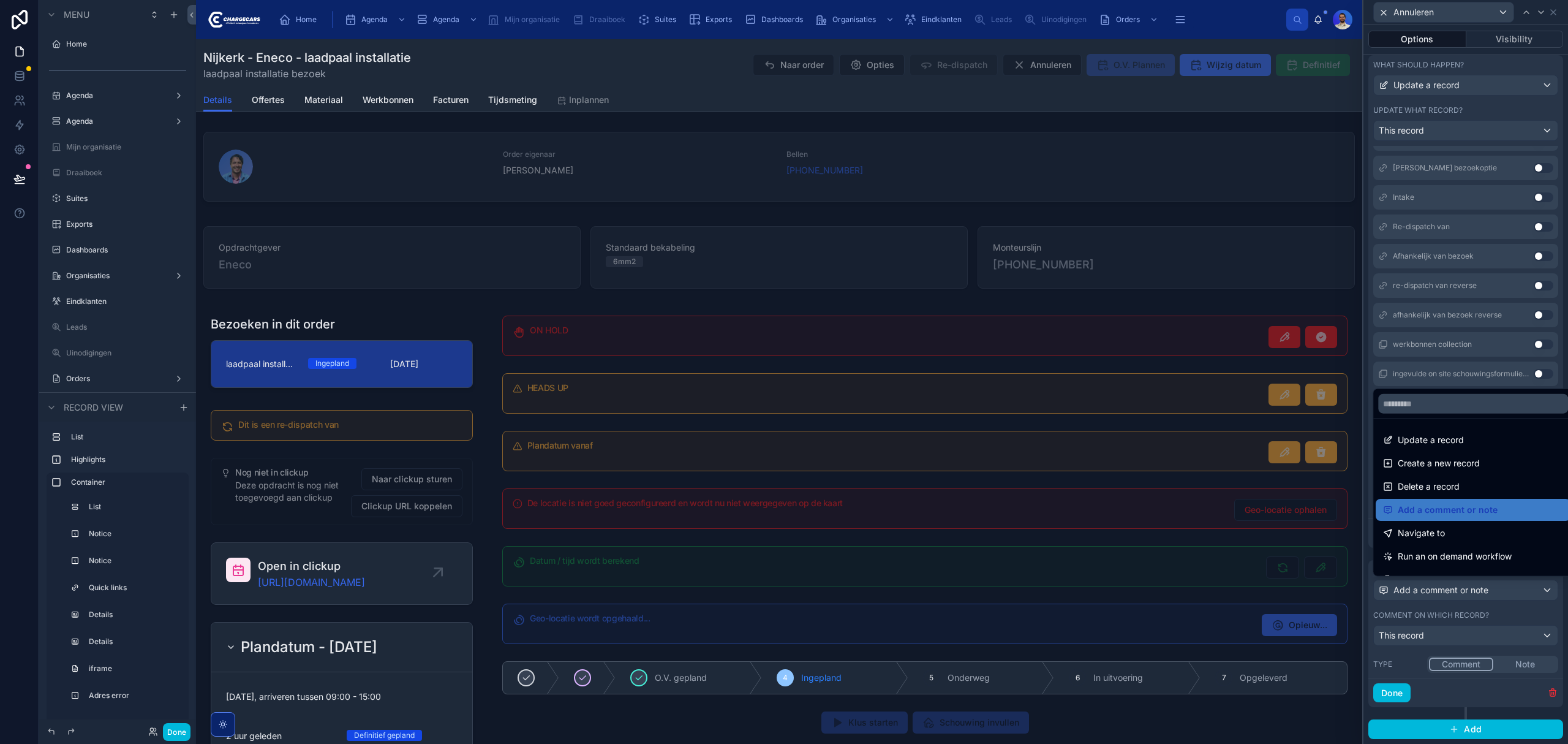
click at [1526, 630] on div at bounding box center [1466, 372] width 205 height 744
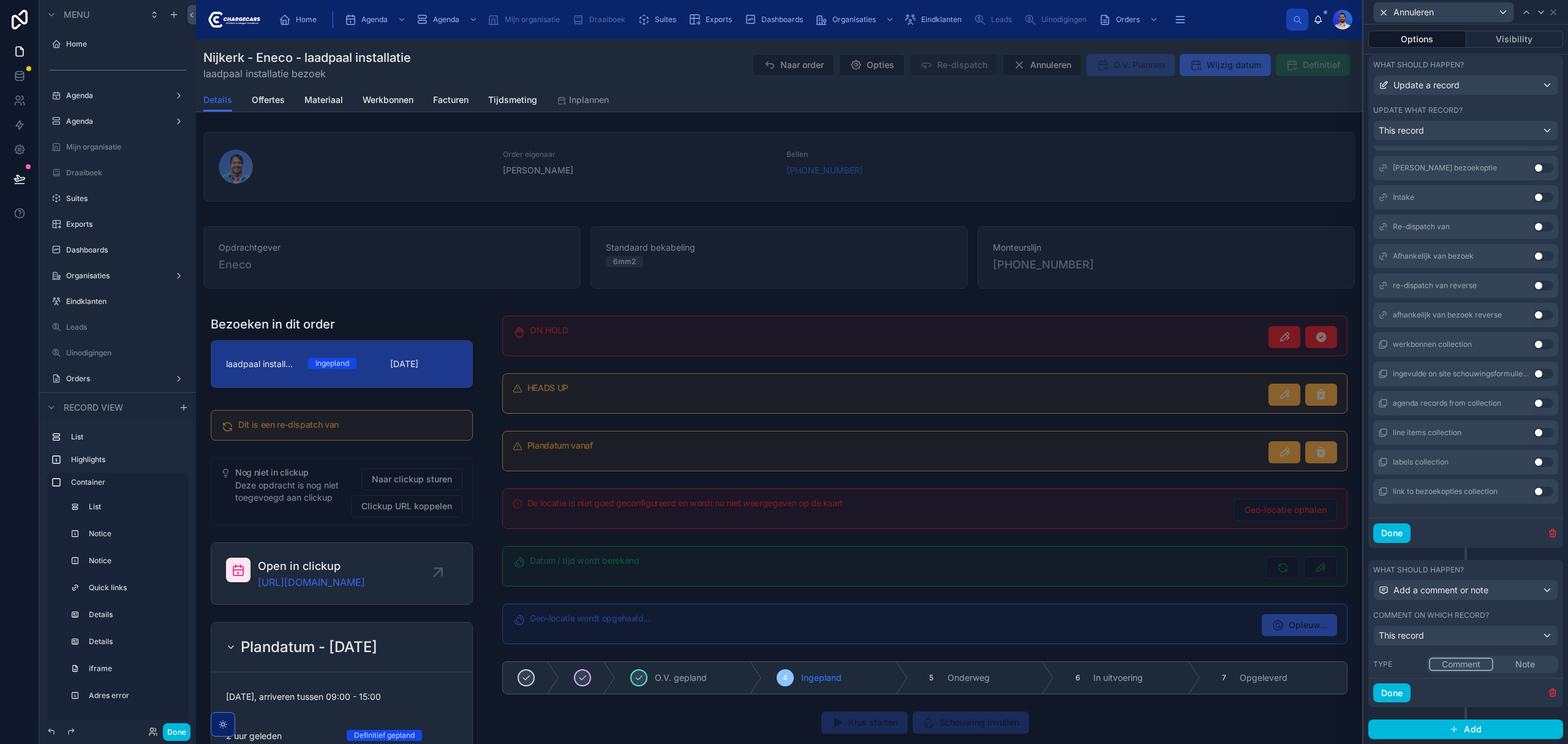
click at [1525, 660] on button "Note" at bounding box center [1525, 664] width 63 height 13
click at [1515, 630] on div "This record" at bounding box center [1466, 635] width 184 height 19
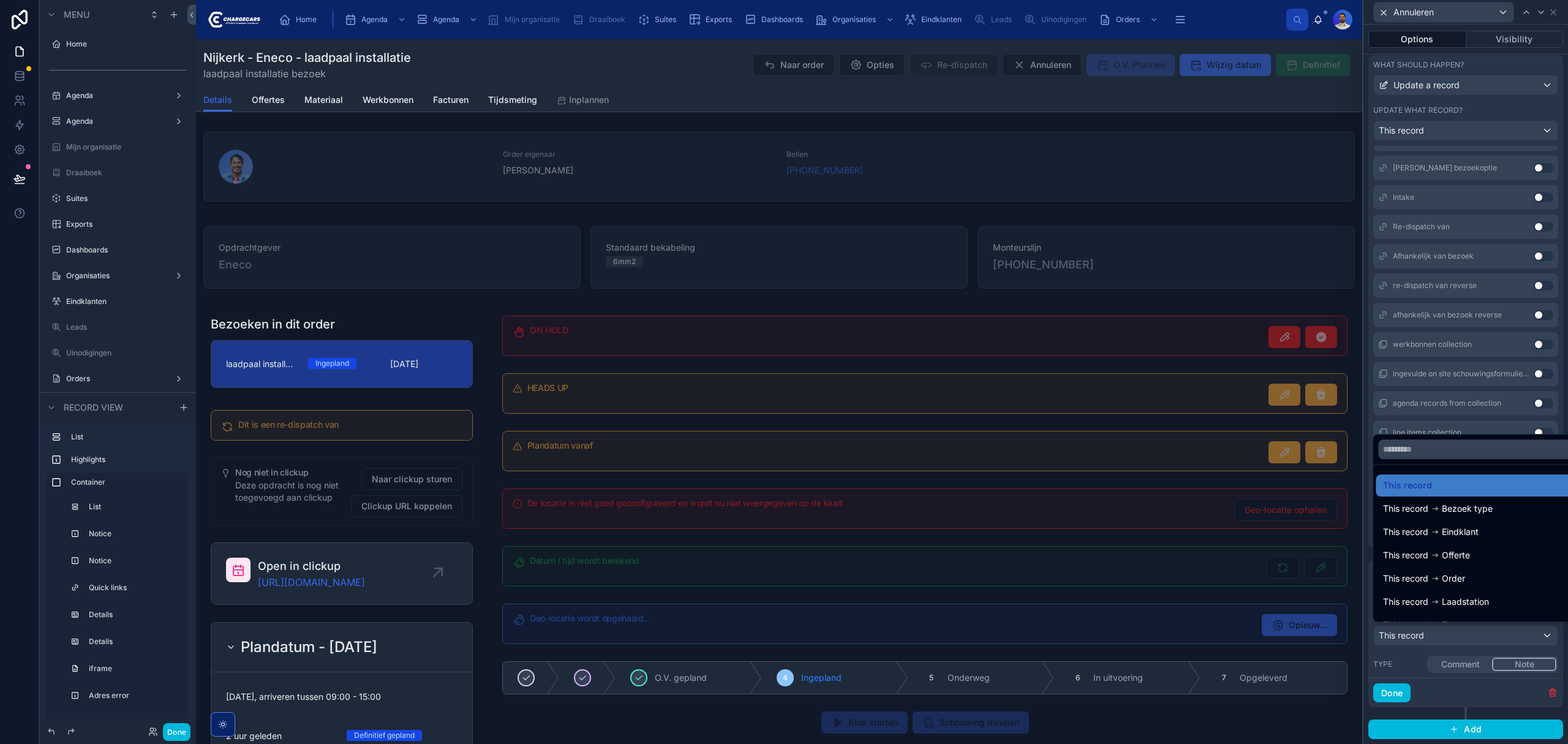
click at [1515, 630] on div at bounding box center [1466, 372] width 205 height 744
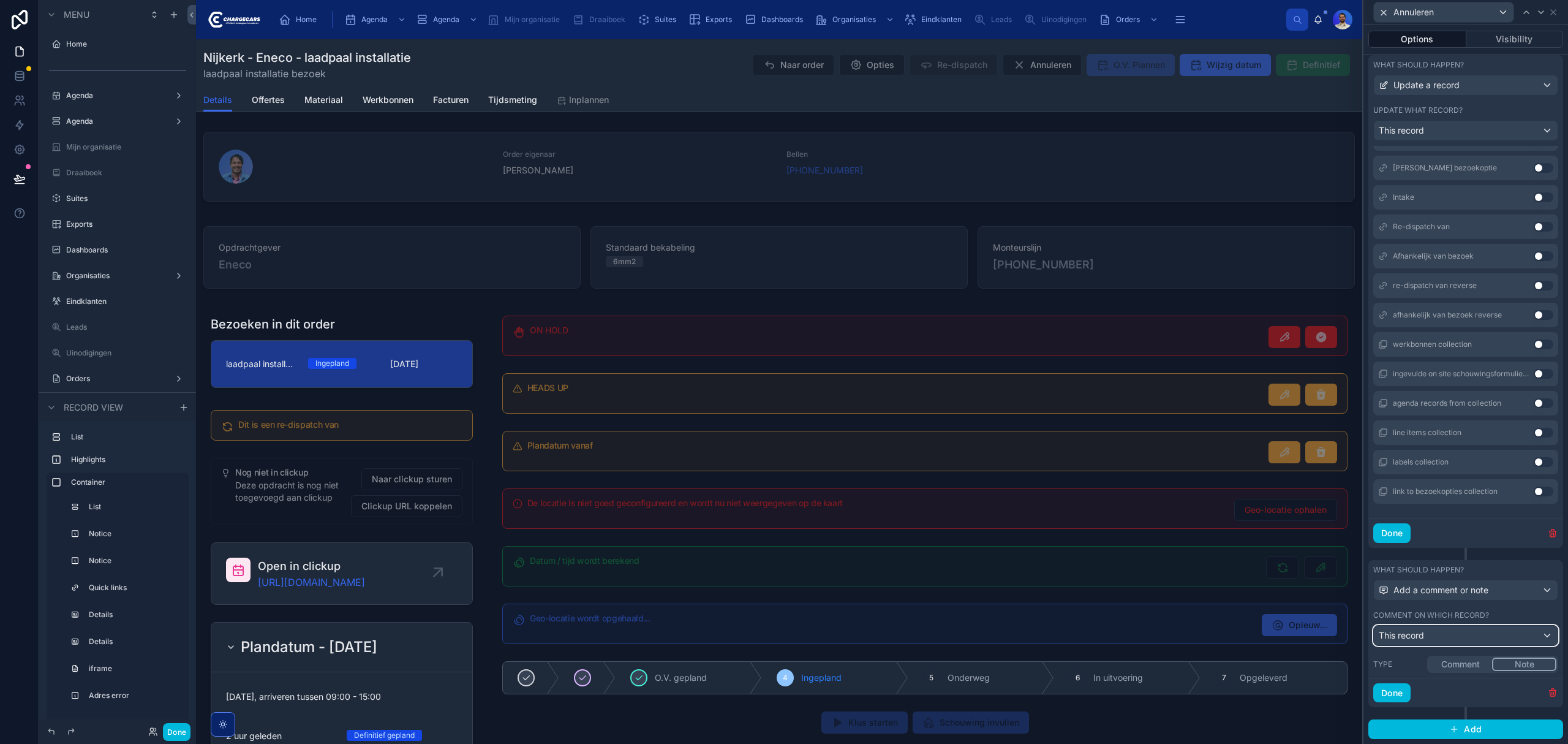
click at [1516, 634] on div "This record" at bounding box center [1466, 635] width 184 height 19
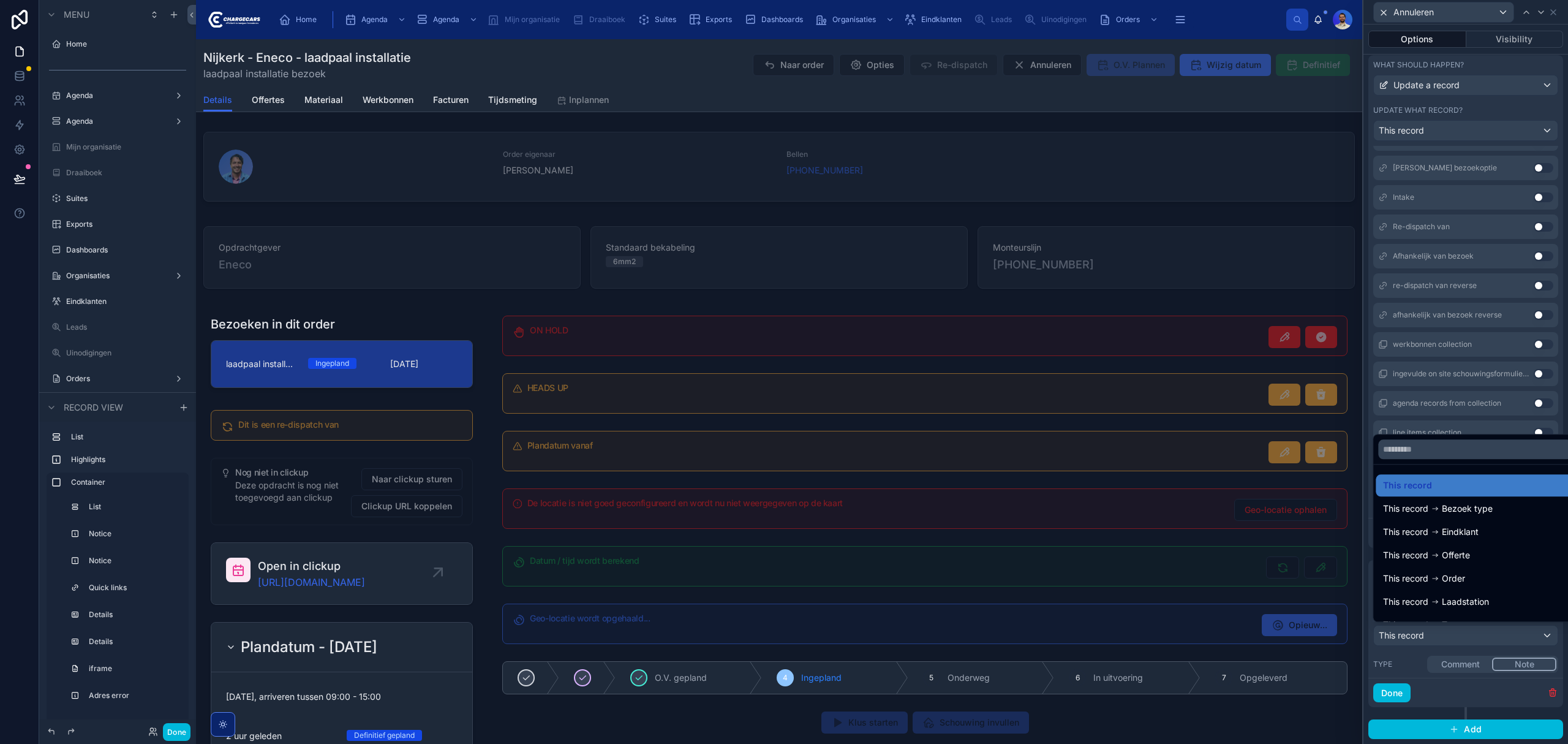
click at [1516, 634] on div at bounding box center [1466, 372] width 205 height 744
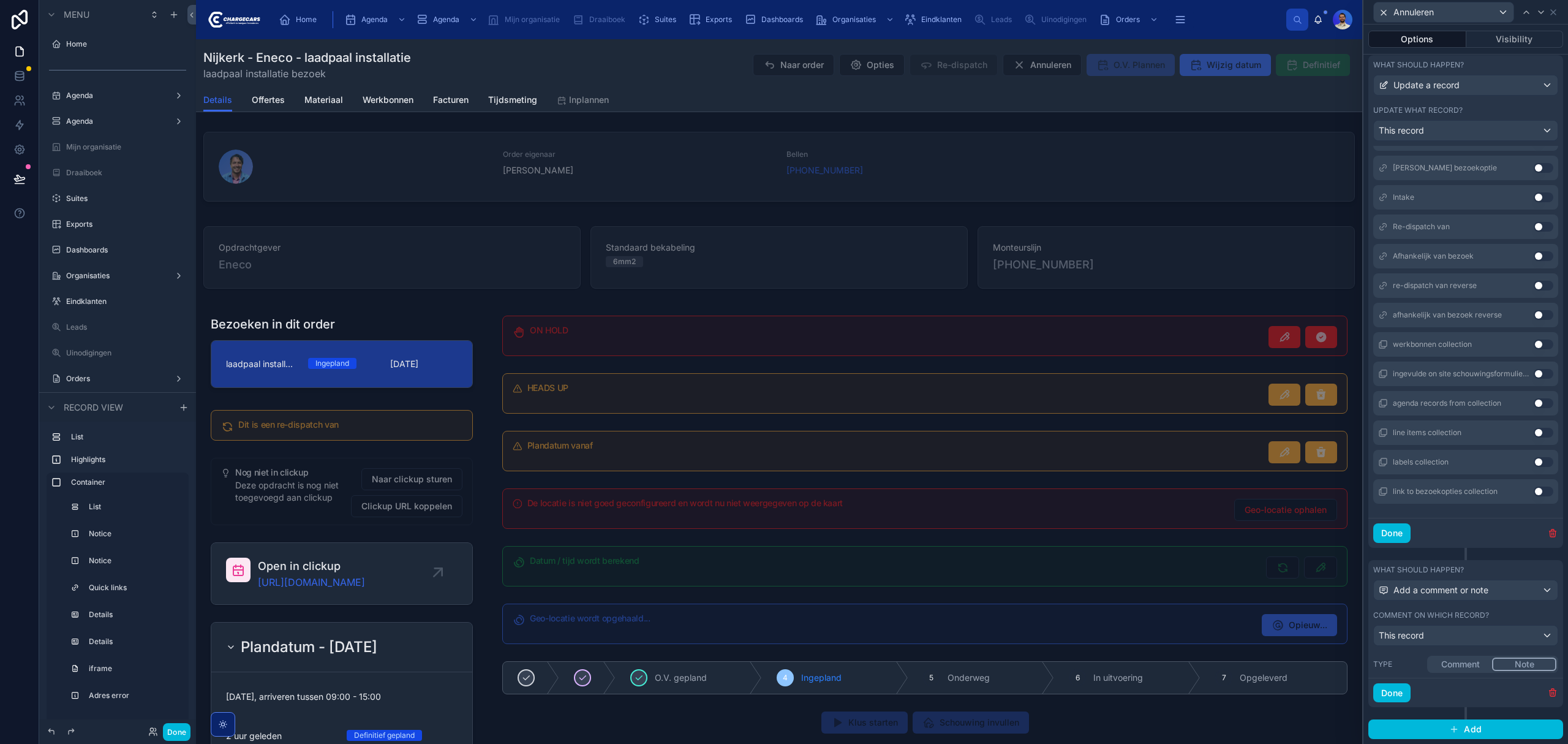
click at [1549, 688] on icon "button" at bounding box center [1553, 692] width 10 height 10
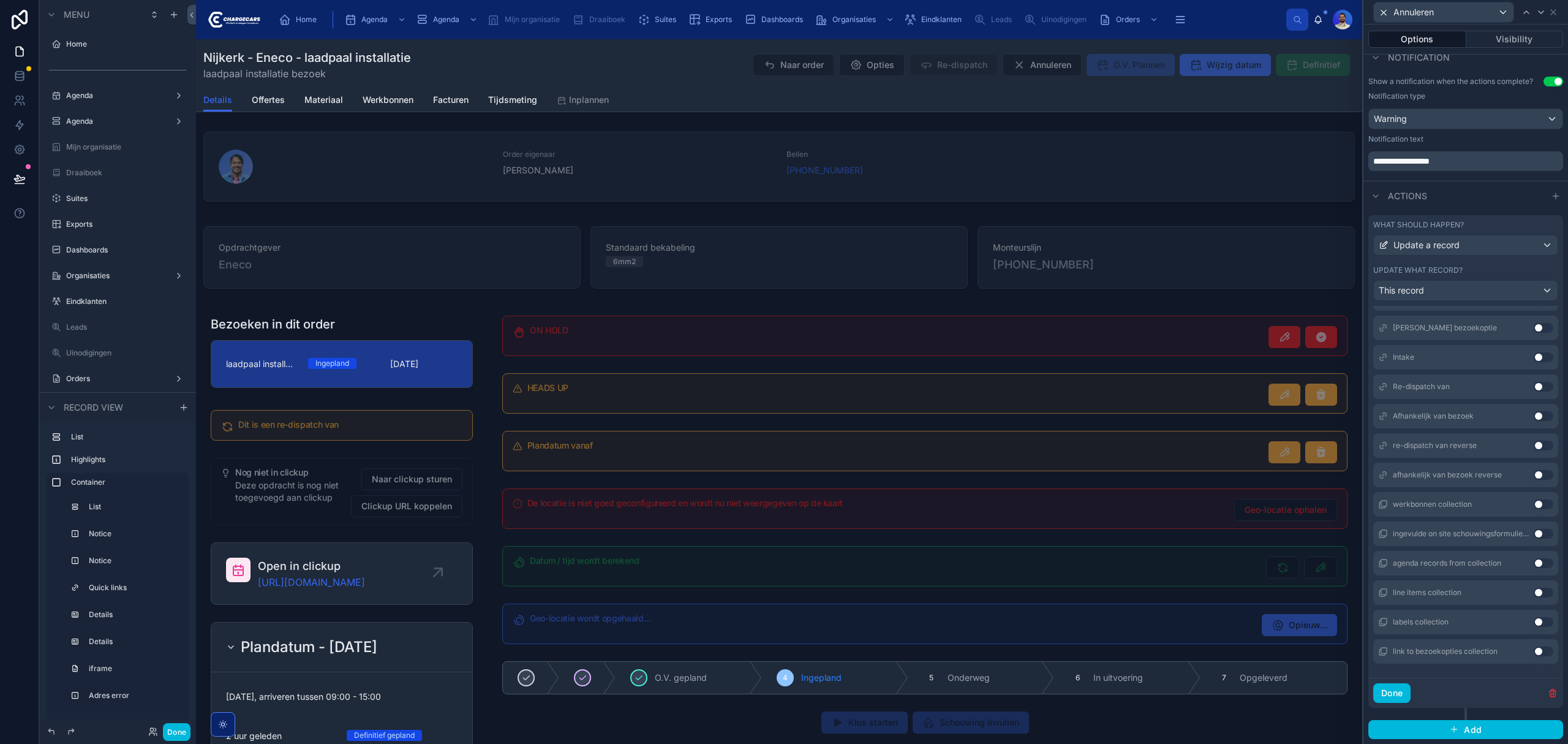
click at [1392, 688] on button "Done" at bounding box center [1392, 693] width 37 height 19
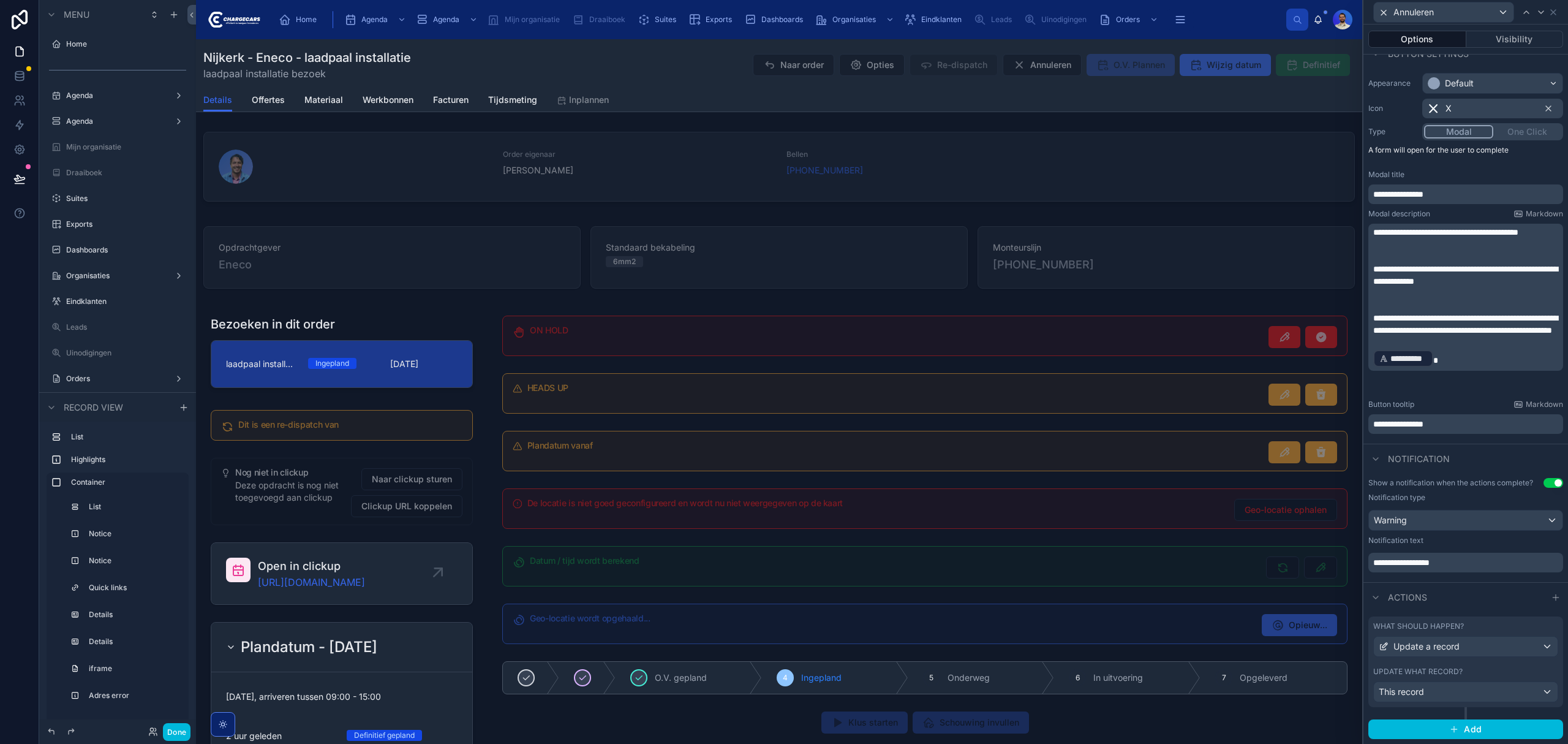
scroll to position [95, 0]
click at [1490, 692] on div "This record" at bounding box center [1466, 691] width 184 height 19
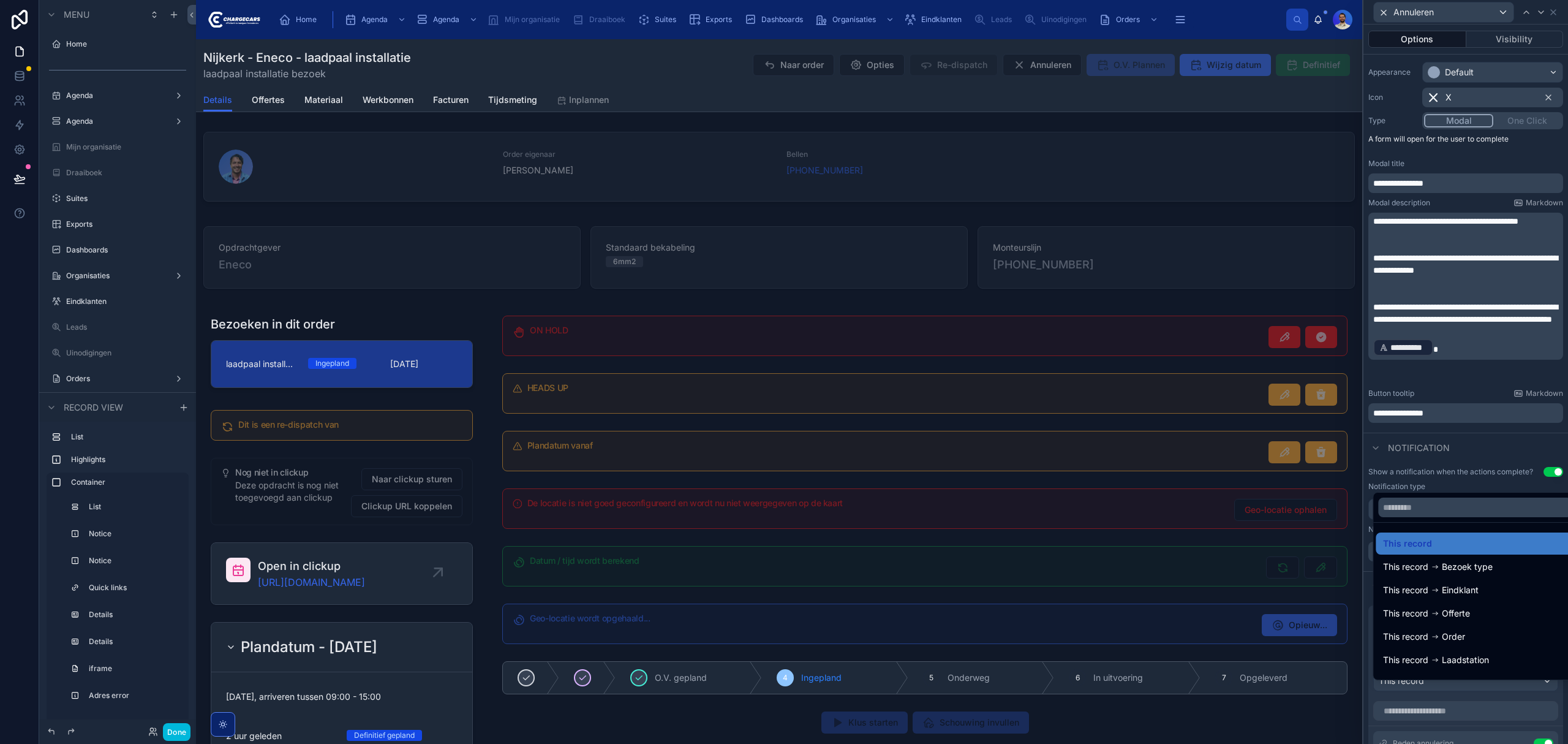
click at [1490, 692] on div at bounding box center [1466, 372] width 205 height 744
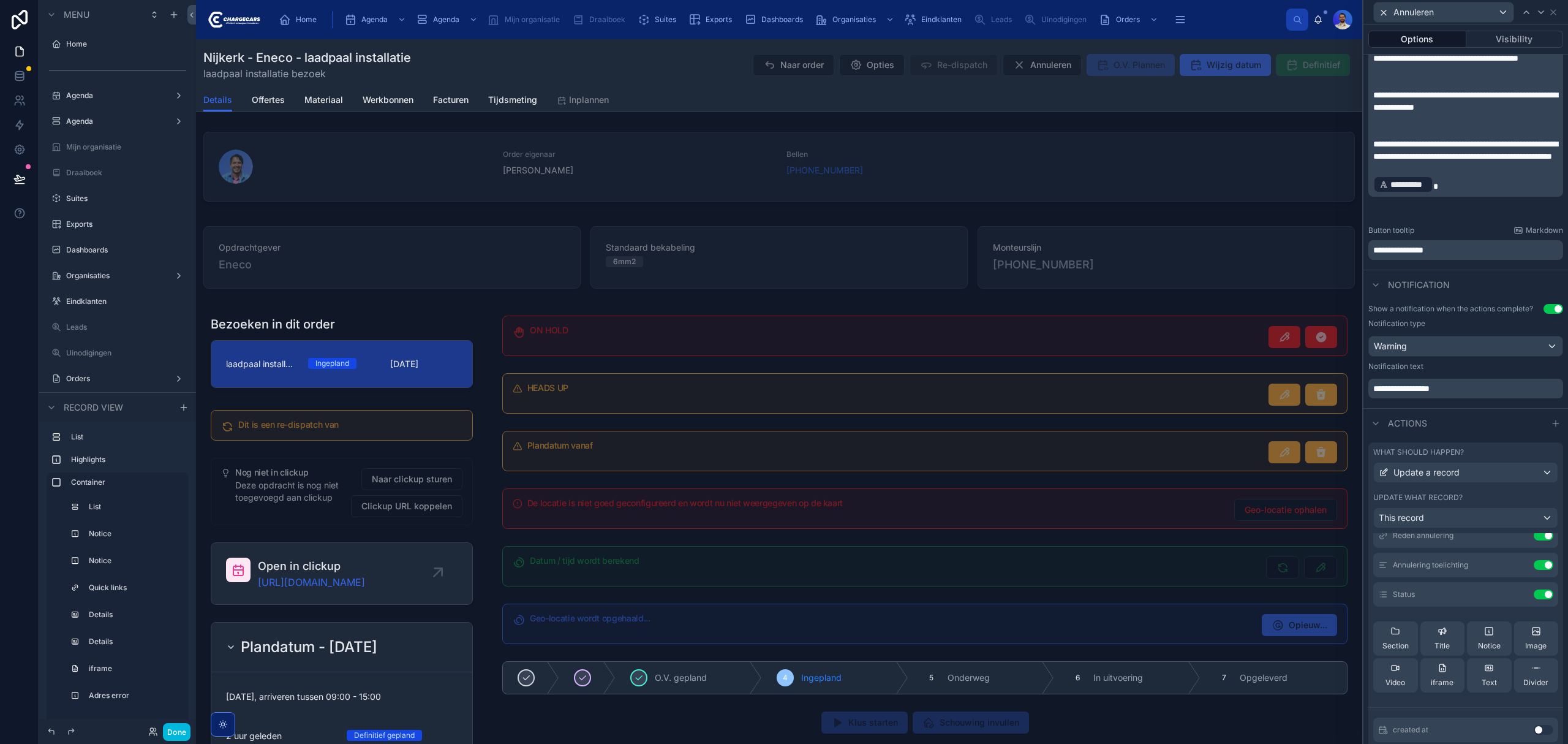
scroll to position [81, 0]
click at [1485, 599] on icon at bounding box center [1489, 594] width 10 height 10
click at [0, 0] on icon at bounding box center [0, 0] width 0 height 0
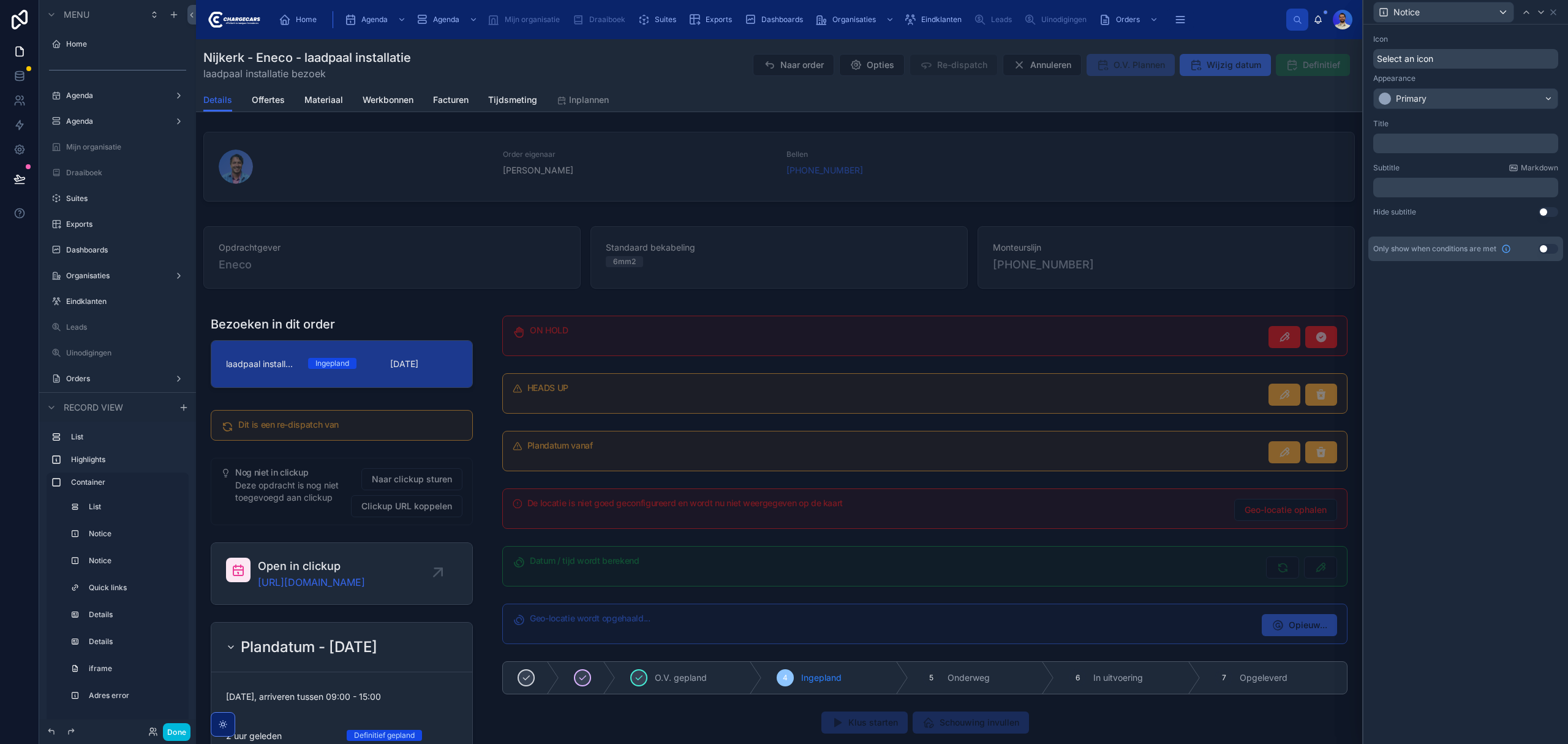
click at [1420, 51] on div "Select an icon" at bounding box center [1465, 58] width 185 height 19
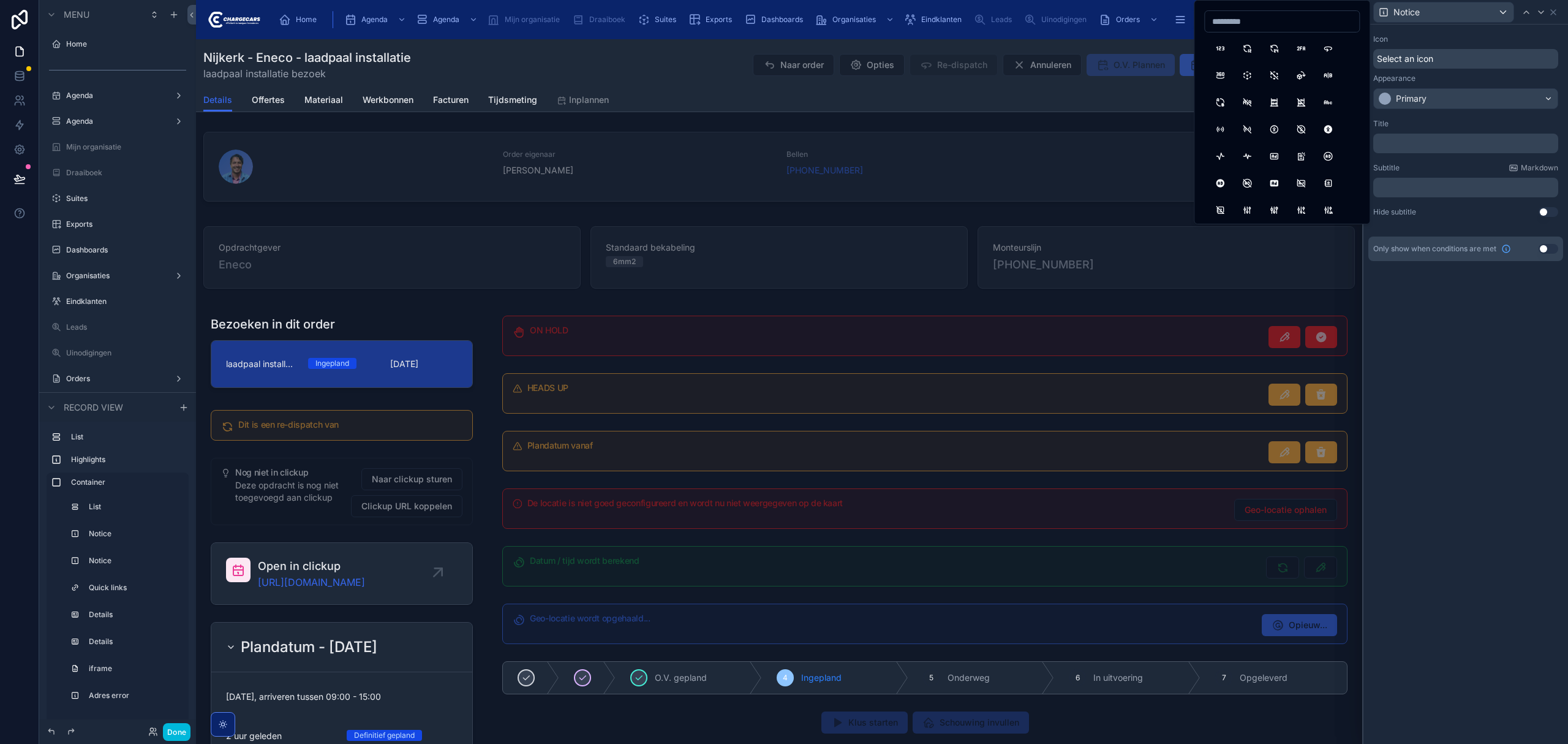
click at [1471, 332] on div "Icon Select an icon Appearance Primary Title ﻿ Subtitle Markdown ﻿ Hide subtitl…" at bounding box center [1466, 384] width 205 height 719
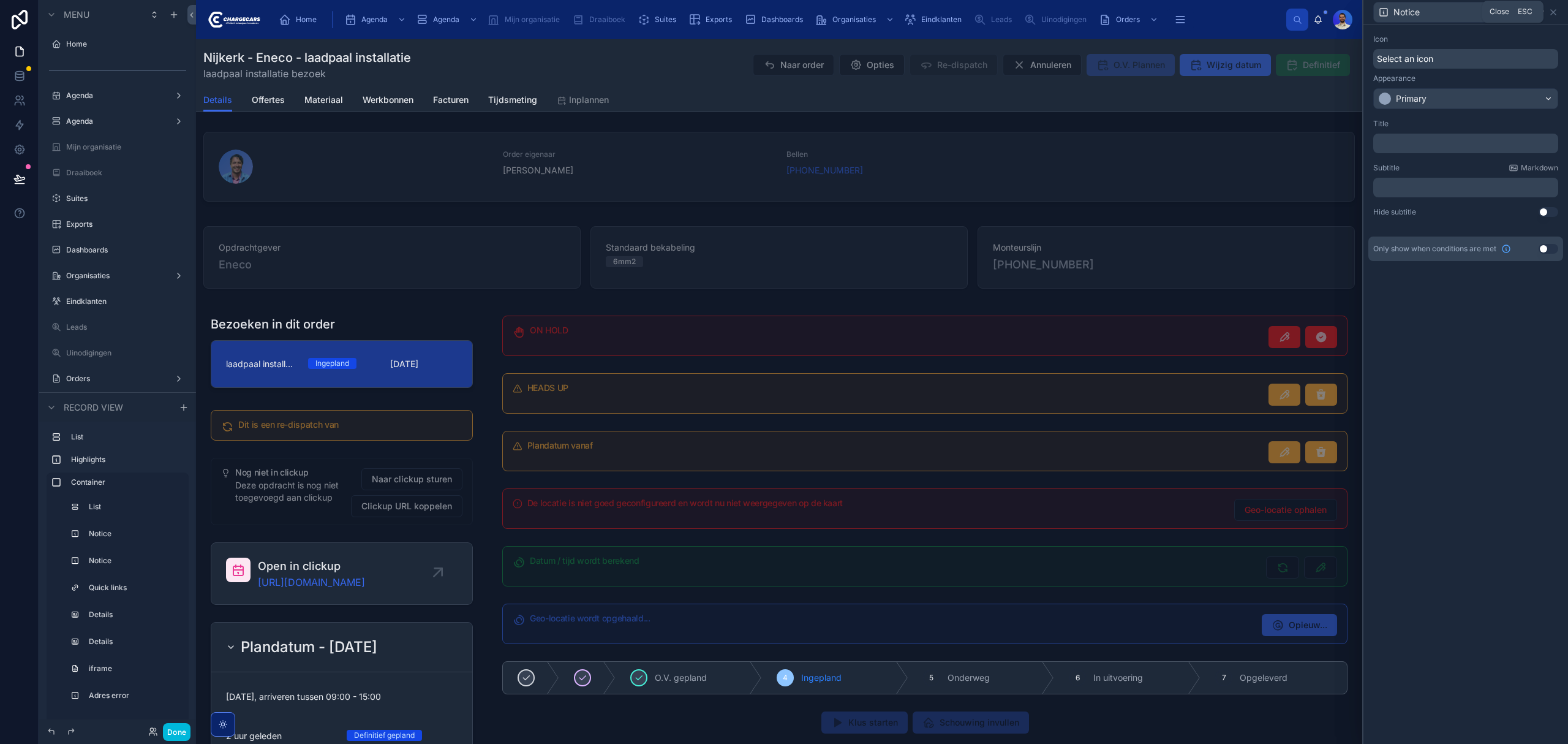
click at [1557, 11] on icon at bounding box center [1553, 11] width 10 height 10
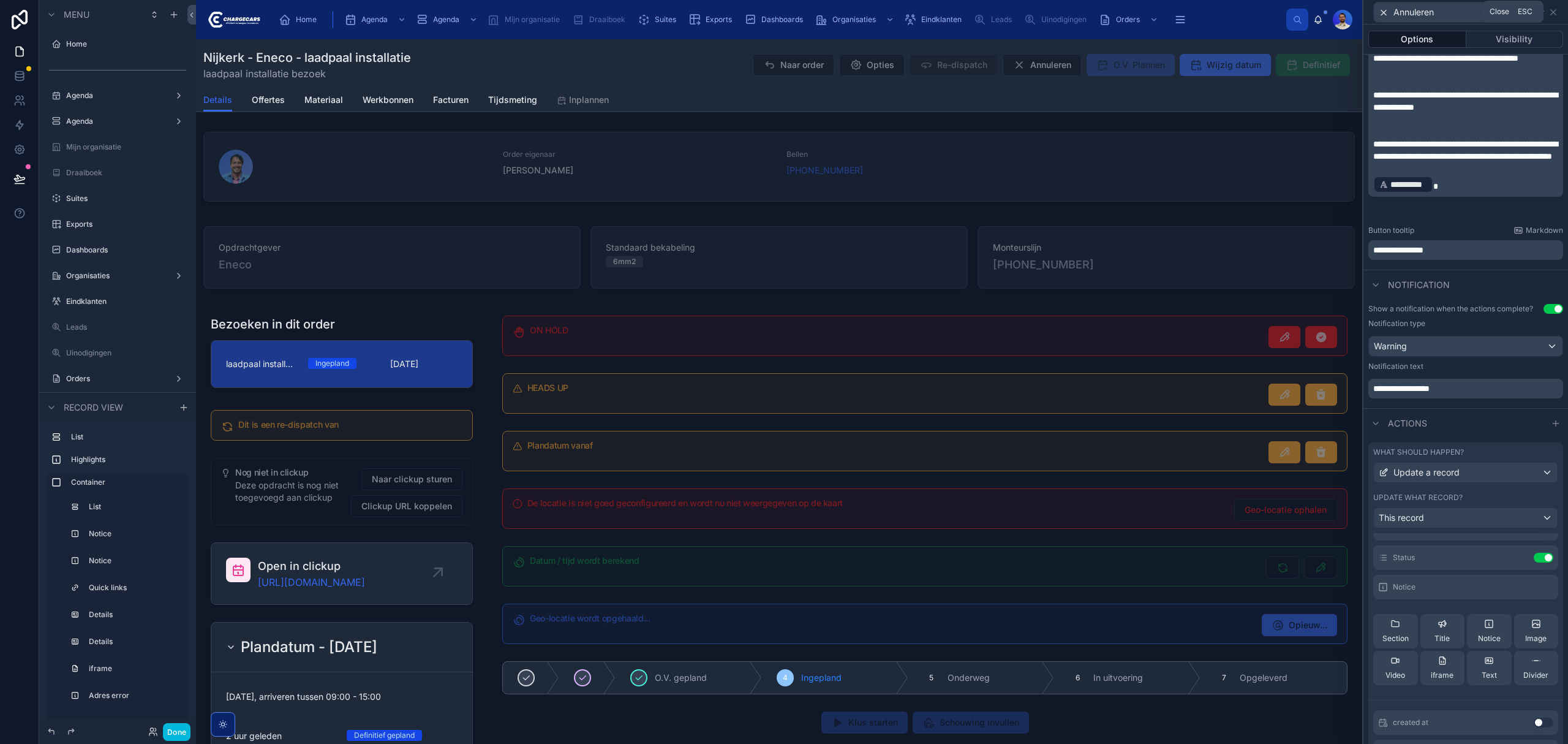
click at [1557, 12] on icon at bounding box center [1553, 11] width 10 height 10
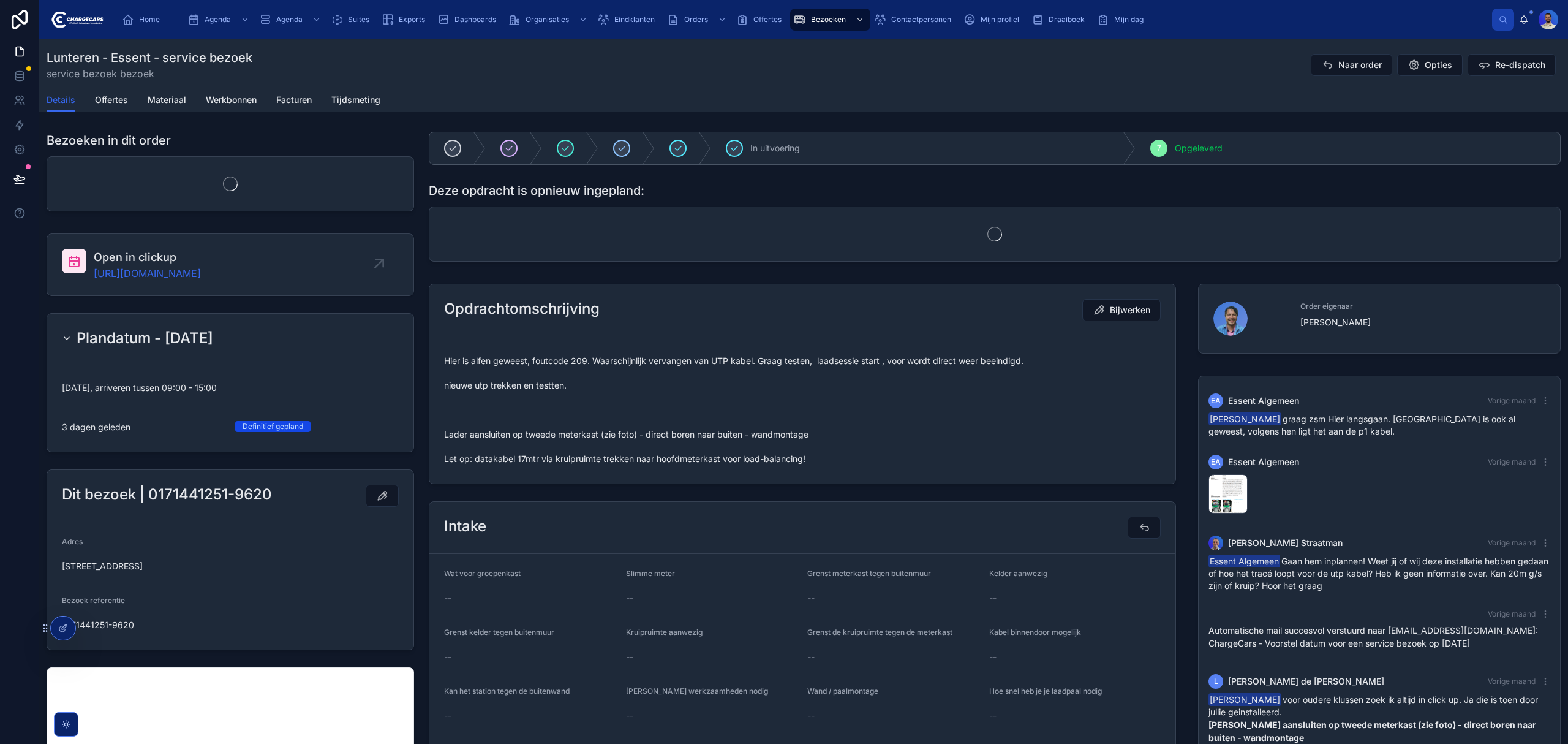
scroll to position [12, 0]
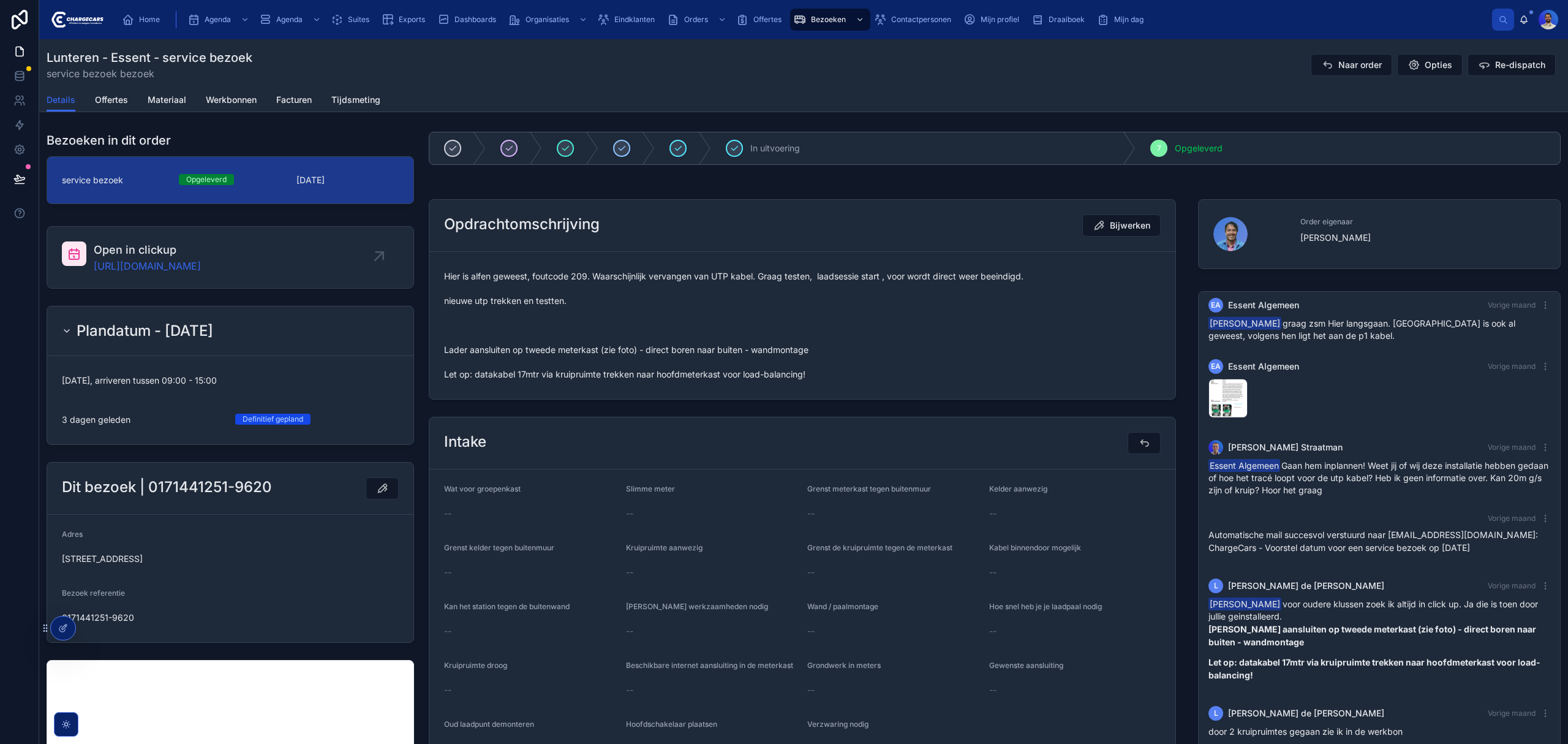
click at [612, 278] on span "Hier is alfen geweest, foutcode 209. Waarschijnlijk vervangen van UTP kabel. Gr…" at bounding box center [803, 325] width 717 height 110
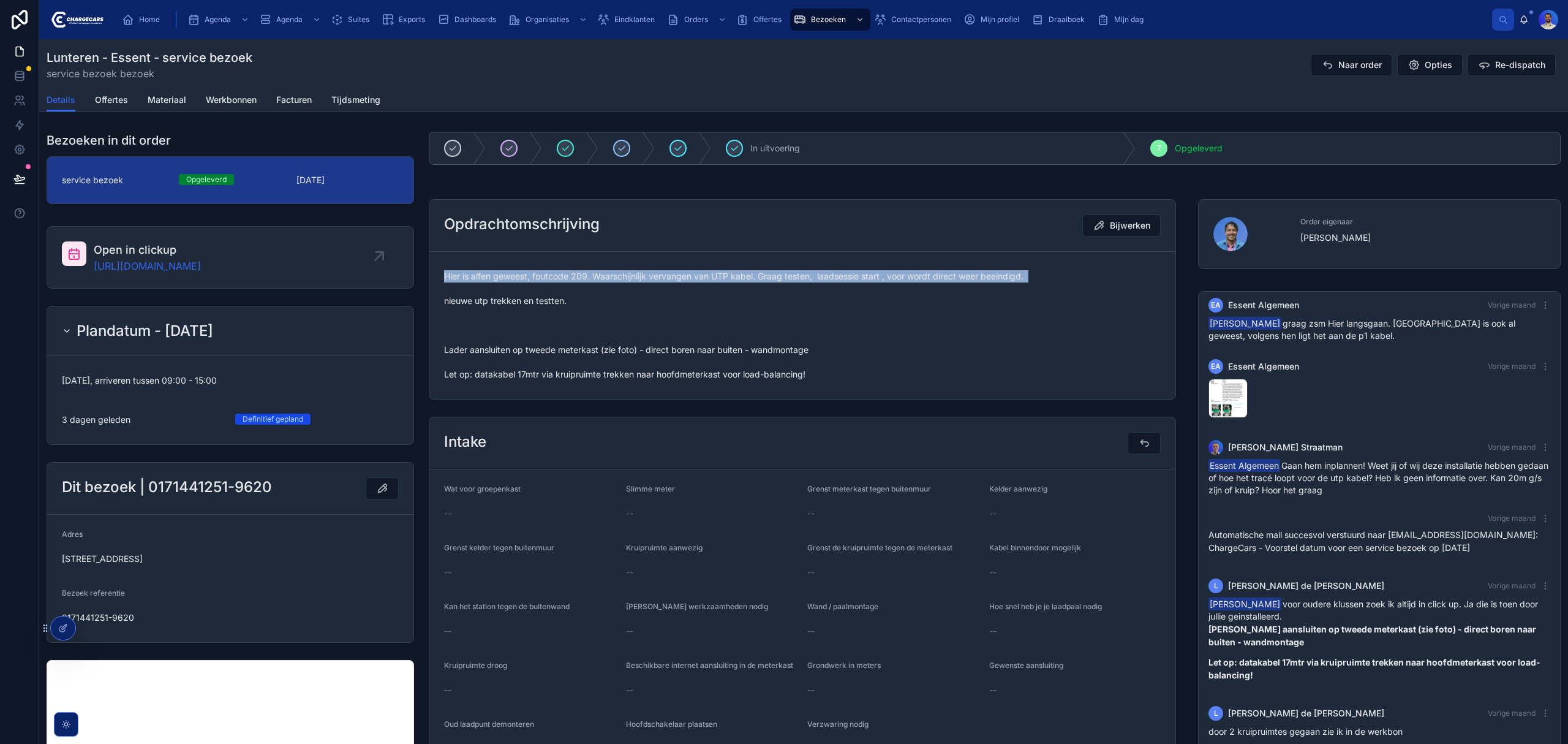
click at [612, 278] on span "Hier is alfen geweest, foutcode 209. Waarschijnlijk vervangen van UTP kabel. Gr…" at bounding box center [803, 325] width 717 height 110
click at [653, 279] on span "Hier is alfen geweest, foutcode 209. Waarschijnlijk vervangen van UTP kabel. Gr…" at bounding box center [803, 325] width 717 height 110
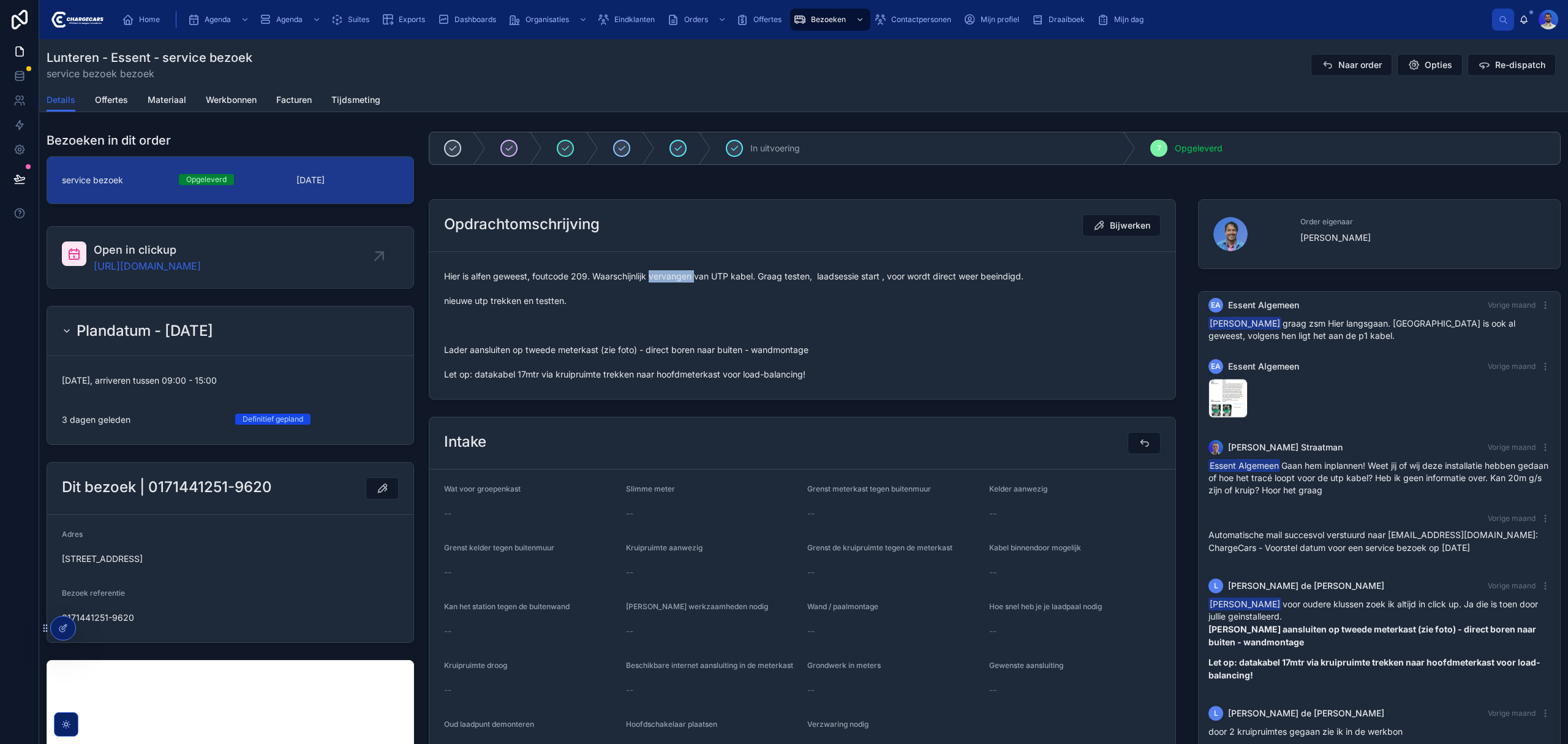
click at [653, 279] on span "Hier is alfen geweest, foutcode 209. Waarschijnlijk vervangen van UTP kabel. Gr…" at bounding box center [803, 325] width 717 height 110
click at [606, 340] on span "Hier is alfen geweest, foutcode 209. Waarschijnlijk vervangen van UTP kabel. Gr…" at bounding box center [803, 325] width 717 height 110
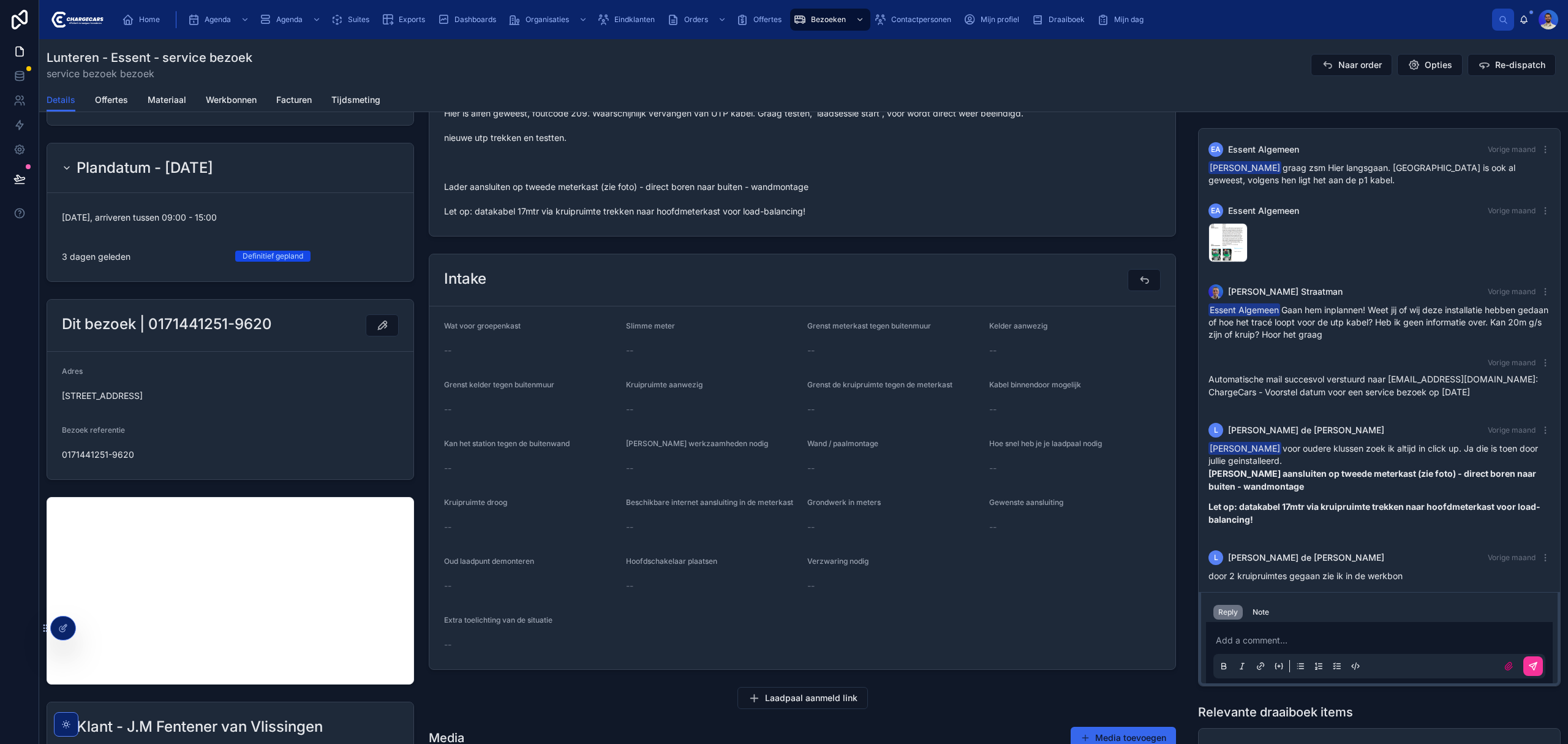
scroll to position [0, 0]
click at [0, 0] on span "image-2025-09-12-10-15-12-053" at bounding box center [0, 0] width 0 height 0
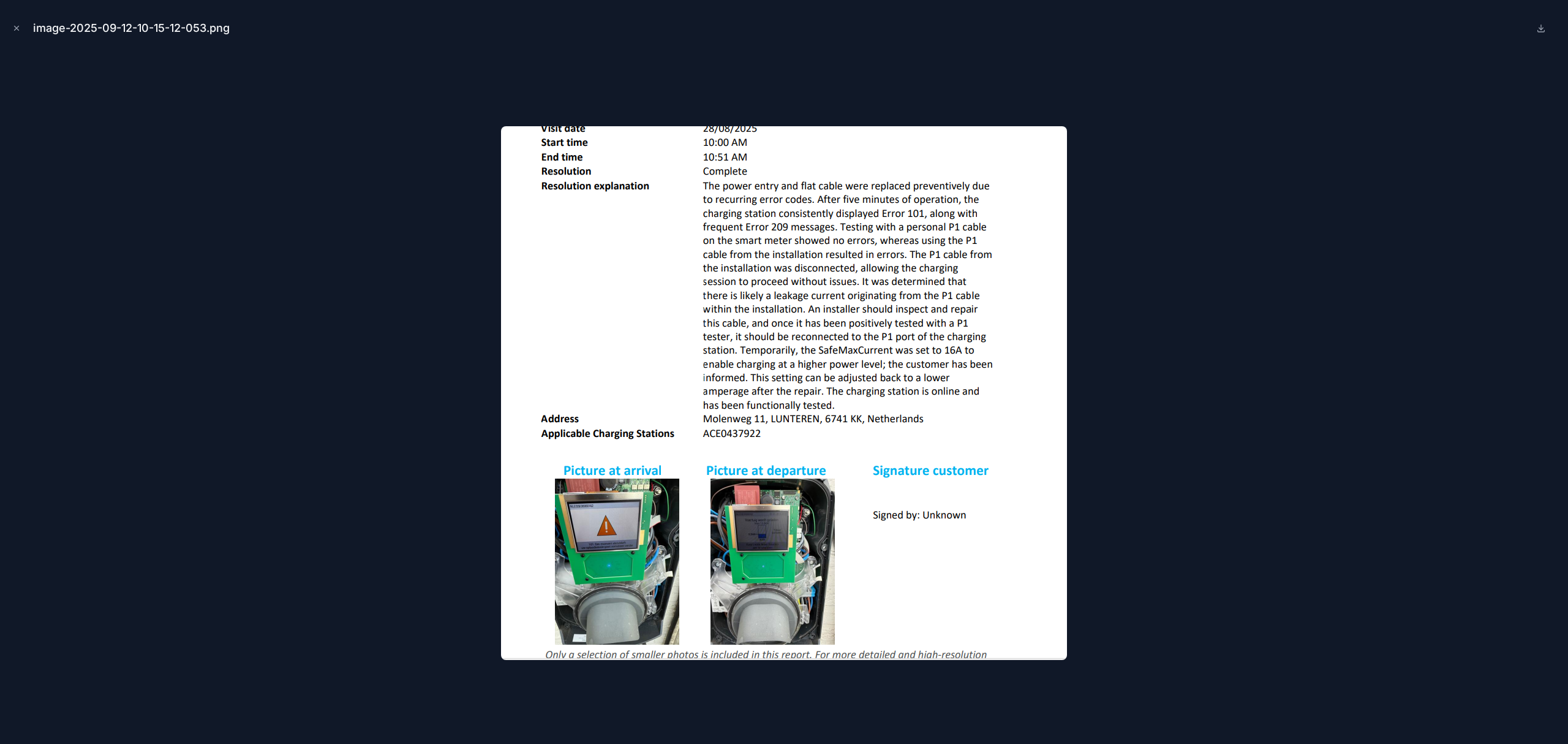
click at [1271, 391] on div at bounding box center [784, 392] width 1549 height 682
click at [21, 33] on button "Close modal" at bounding box center [16, 27] width 13 height 13
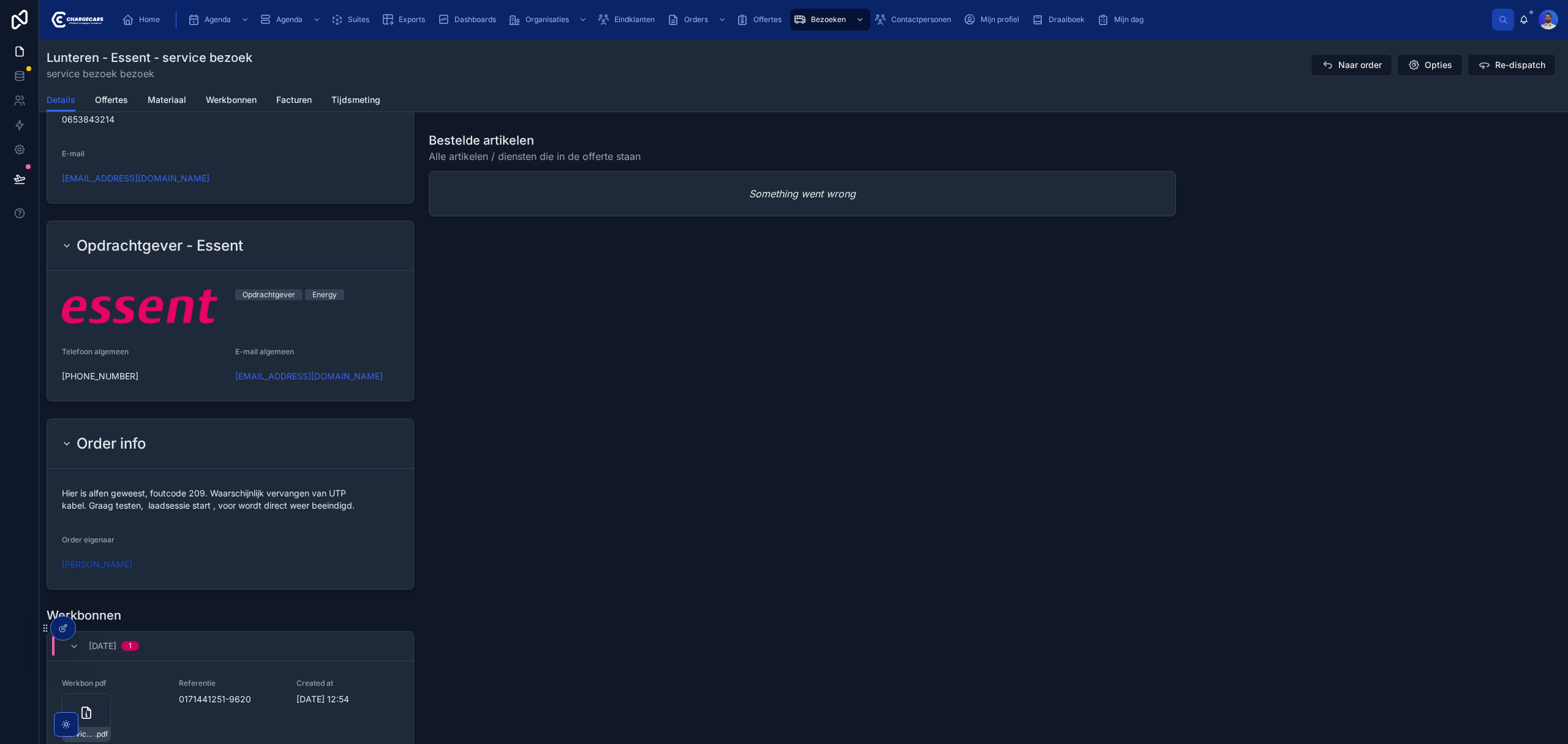
scroll to position [1123, 0]
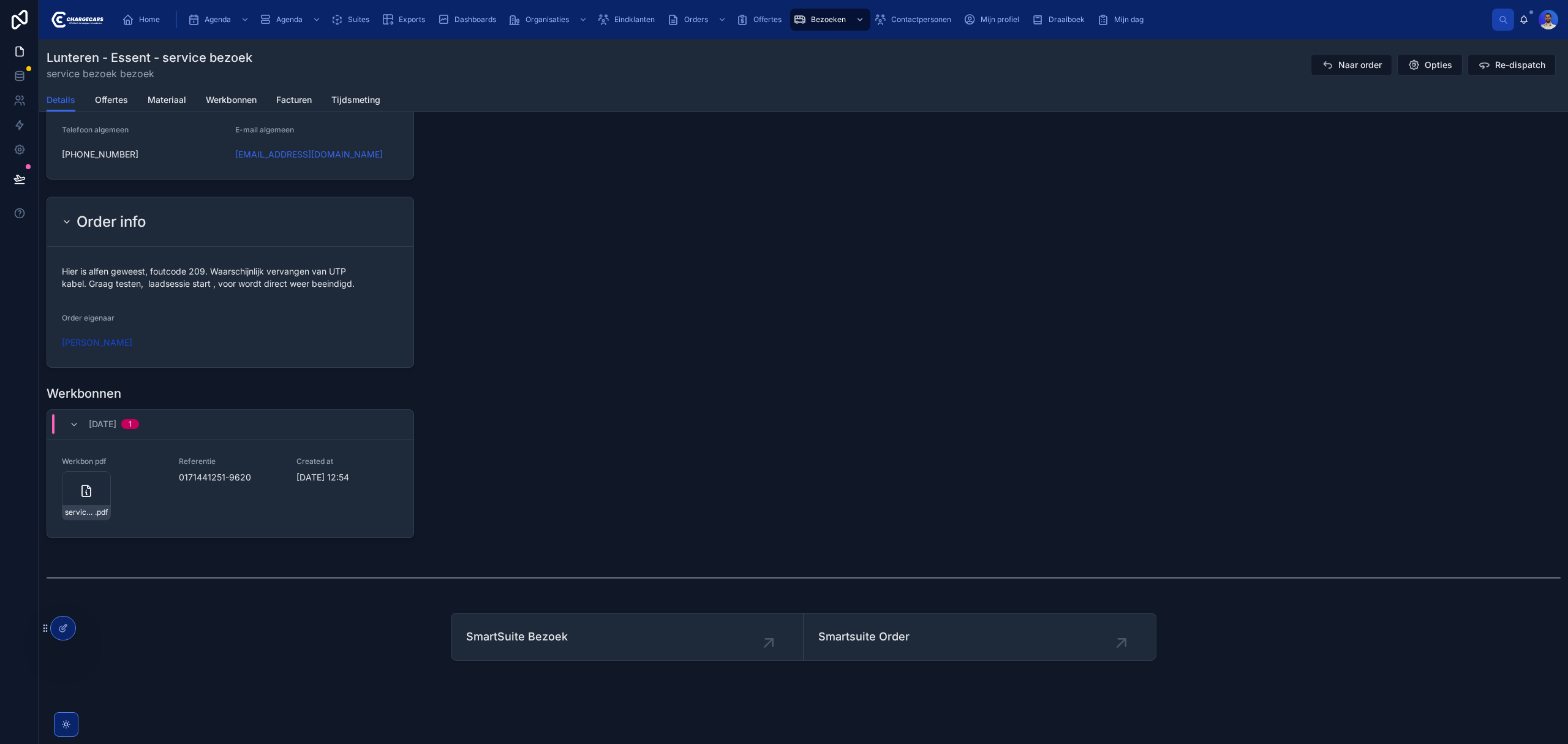
click at [77, 492] on div "service-werkbon_0171441251-9620_undefined-j-m-fentener-van-vlissingen_86c5gfh3u…" at bounding box center [86, 495] width 49 height 49
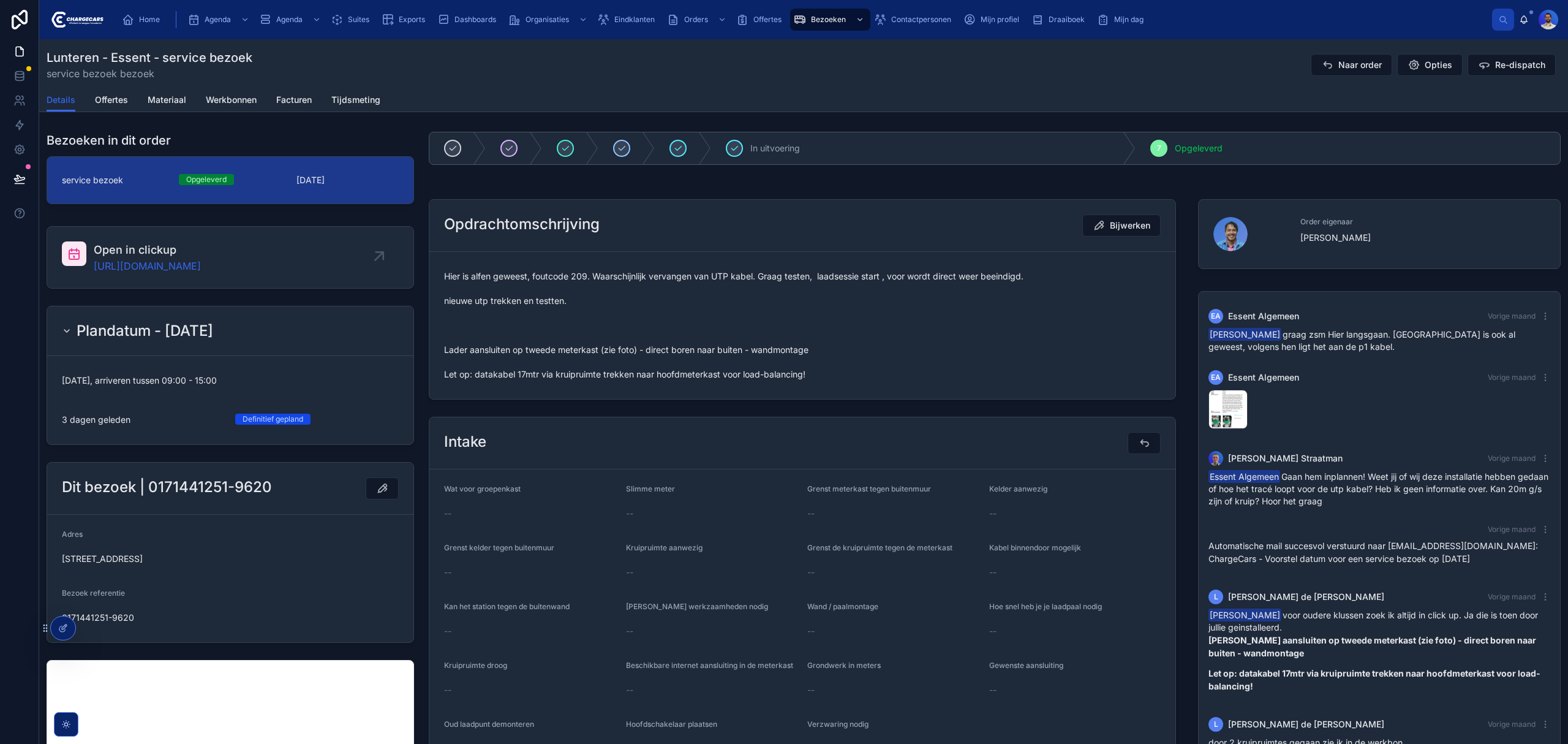
click at [559, 275] on span "Hier is alfen geweest, foutcode 209. Waarschijnlijk vervangen van UTP kabel. Gr…" at bounding box center [803, 325] width 717 height 110
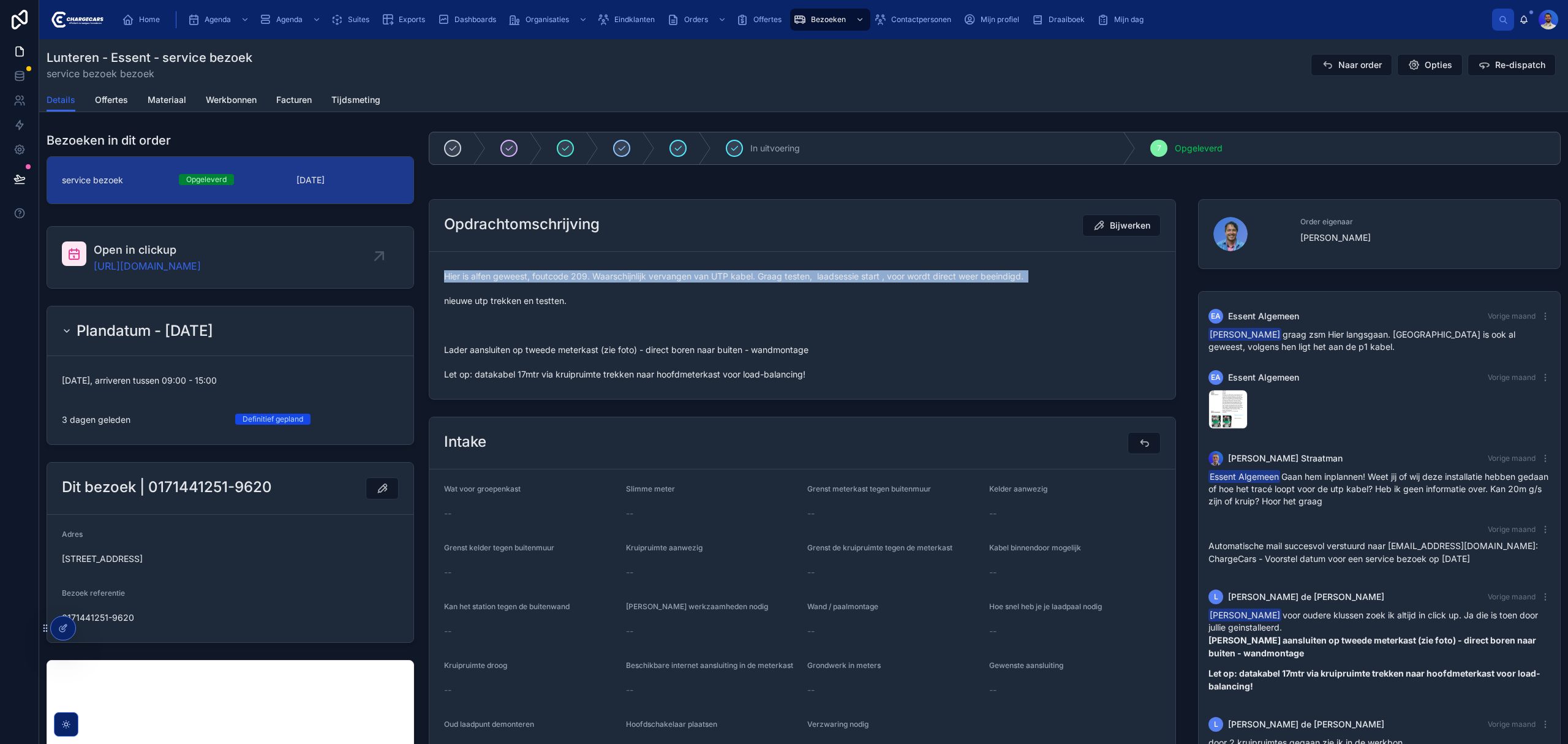
click at [559, 275] on span "Hier is alfen geweest, foutcode 209. Waarschijnlijk vervangen van UTP kabel. Gr…" at bounding box center [803, 325] width 717 height 110
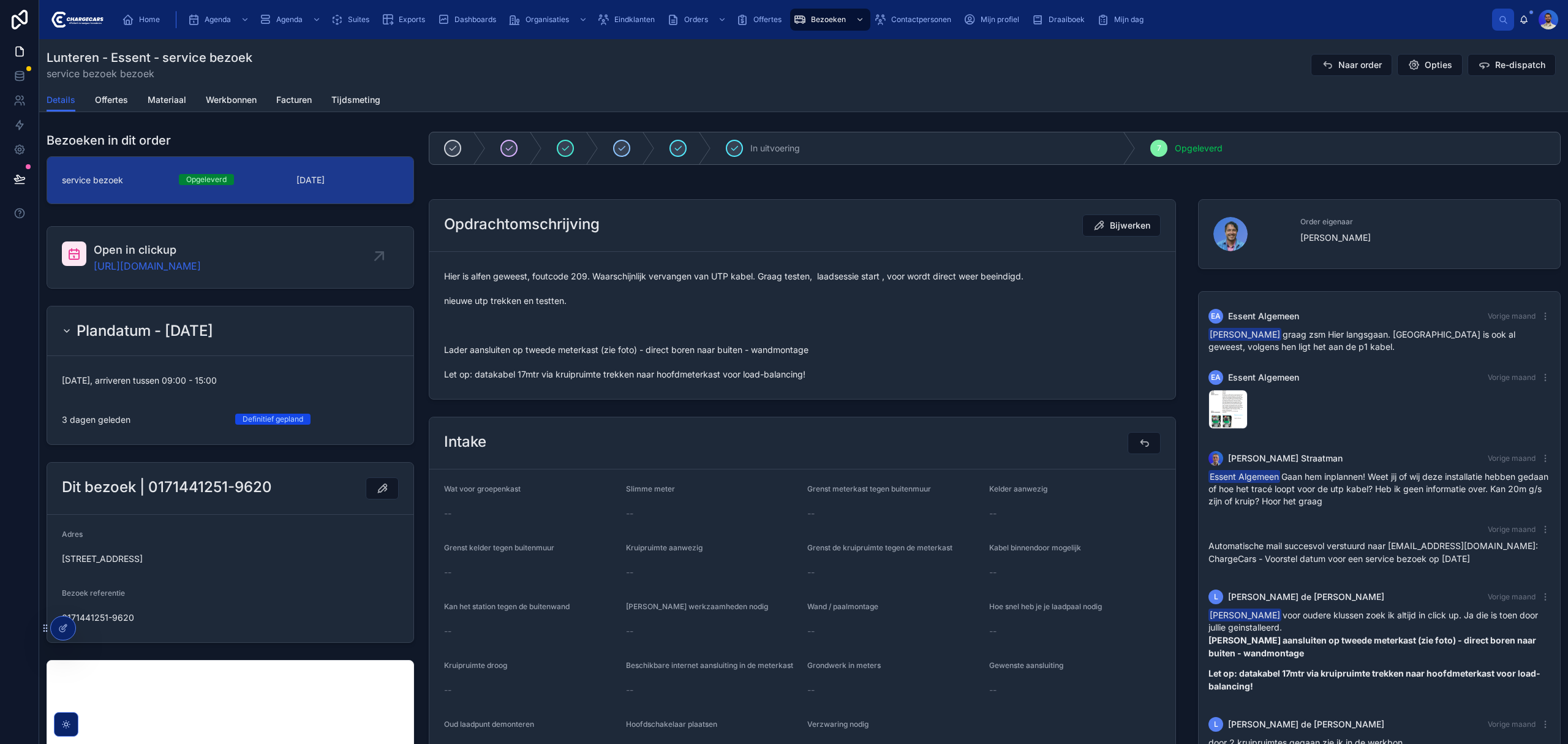
click at [492, 307] on span "Hier is alfen geweest, foutcode 209. Waarschijnlijk vervangen van UTP kabel. Gr…" at bounding box center [803, 325] width 717 height 110
click at [493, 296] on span "Hier is alfen geweest, foutcode 209. Waarschijnlijk vervangen van UTP kabel. Gr…" at bounding box center [803, 325] width 717 height 110
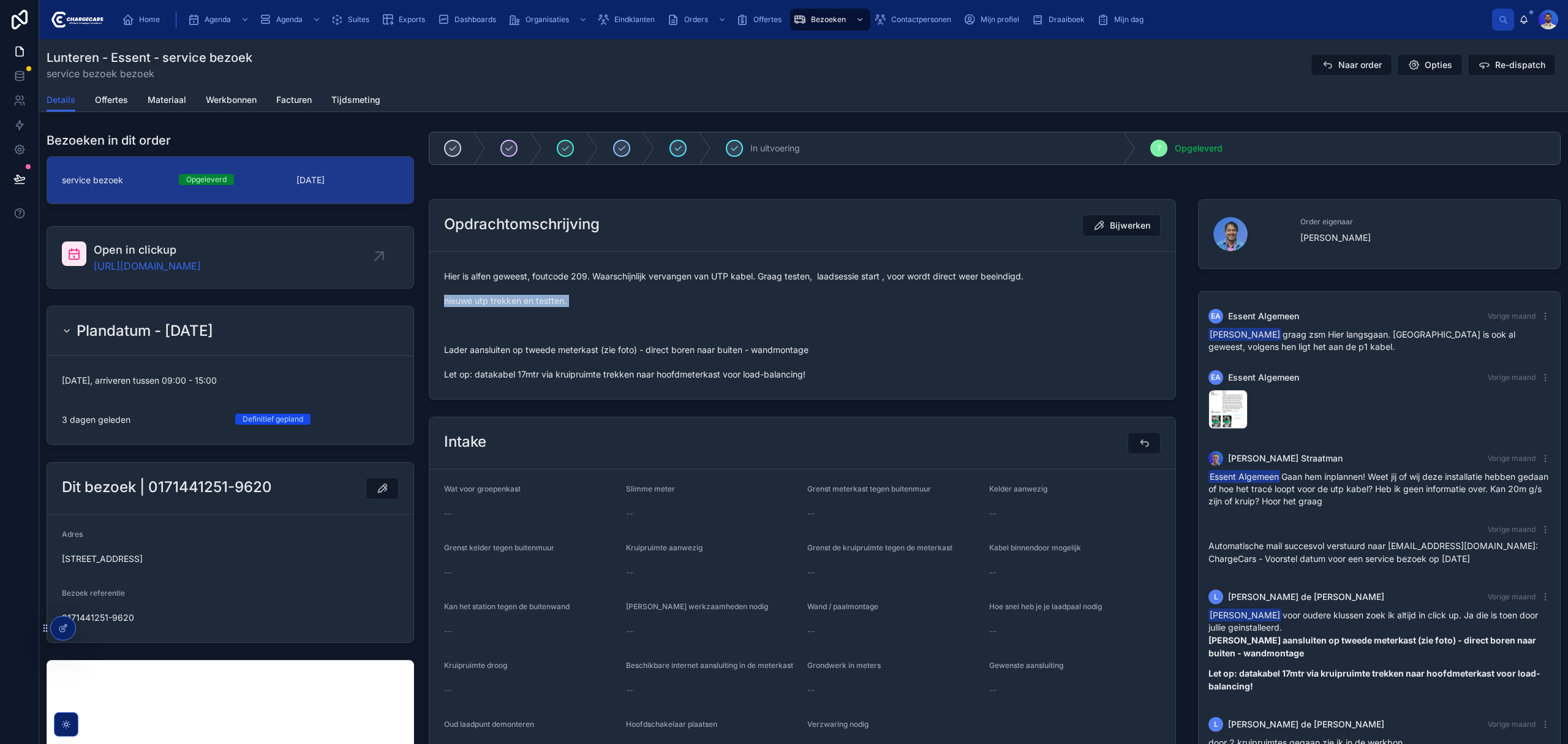
click at [469, 319] on span "Hier is alfen geweest, foutcode 209. Waarschijnlijk vervangen van UTP kabel. Gr…" at bounding box center [803, 325] width 717 height 110
click at [462, 334] on span "Hier is alfen geweest, foutcode 209. Waarschijnlijk vervangen van UTP kabel. Gr…" at bounding box center [803, 325] width 717 height 110
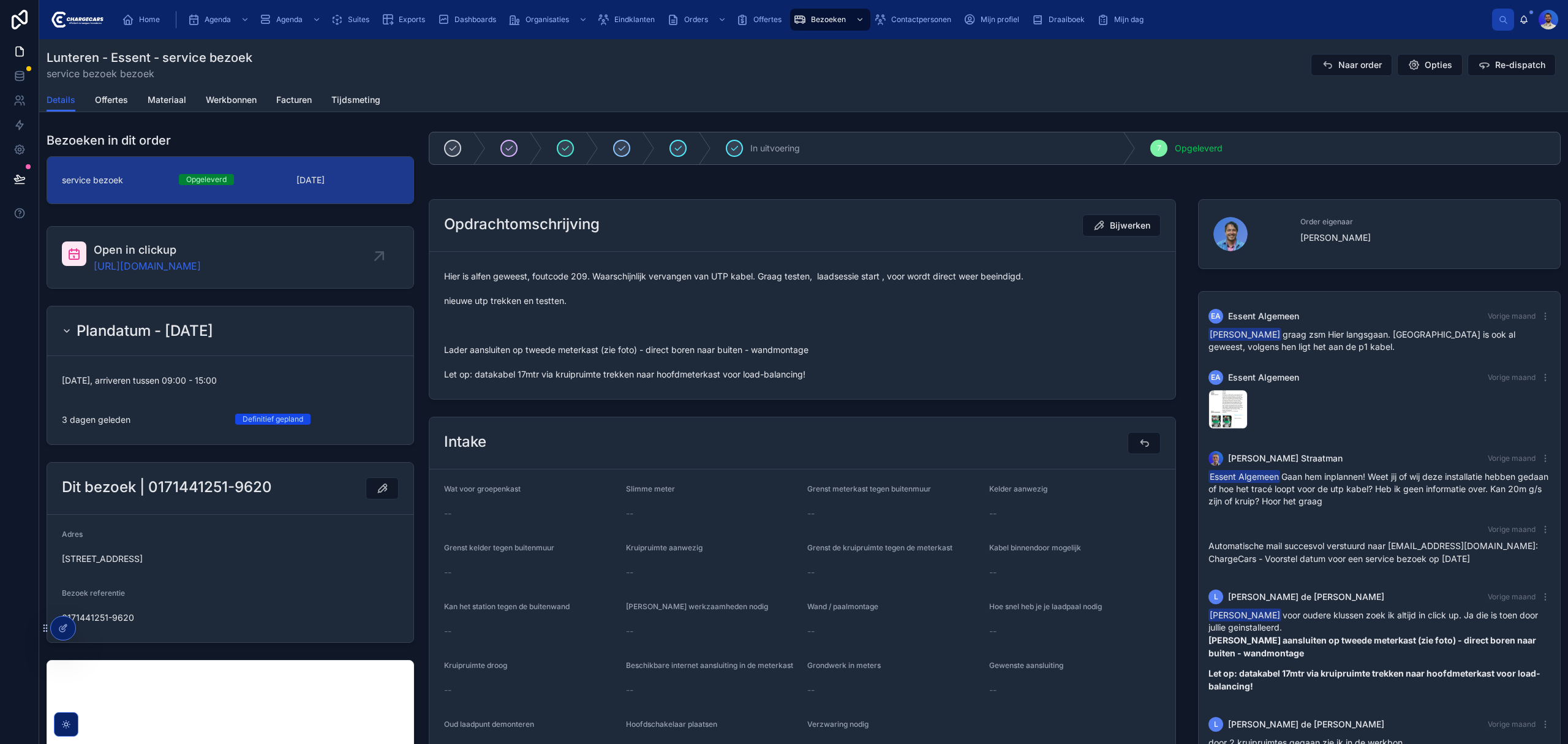
click at [451, 359] on span "Hier is alfen geweest, foutcode 209. Waarschijnlijk vervangen van UTP kabel. Gr…" at bounding box center [803, 325] width 717 height 110
click at [456, 383] on div "Hier is alfen geweest, foutcode 209. Waarschijnlijk vervangen van UTP kabel. Gr…" at bounding box center [803, 325] width 717 height 118
click at [446, 359] on span "Hier is alfen geweest, foutcode 209. Waarschijnlijk vervangen van UTP kabel. Gr…" at bounding box center [803, 325] width 717 height 110
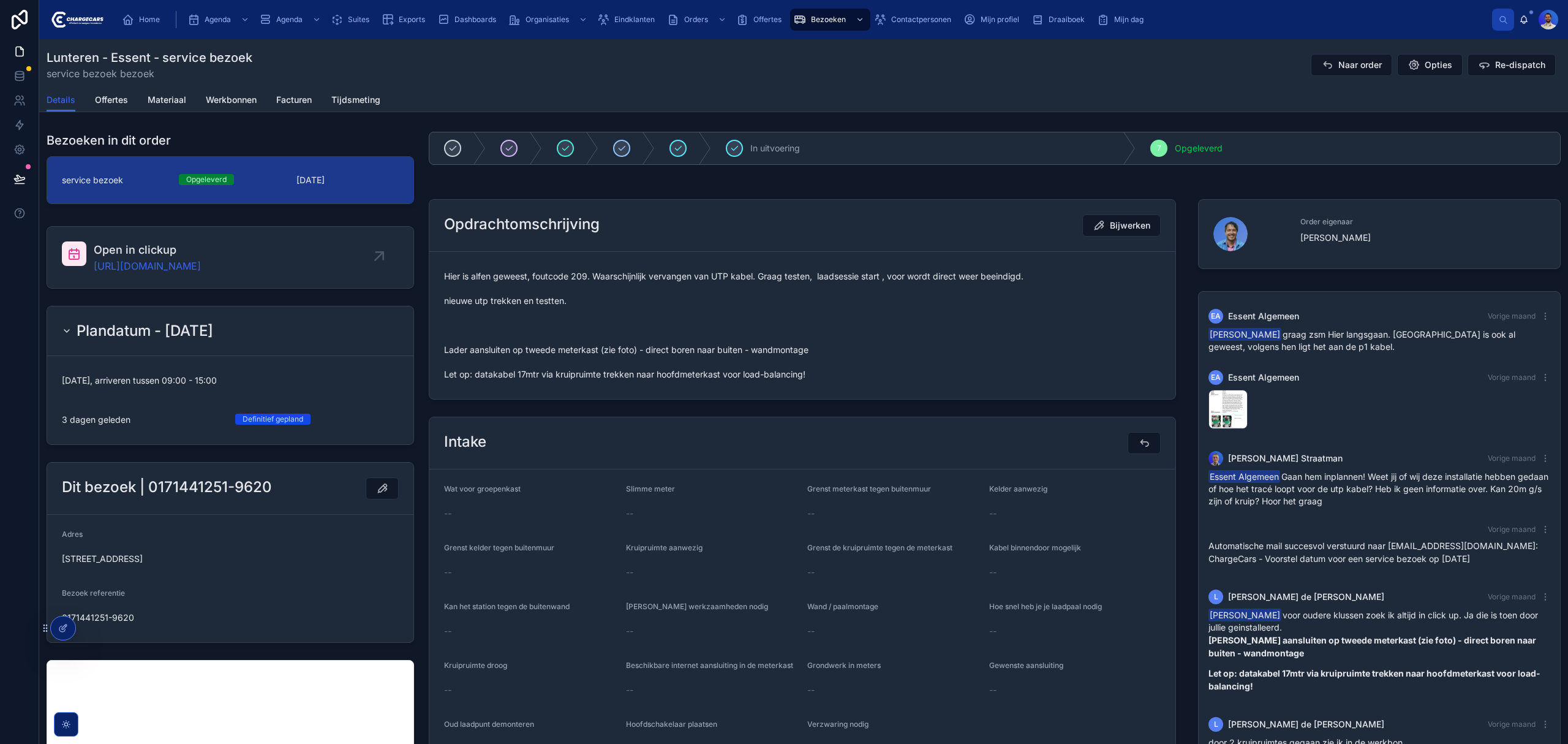
click at [451, 323] on span "Hier is alfen geweest, foutcode 209. Waarschijnlijk vervangen van UTP kabel. Gr…" at bounding box center [803, 325] width 717 height 110
click at [448, 313] on span "Hier is alfen geweest, foutcode 209. Waarschijnlijk vervangen van UTP kabel. Gr…" at bounding box center [803, 325] width 717 height 110
click at [446, 329] on span "Hier is alfen geweest, foutcode 209. Waarschijnlijk vervangen van UTP kabel. Gr…" at bounding box center [803, 325] width 717 height 110
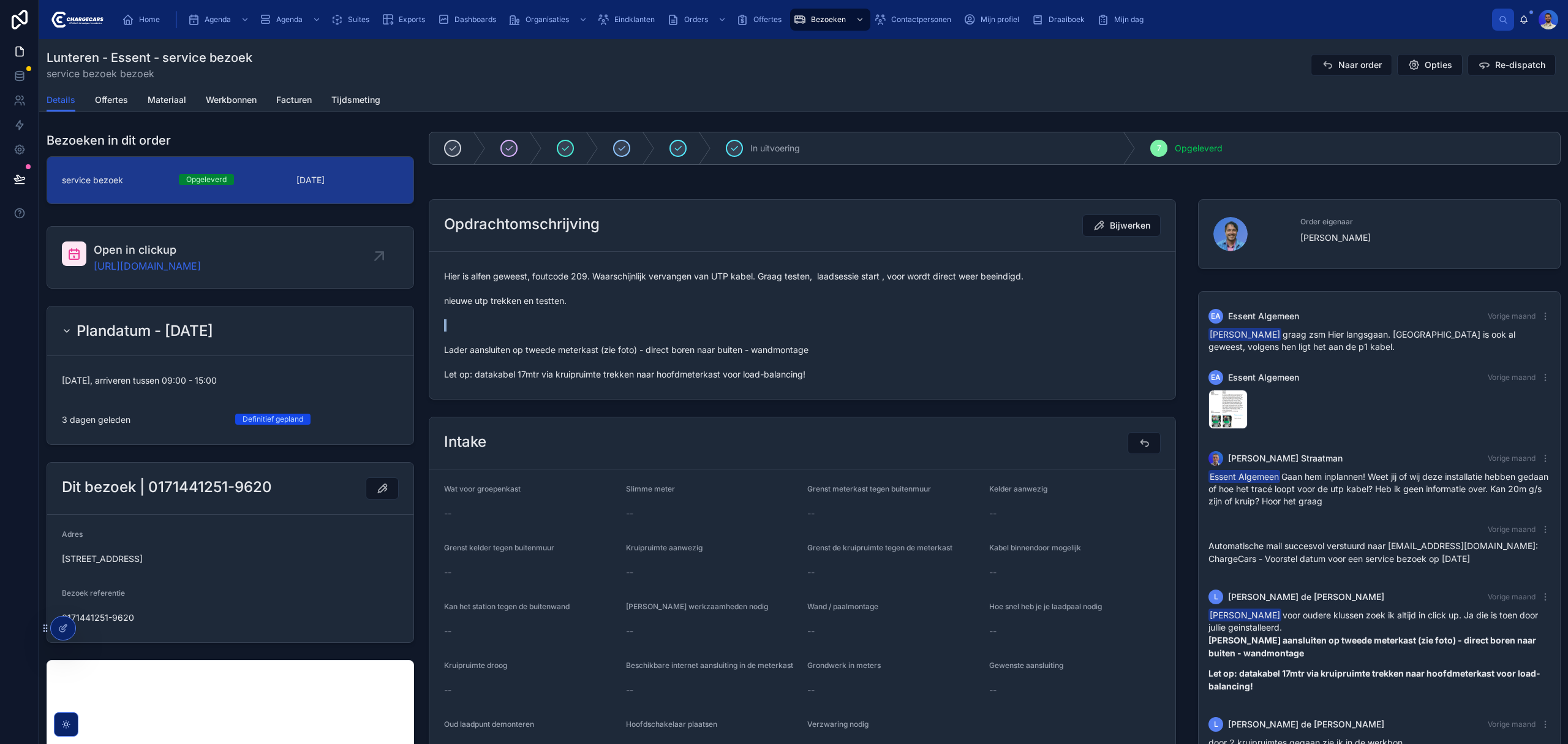
click at [446, 329] on span "Hier is alfen geweest, foutcode 209. Waarschijnlijk vervangen van UTP kabel. Gr…" at bounding box center [803, 325] width 717 height 110
click at [448, 338] on span "Hier is alfen geweest, foutcode 209. Waarschijnlijk vervangen van UTP kabel. Gr…" at bounding box center [803, 325] width 717 height 110
click at [446, 320] on span "Hier is alfen geweest, foutcode 209. Waarschijnlijk vervangen van UTP kabel. Gr…" at bounding box center [803, 325] width 717 height 110
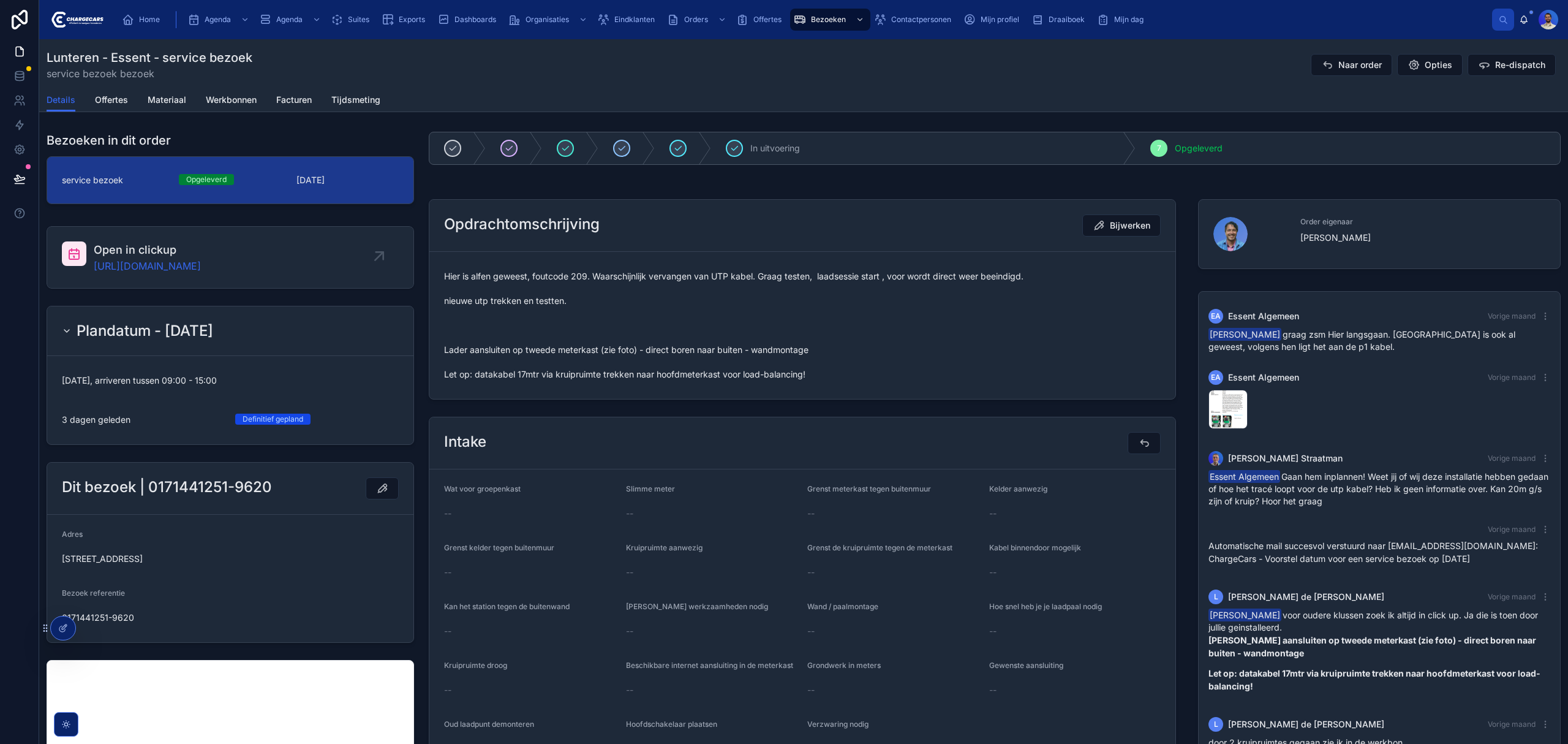
click at [450, 289] on span "Hier is alfen geweest, foutcode 209. Waarschijnlijk vervangen van UTP kabel. Gr…" at bounding box center [803, 325] width 717 height 110
click at [0, 0] on span "image-2025-09-12-10-15-12-053" at bounding box center [0, 0] width 0 height 0
click at [483, 359] on span "Hier is alfen geweest, foutcode 209. Waarschijnlijk vervangen van UTP kabel. Gr…" at bounding box center [803, 325] width 717 height 110
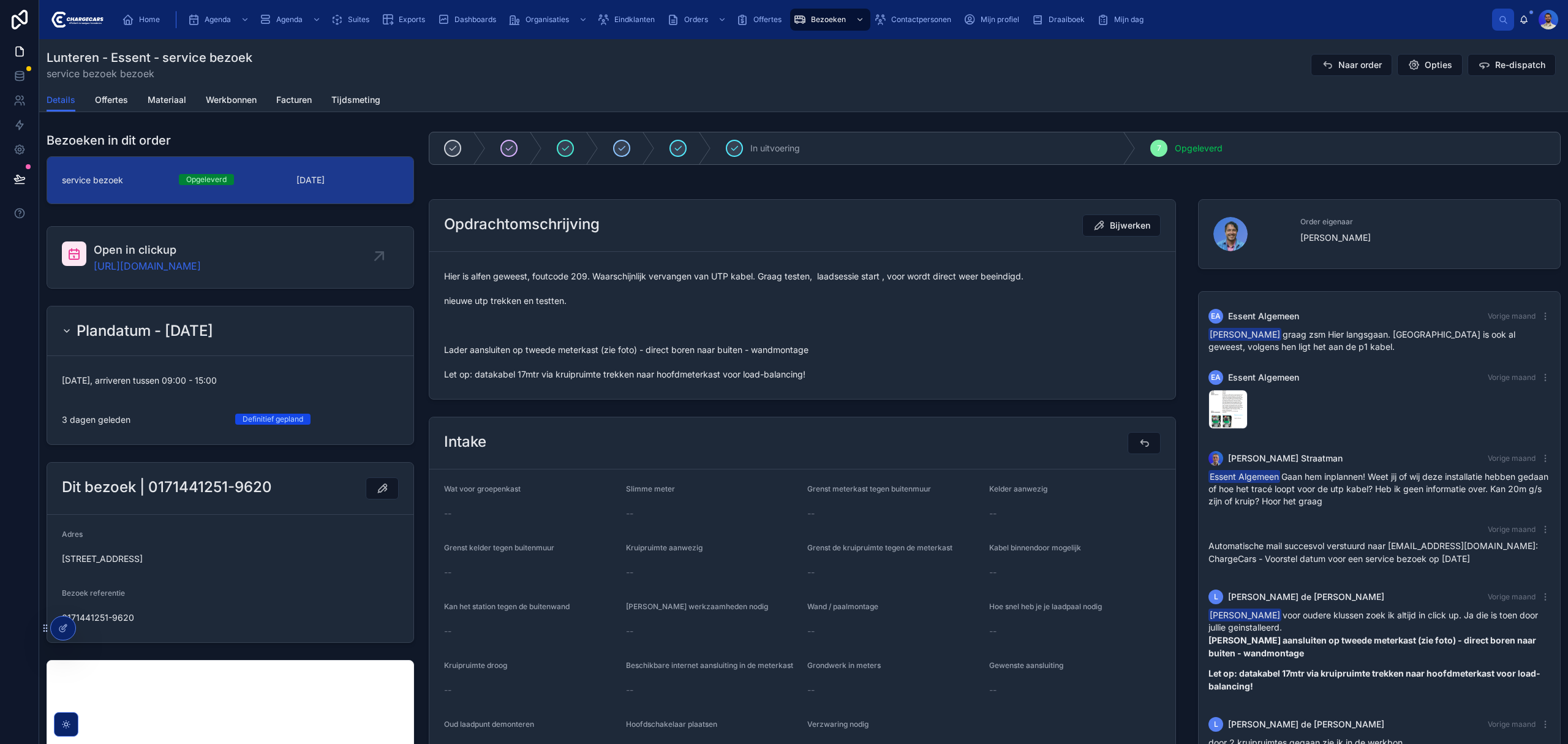
click at [467, 321] on span "Hier is alfen geweest, foutcode 209. Waarschijnlijk vervangen van UTP kabel. Gr…" at bounding box center [803, 325] width 717 height 110
click at [467, 320] on span "Hier is alfen geweest, foutcode 209. Waarschijnlijk vervangen van UTP kabel. Gr…" at bounding box center [803, 325] width 717 height 110
click at [458, 330] on span "Hier is alfen geweest, foutcode 209. Waarschijnlijk vervangen van UTP kabel. Gr…" at bounding box center [803, 325] width 717 height 110
click at [456, 310] on span "Hier is alfen geweest, foutcode 209. Waarschijnlijk vervangen van UTP kabel. Gr…" at bounding box center [803, 325] width 717 height 110
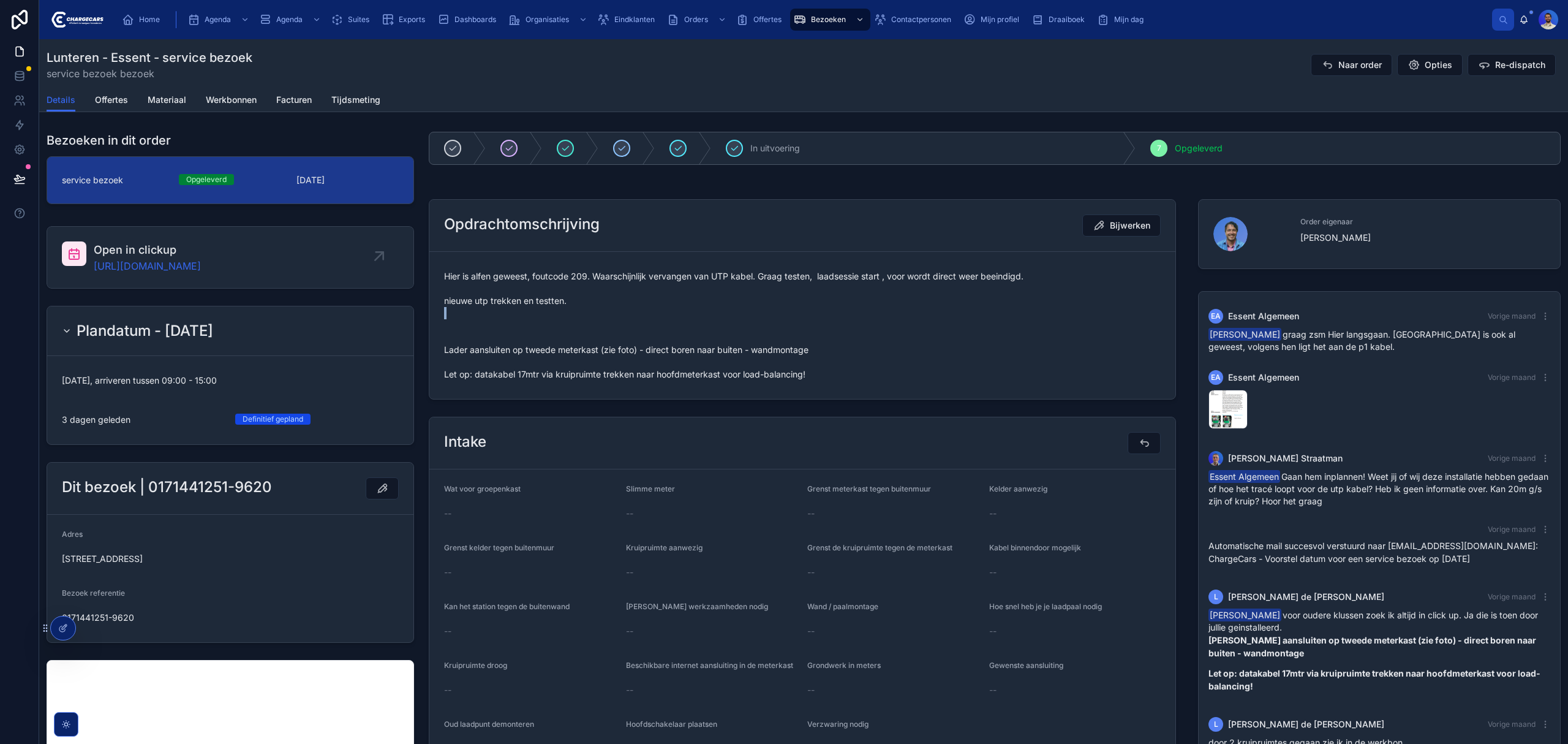
click at [456, 310] on span "Hier is alfen geweest, foutcode 209. Waarschijnlijk vervangen van UTP kabel. Gr…" at bounding box center [803, 325] width 717 height 110
click at [201, 264] on link "[URL][DOMAIN_NAME]" at bounding box center [147, 266] width 107 height 15
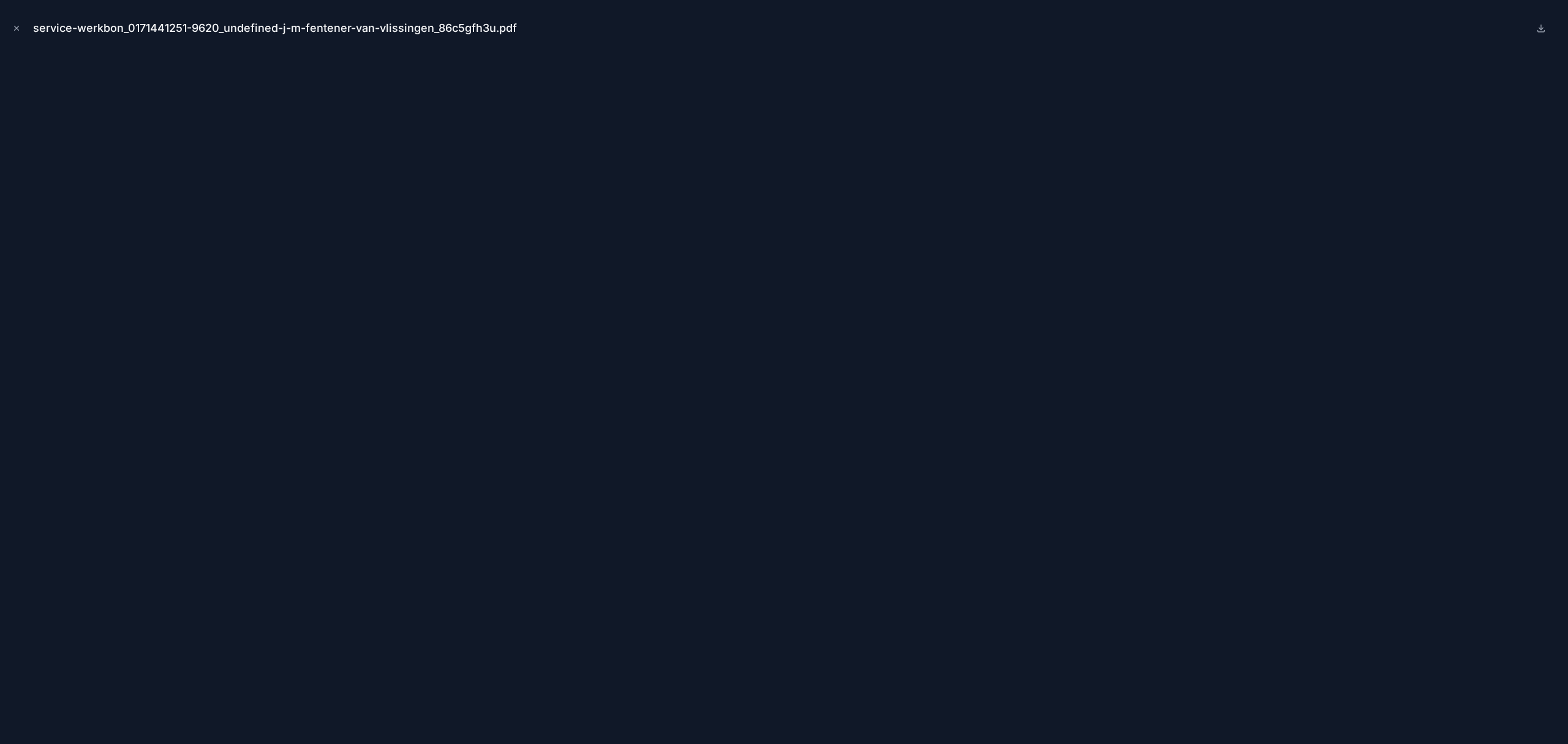
click at [23, 33] on button "Close modal" at bounding box center [16, 27] width 13 height 13
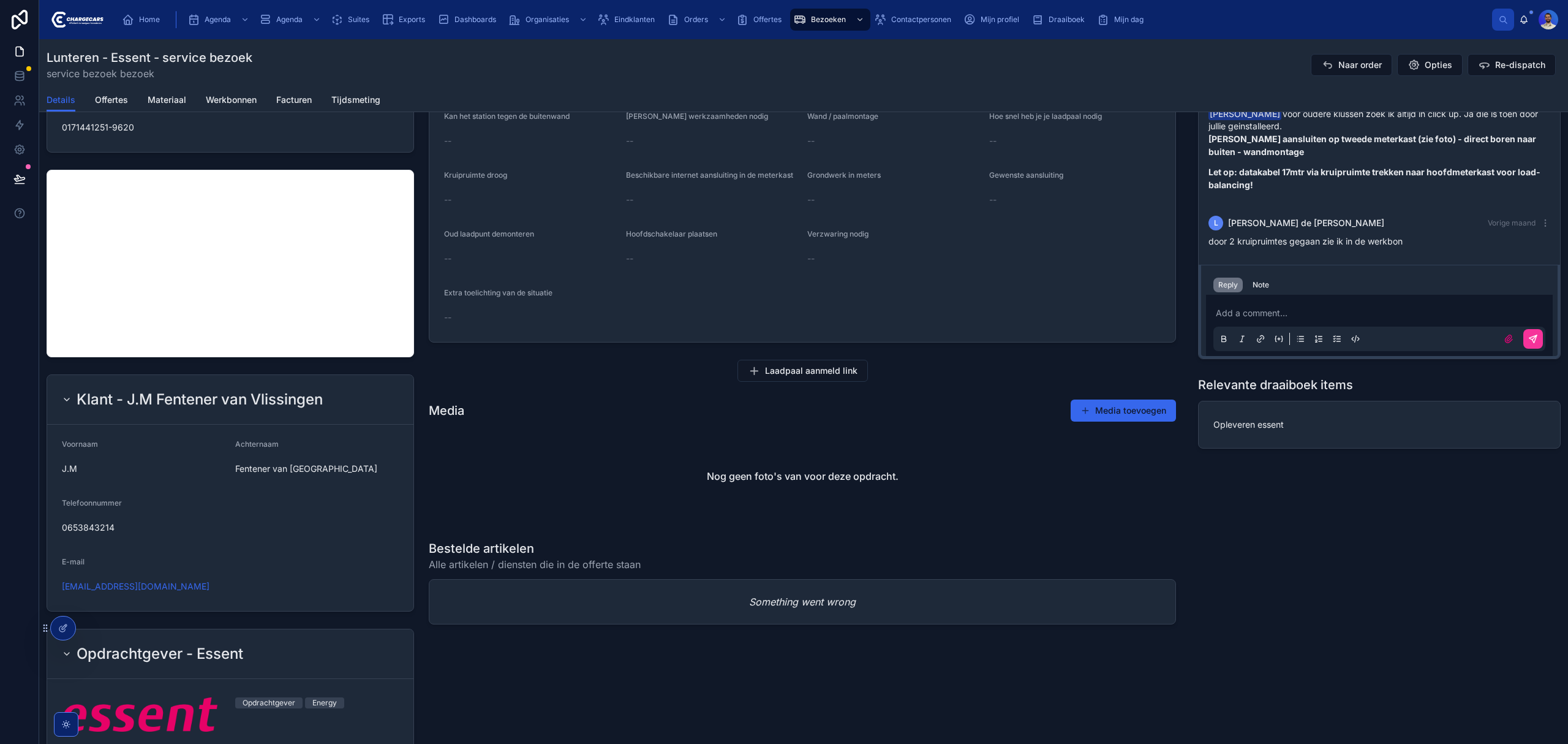
scroll to position [572, 0]
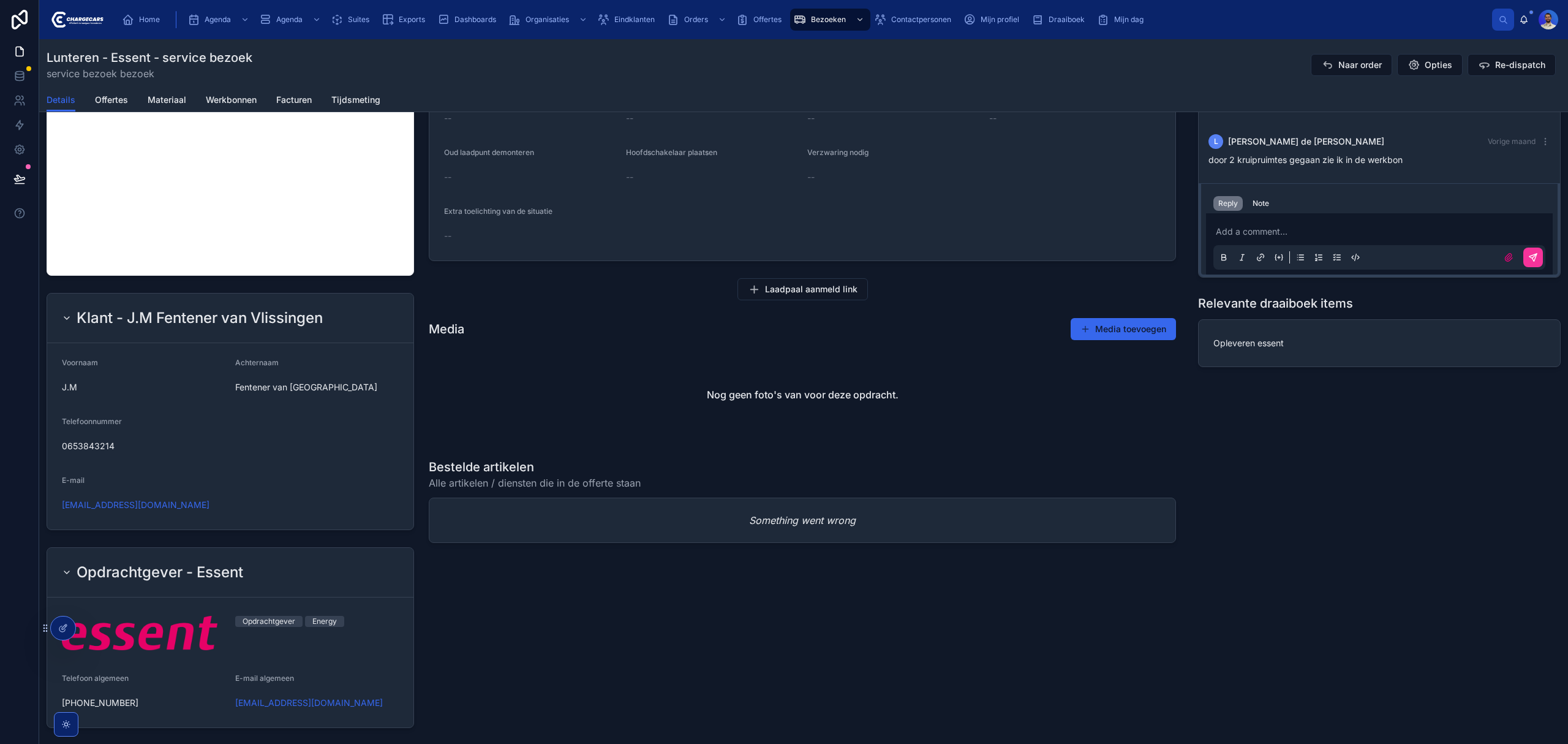
click at [624, 13] on div "Eindklanten" at bounding box center [628, 19] width 63 height 19
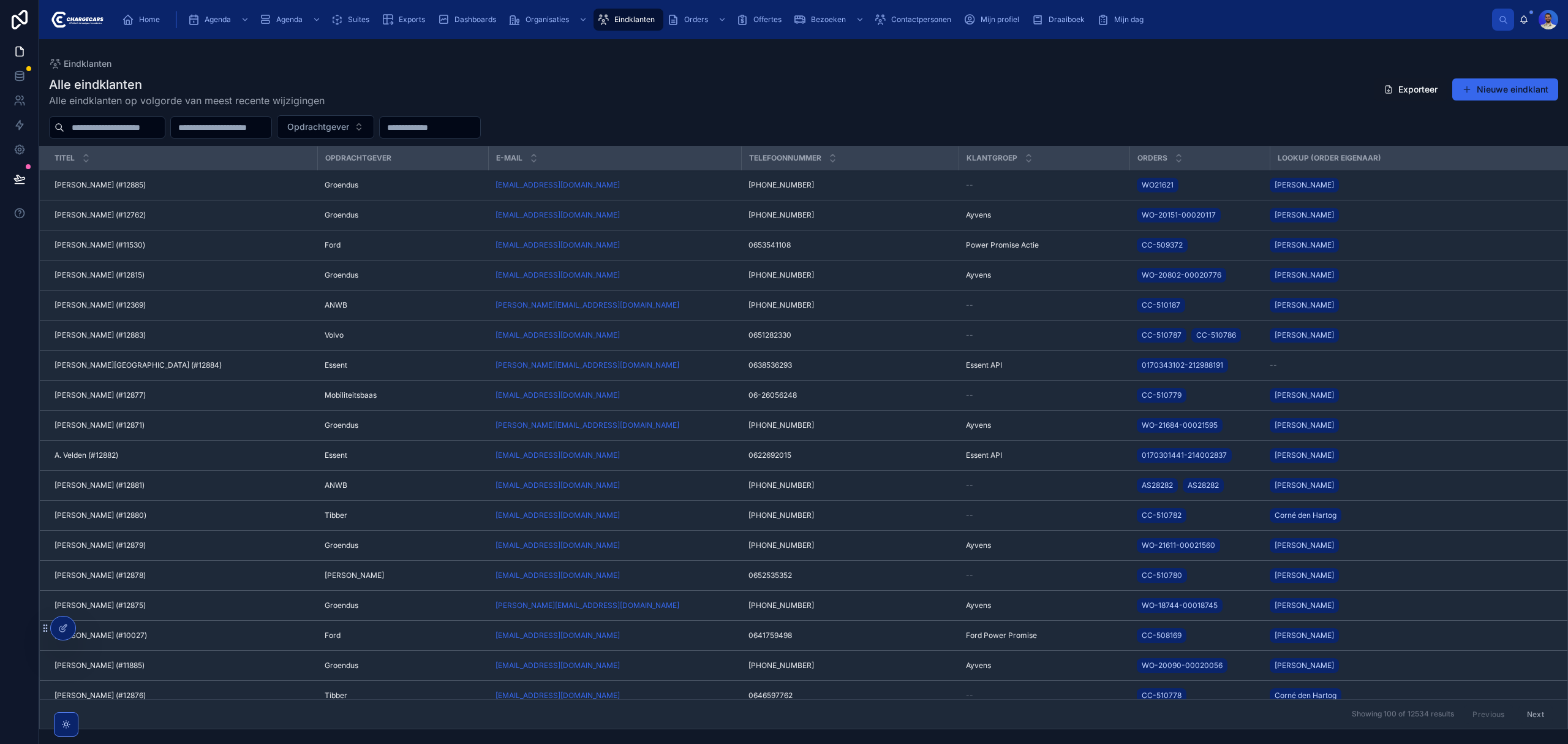
click at [131, 128] on input "text" at bounding box center [115, 126] width 101 height 17
paste input "**********"
type input "**********"
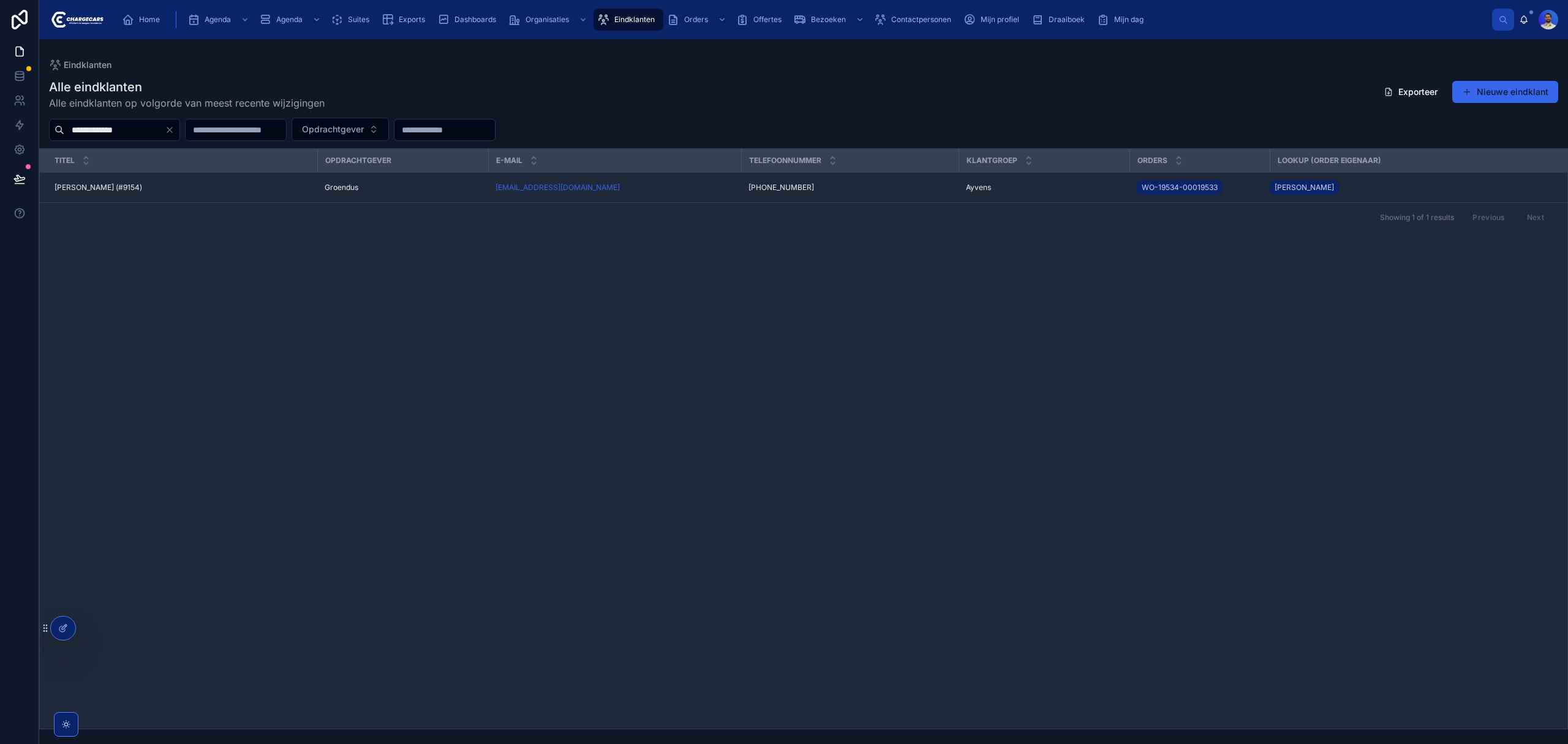
click at [272, 186] on div "Lenneke Speekenbrink (#9154) Lenneke Speekenbrink (#9154)" at bounding box center [182, 187] width 255 height 10
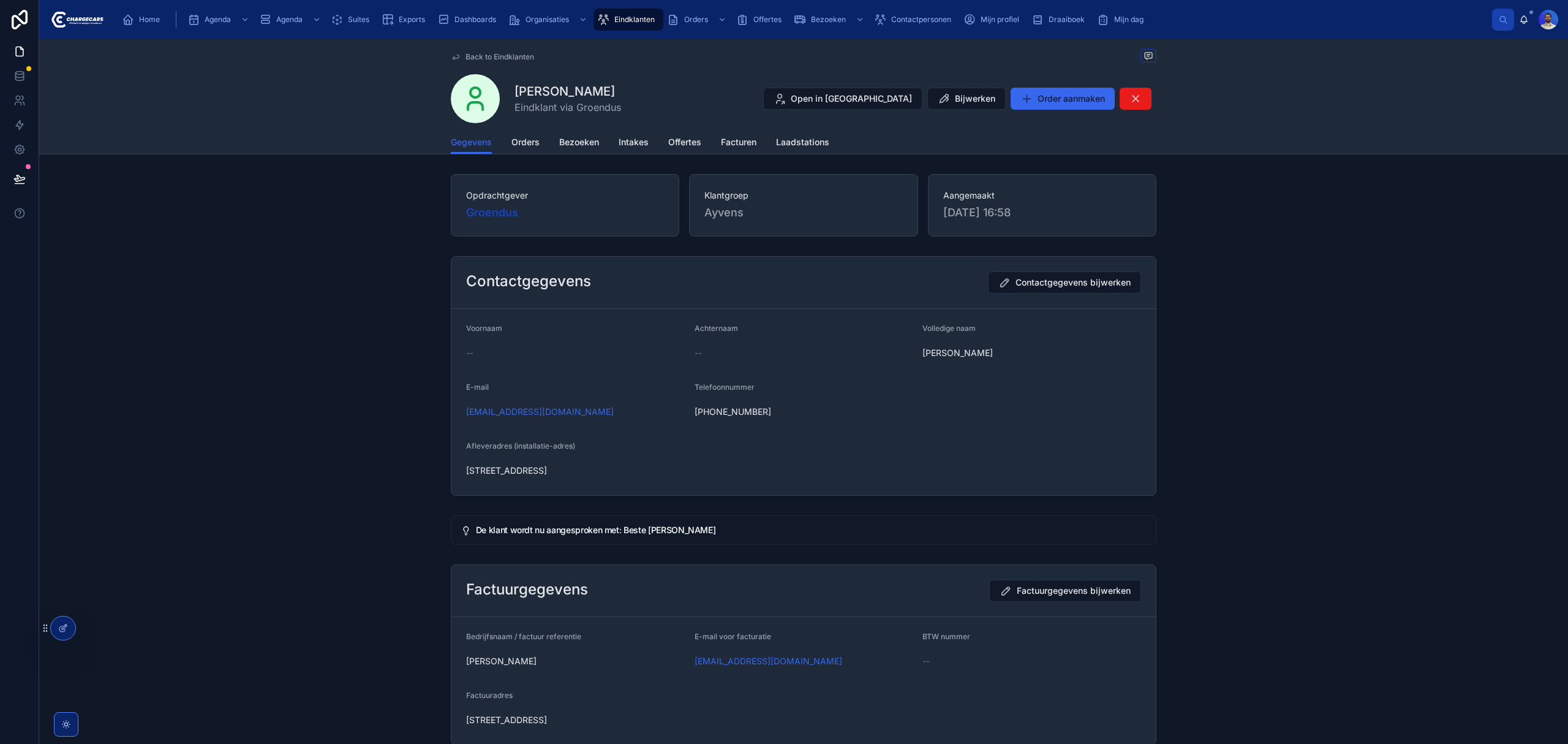
click at [533, 148] on span "Orders" at bounding box center [526, 142] width 28 height 12
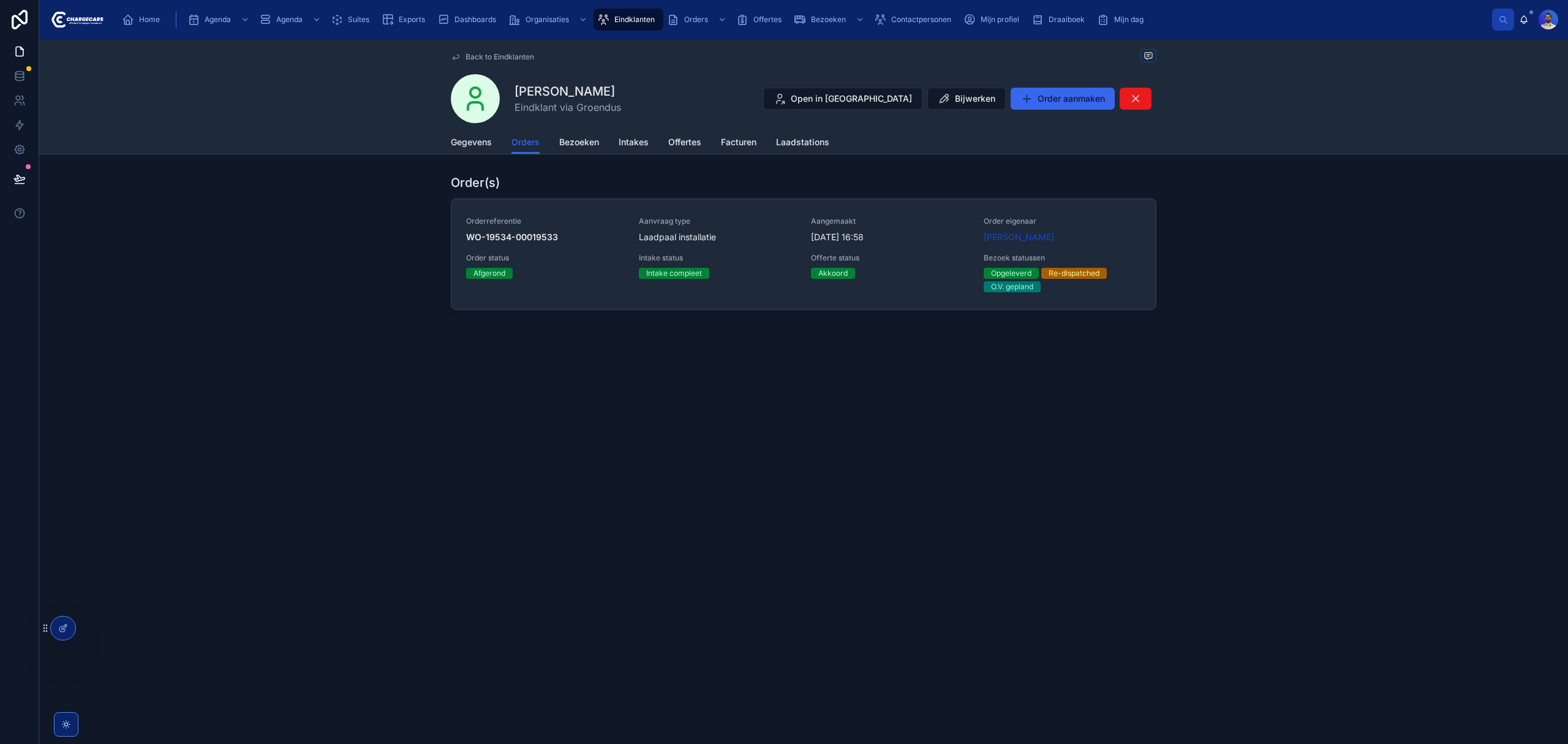
click at [914, 265] on div "Offerte status Akkoord" at bounding box center [890, 265] width 158 height 26
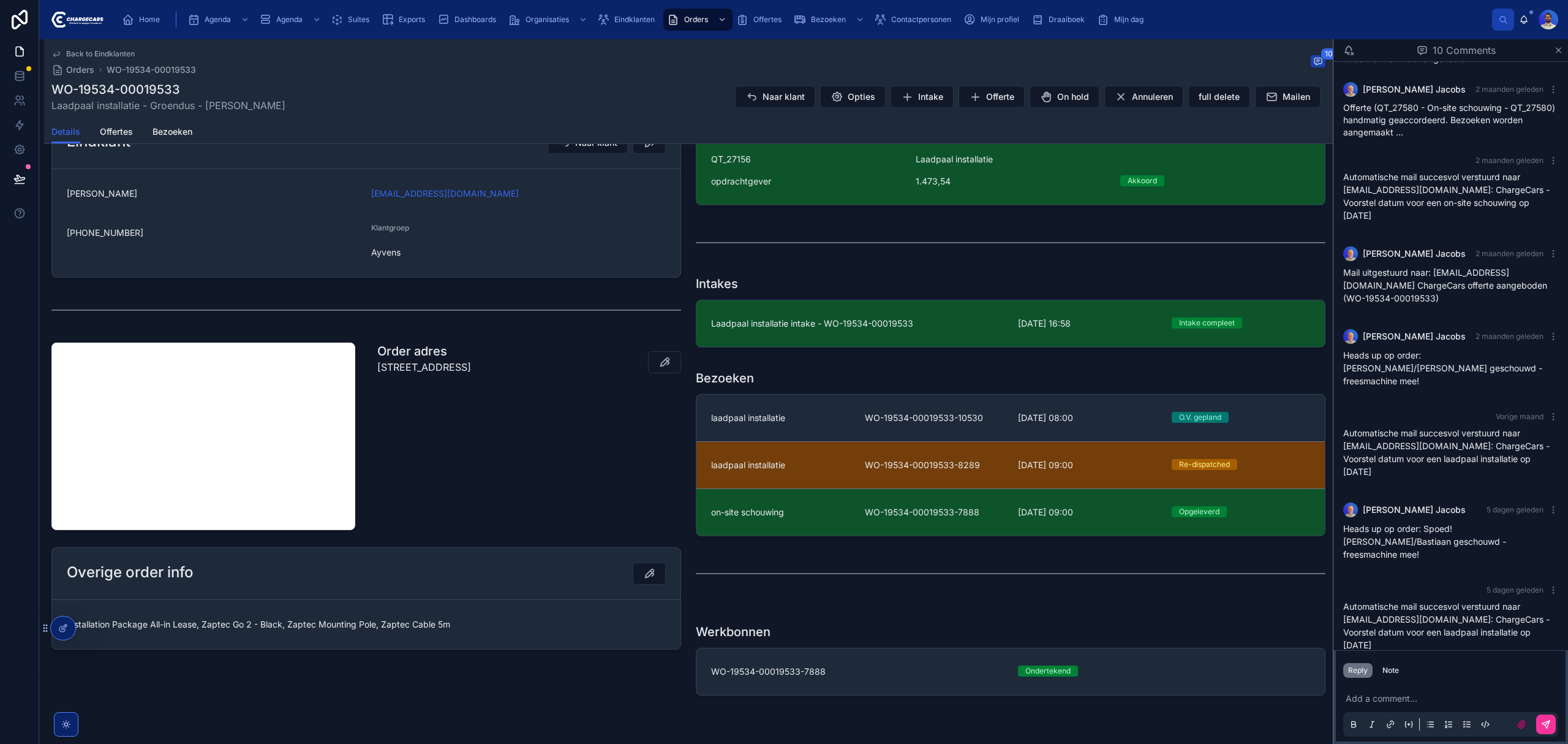
scroll to position [408, 0]
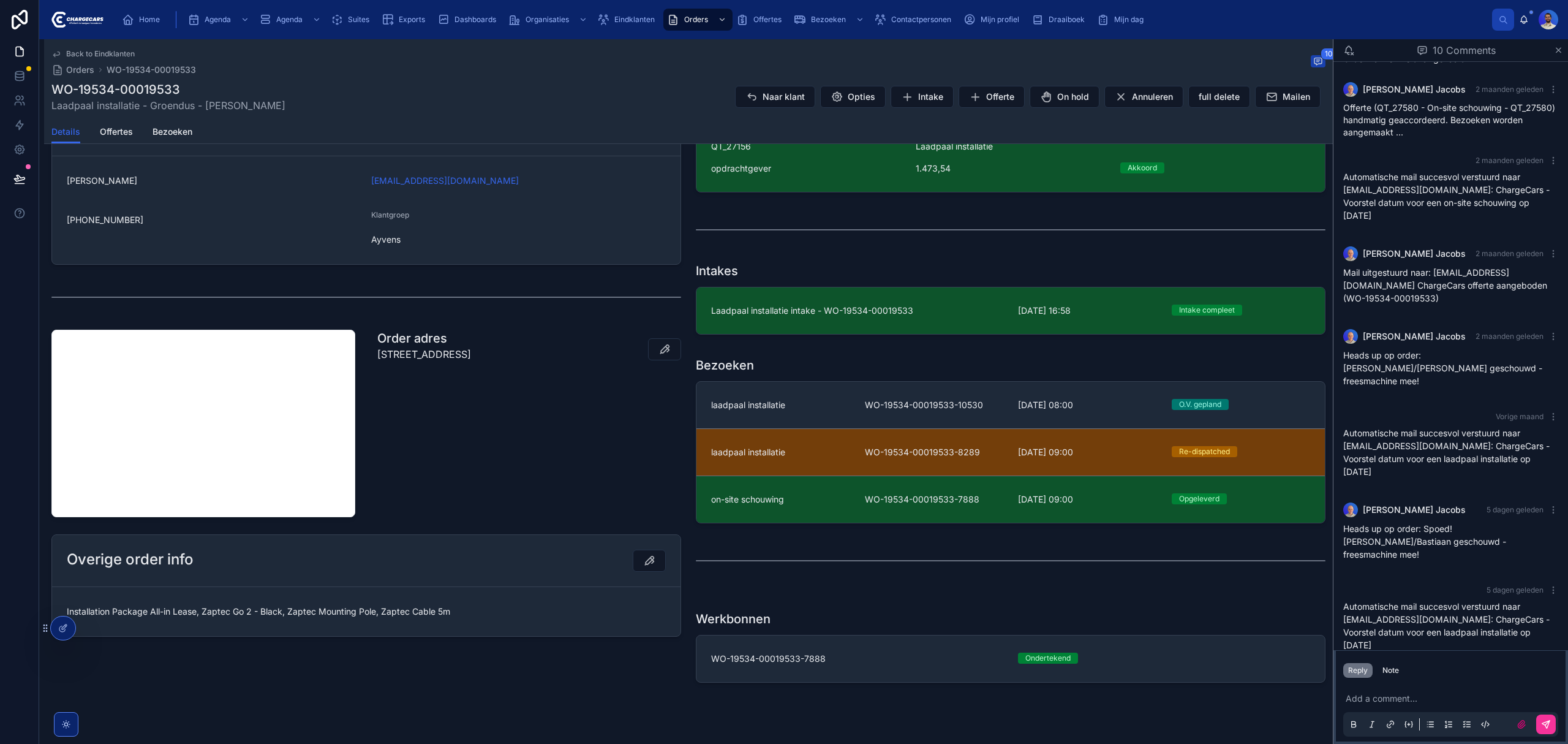
click at [882, 407] on span "WO-19534-00019533-10530" at bounding box center [934, 405] width 139 height 12
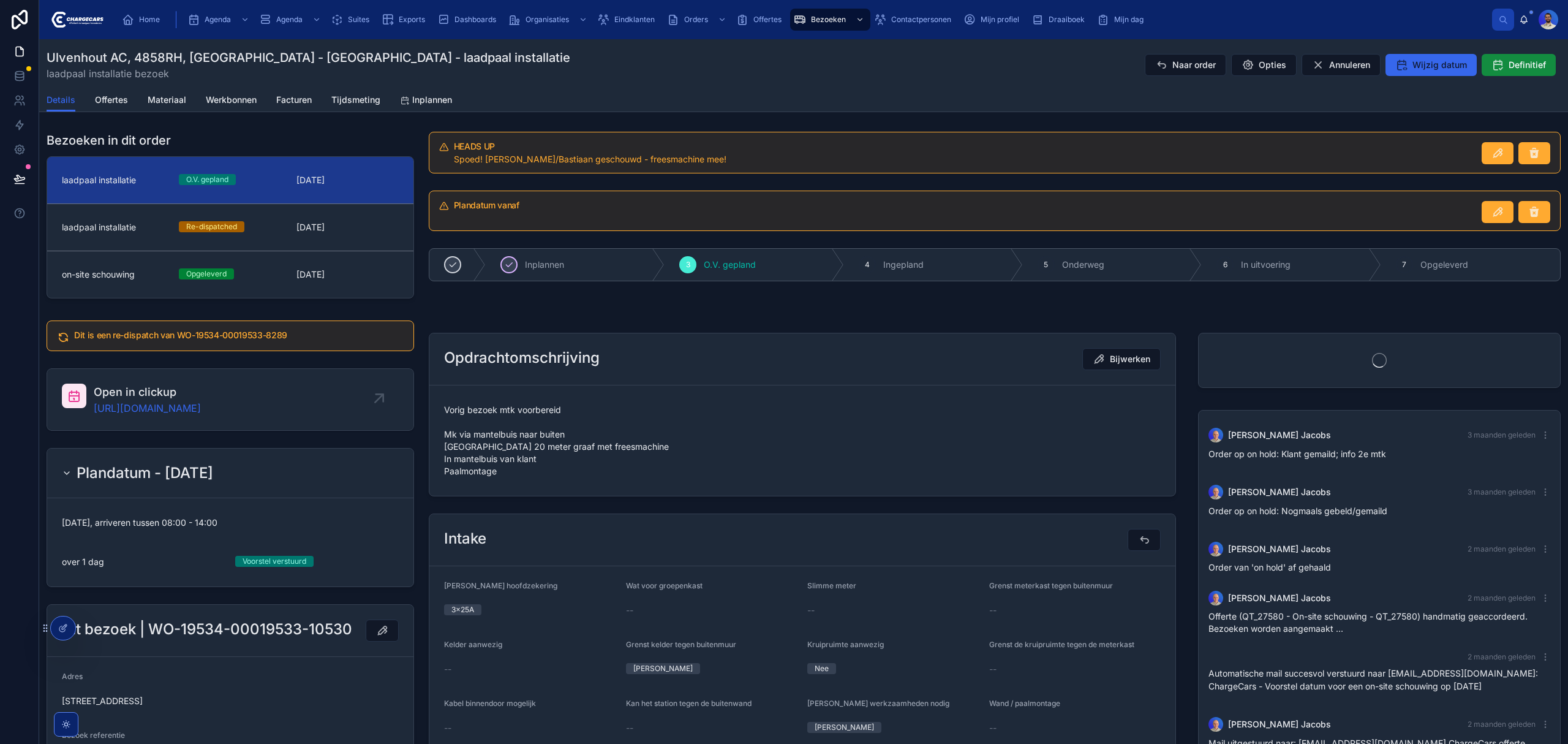
scroll to position [157, 0]
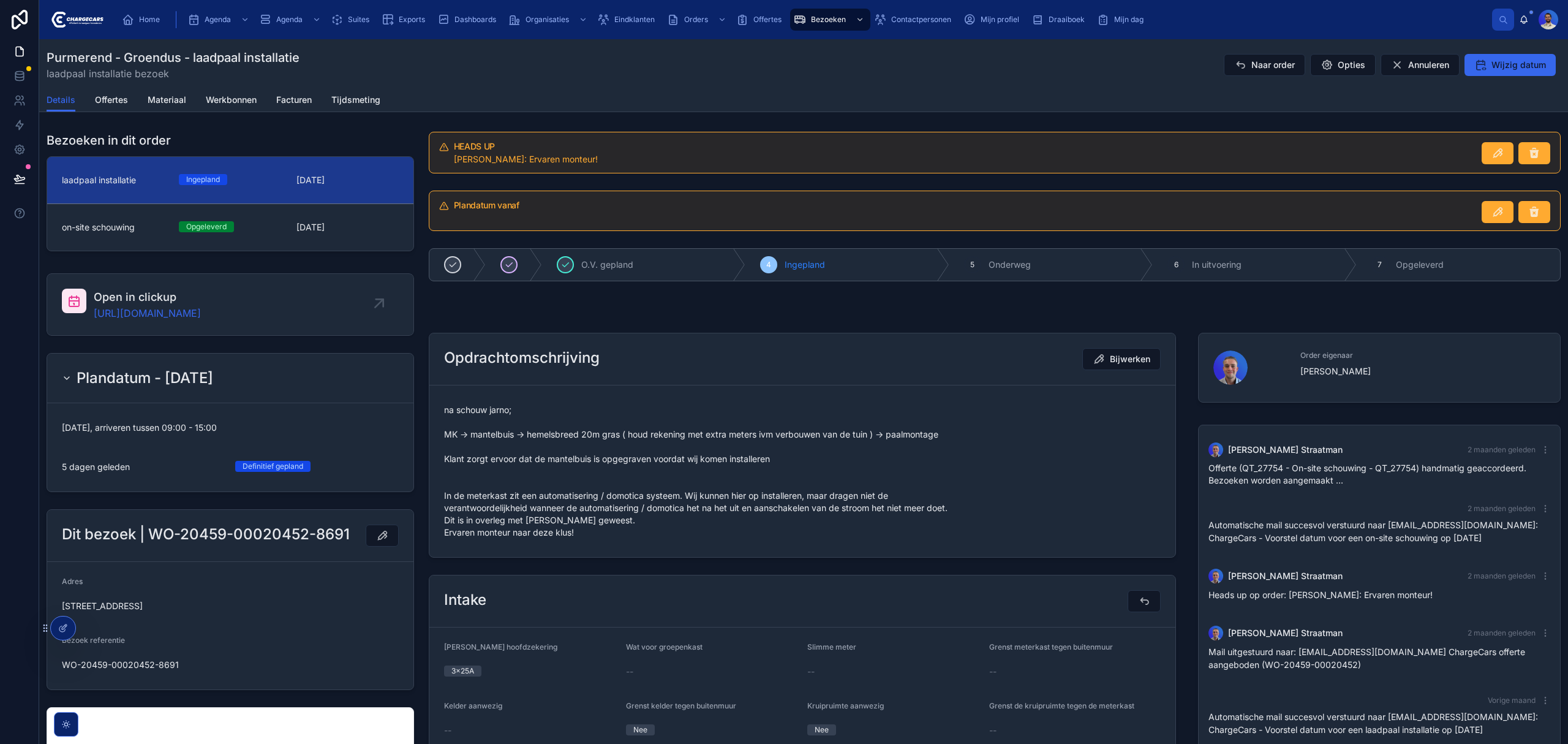
drag, startPoint x: 1113, startPoint y: 346, endPoint x: 1101, endPoint y: 359, distance: 17.7
click at [1239, 70] on button "Naar order" at bounding box center [1265, 65] width 81 height 22
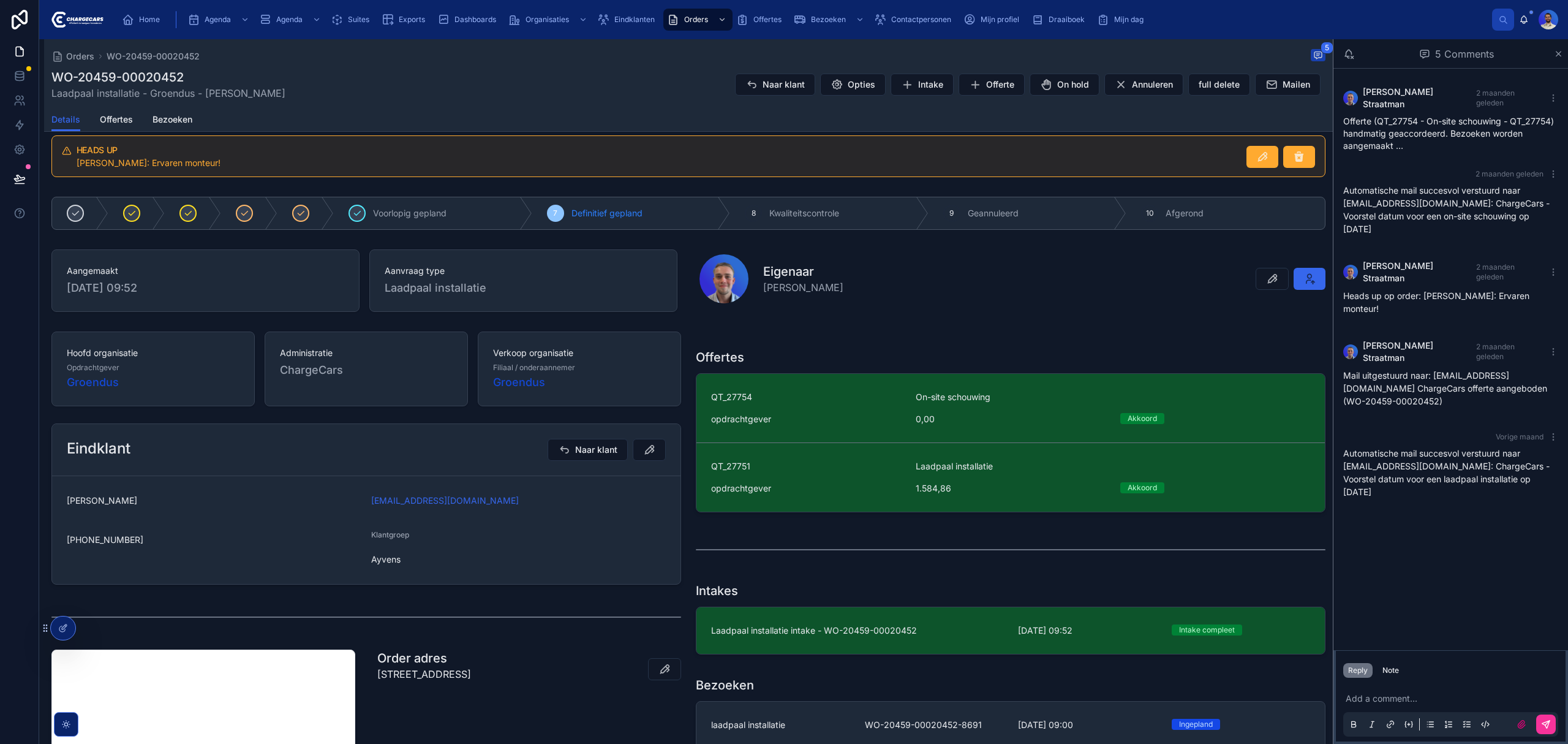
scroll to position [245, 0]
